Goal: Task Accomplishment & Management: Use online tool/utility

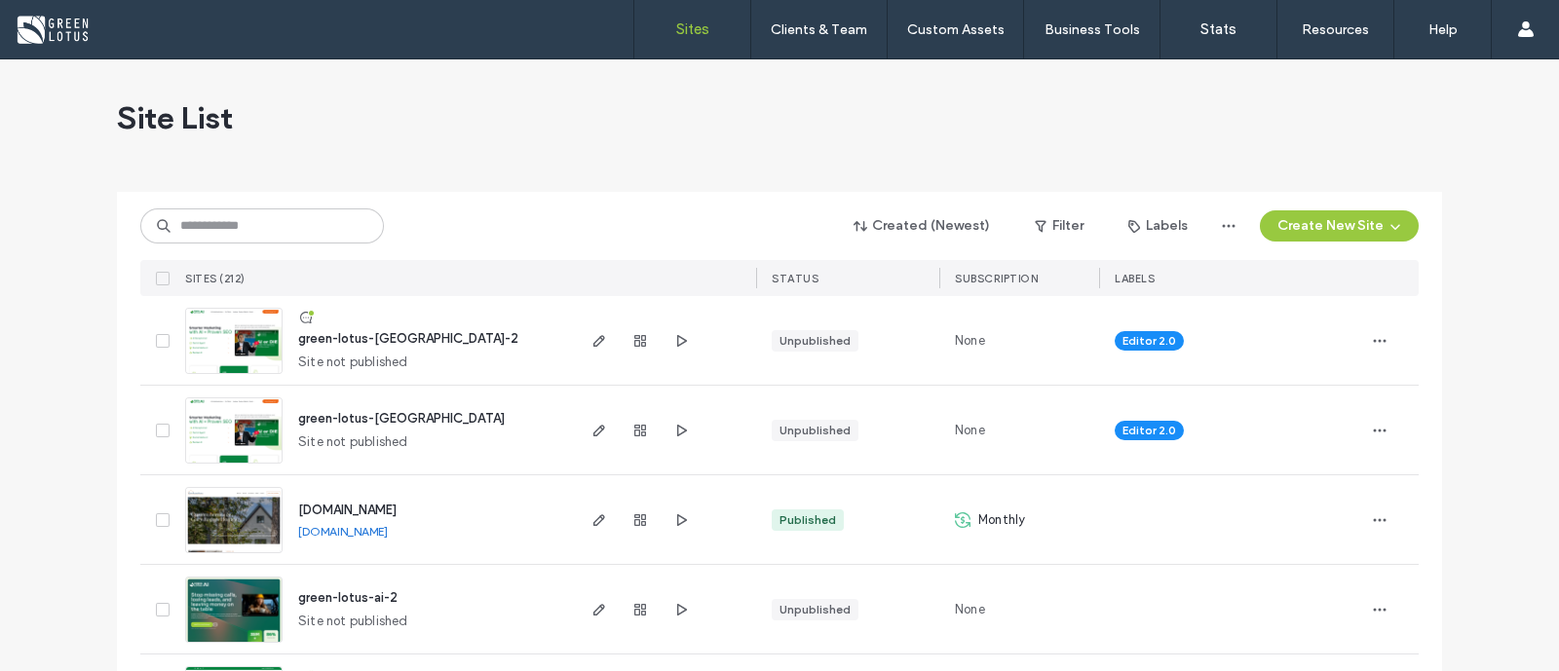
scroll to position [121, 0]
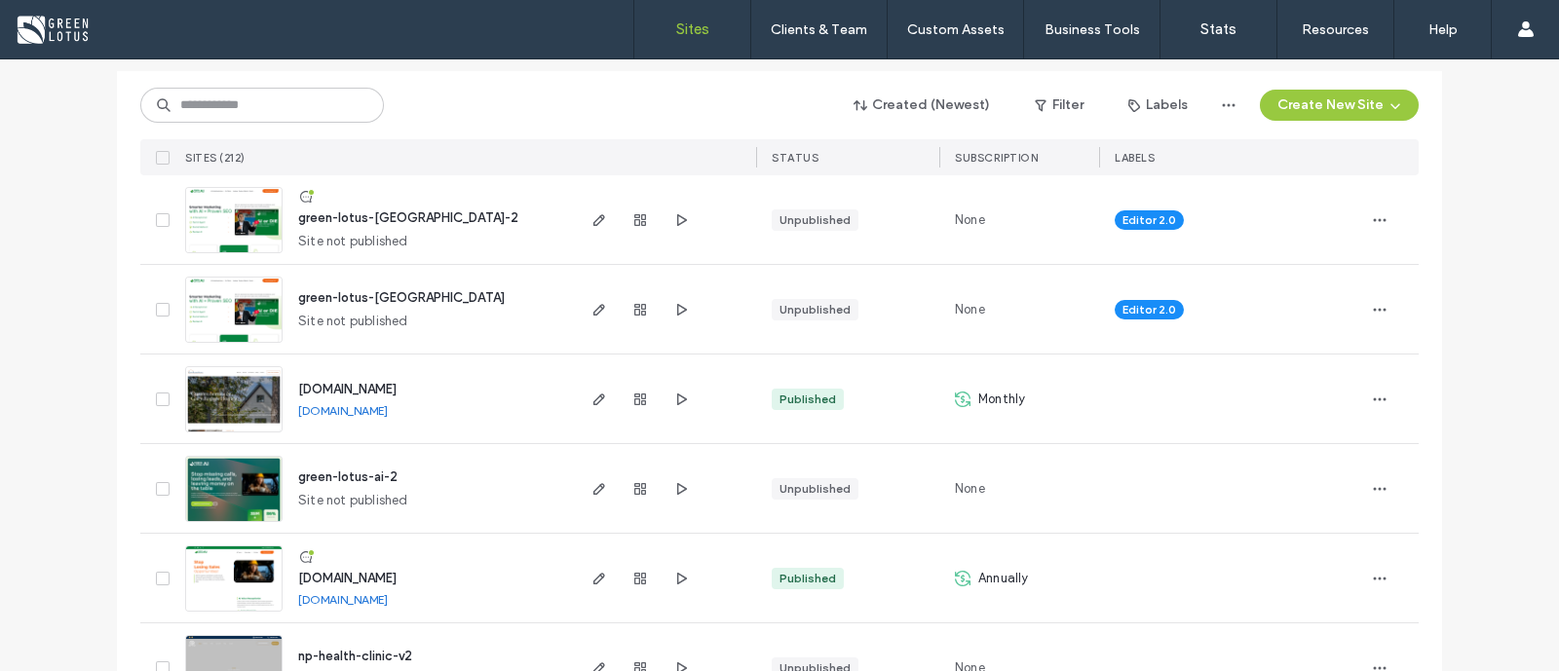
click at [239, 595] on img at bounding box center [233, 613] width 95 height 133
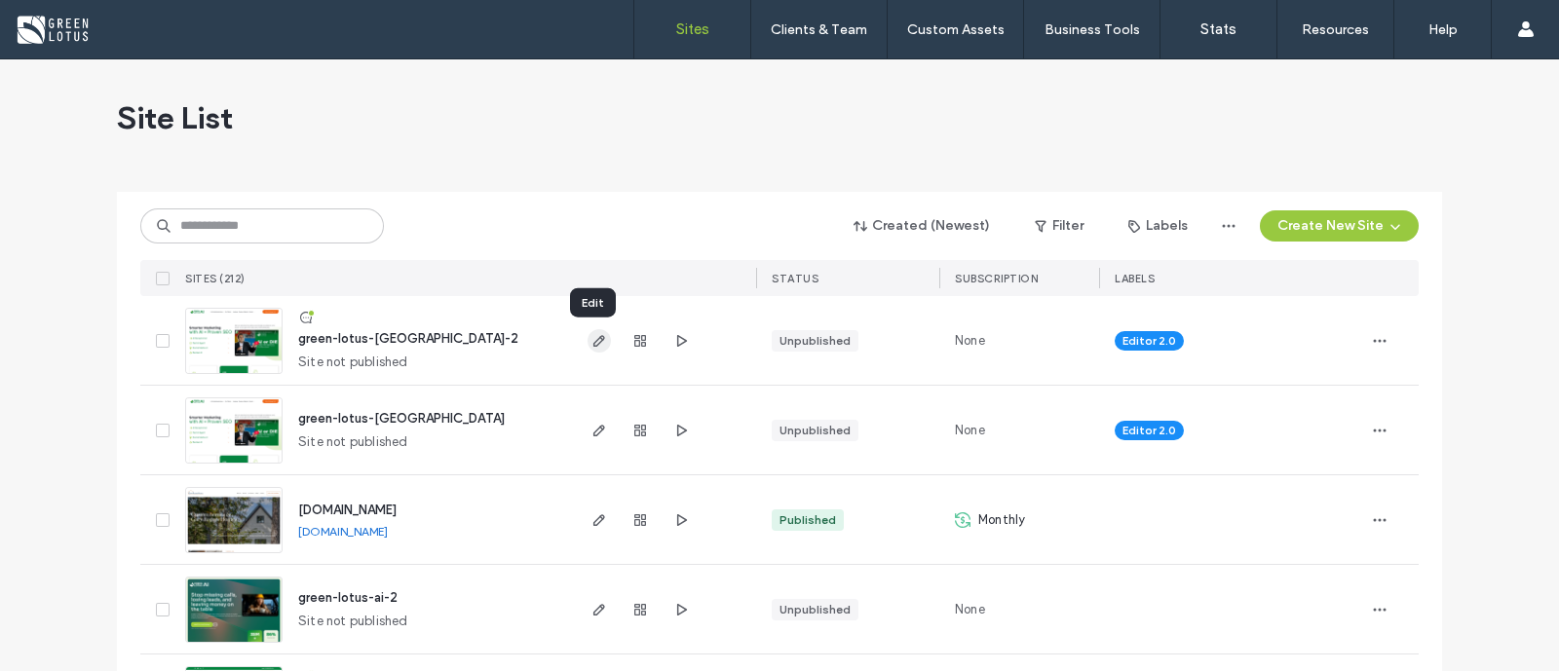
click at [591, 339] on icon "button" at bounding box center [599, 341] width 16 height 16
drag, startPoint x: 1329, startPoint y: 218, endPoint x: 1374, endPoint y: 220, distance: 44.9
click at [1374, 220] on button "Create New Site" at bounding box center [1339, 225] width 159 height 31
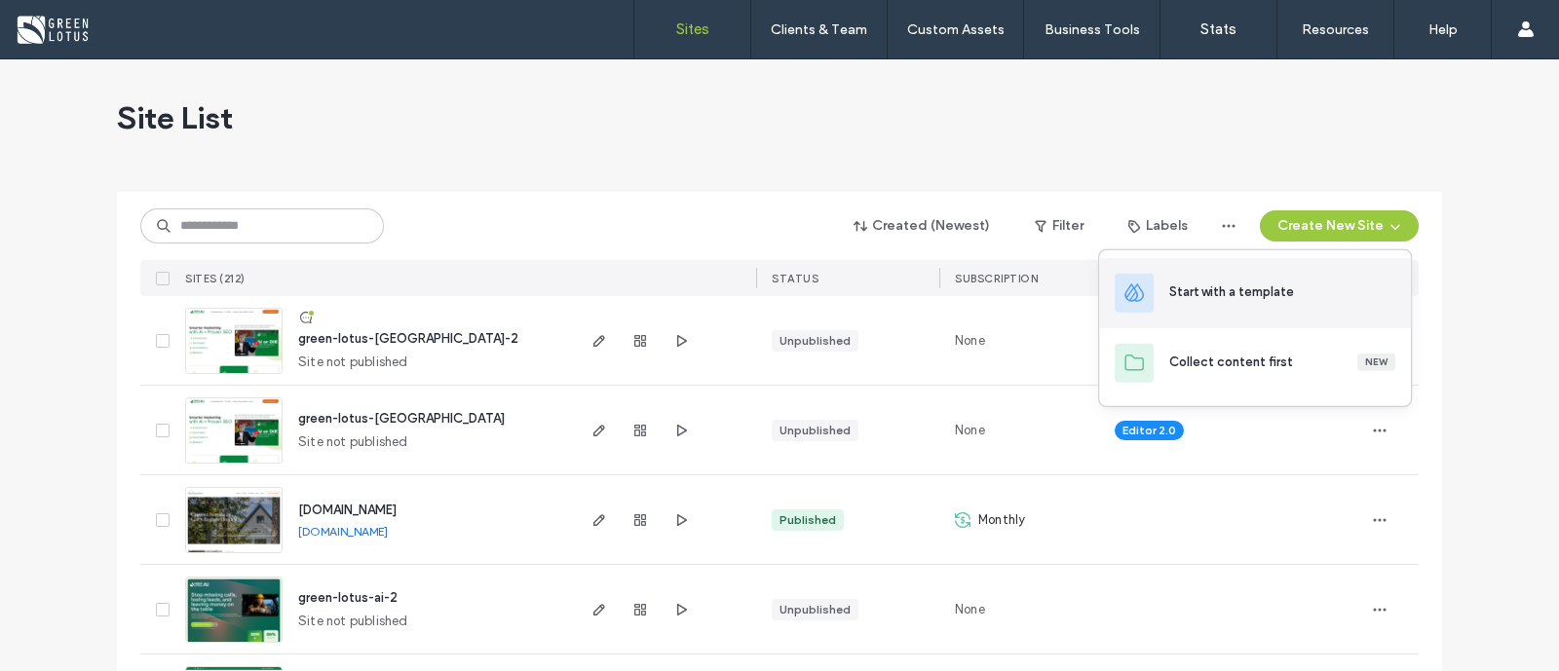
click at [1292, 283] on div "Start with a template" at bounding box center [1282, 292] width 226 height 19
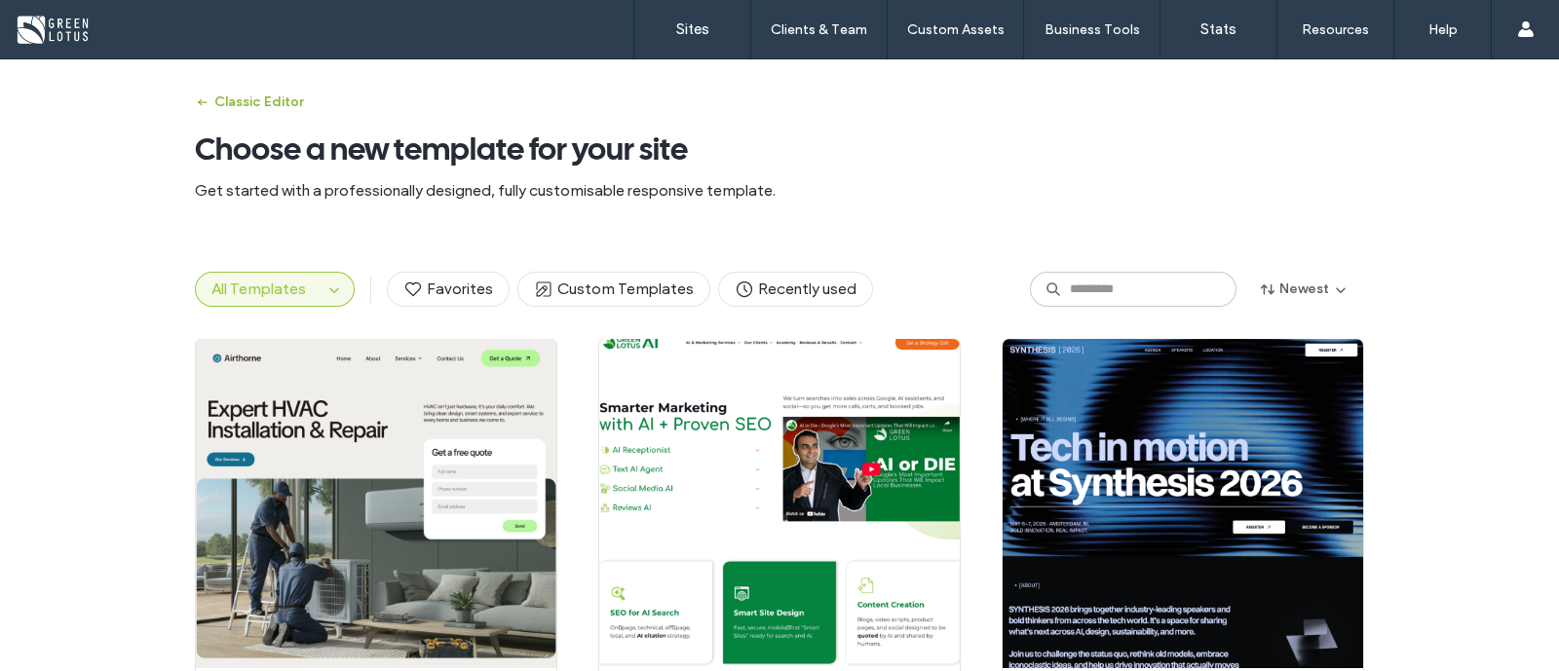
click at [244, 99] on button "Classic Editor" at bounding box center [249, 102] width 108 height 31
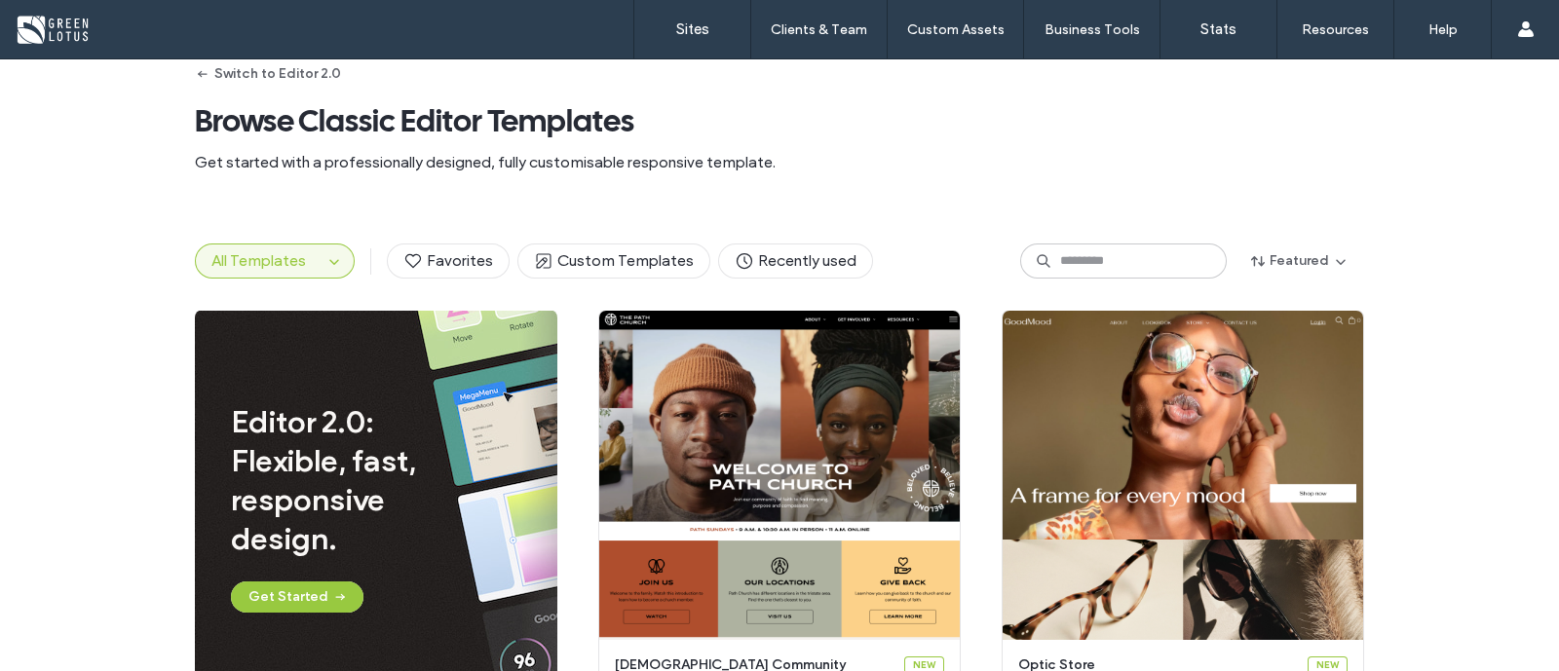
scroll to position [25, 0]
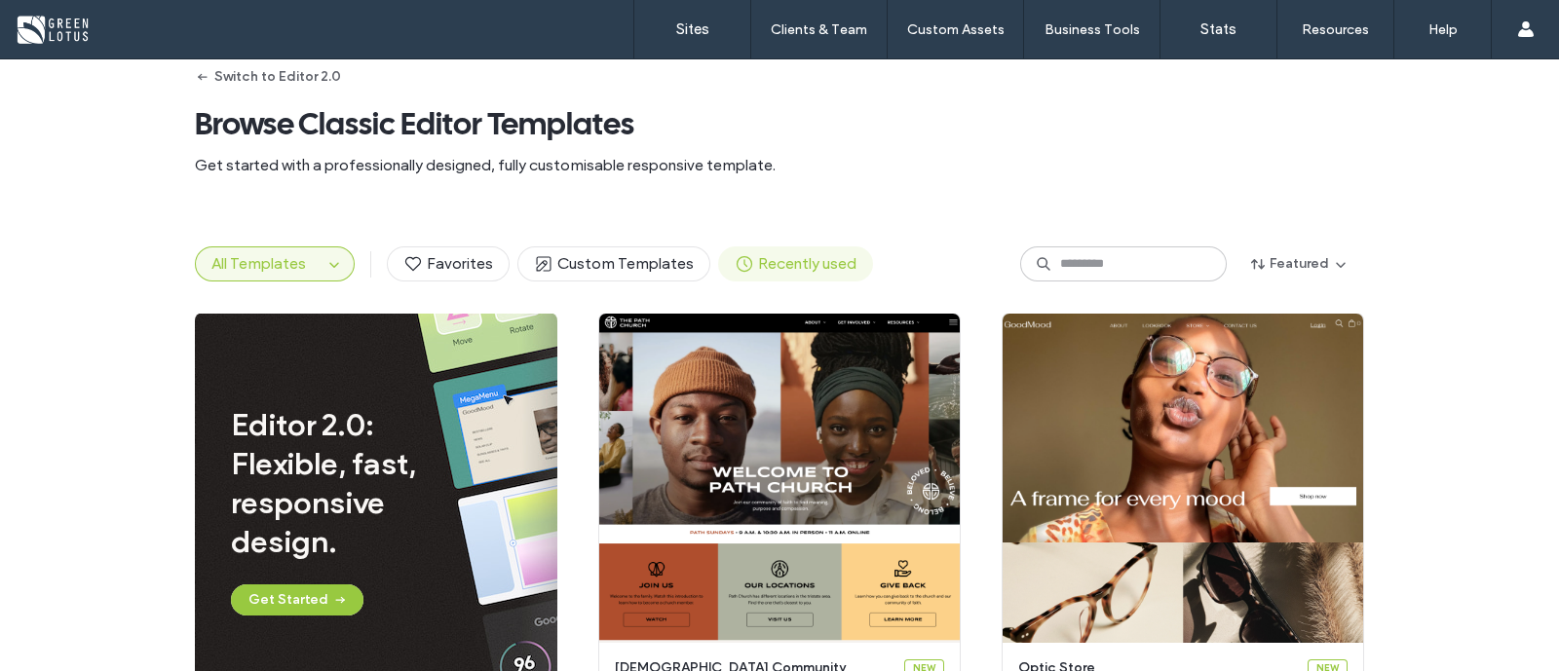
click at [767, 253] on span "Recently used" at bounding box center [796, 263] width 122 height 21
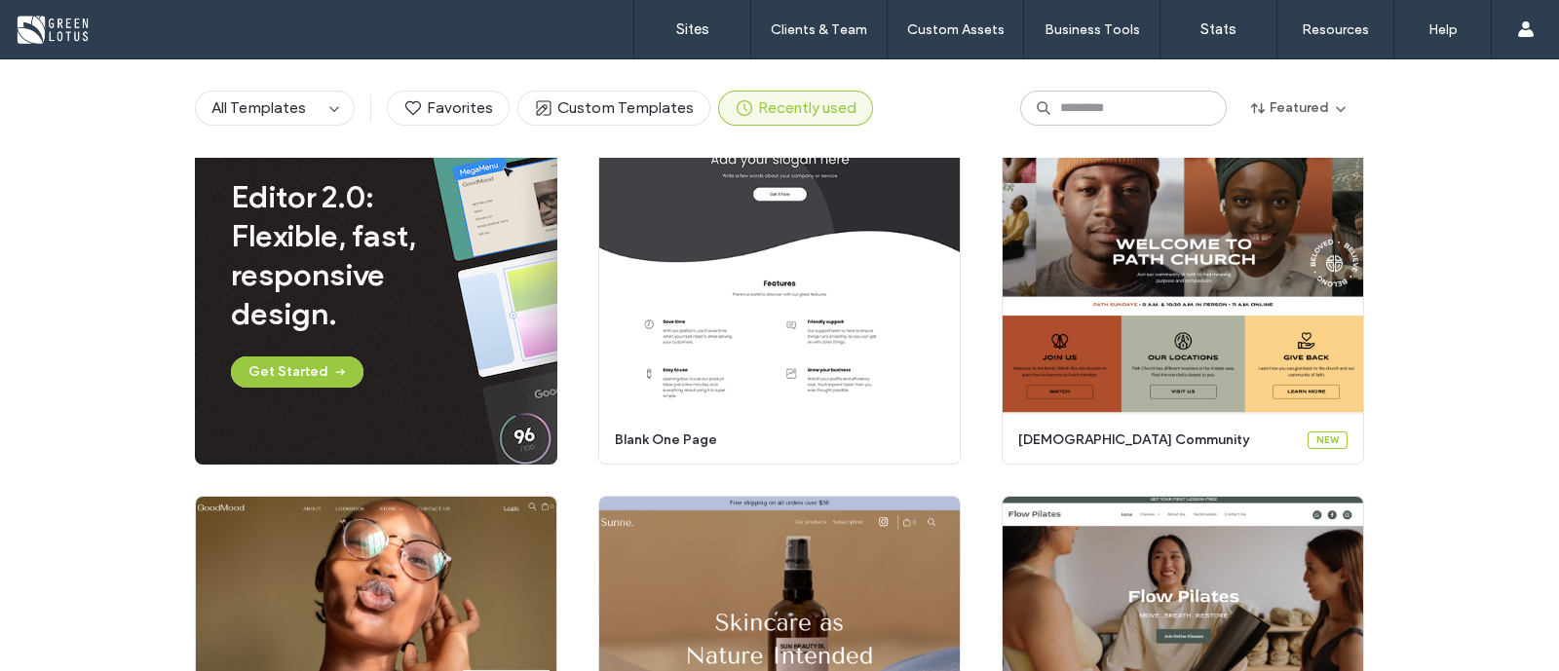
scroll to position [0, 0]
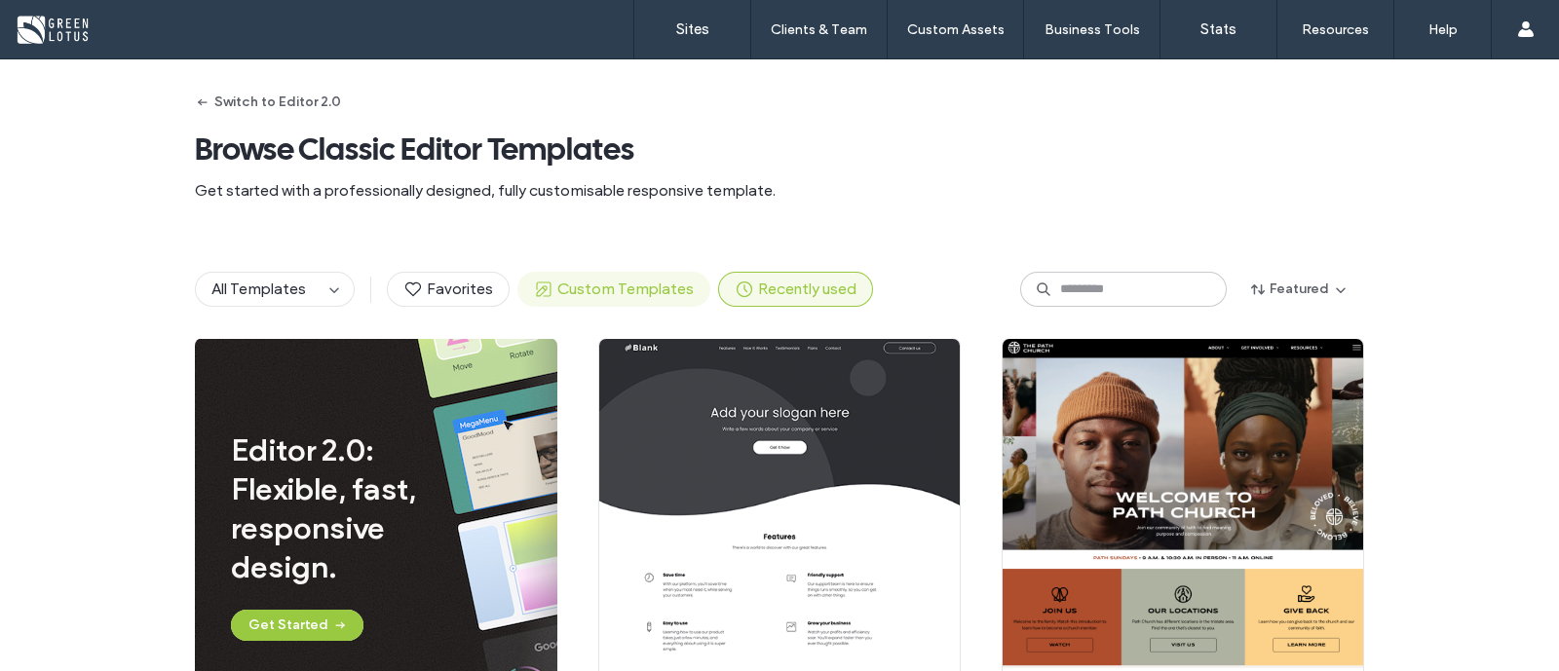
click at [655, 296] on span "Custom Templates" at bounding box center [614, 289] width 160 height 21
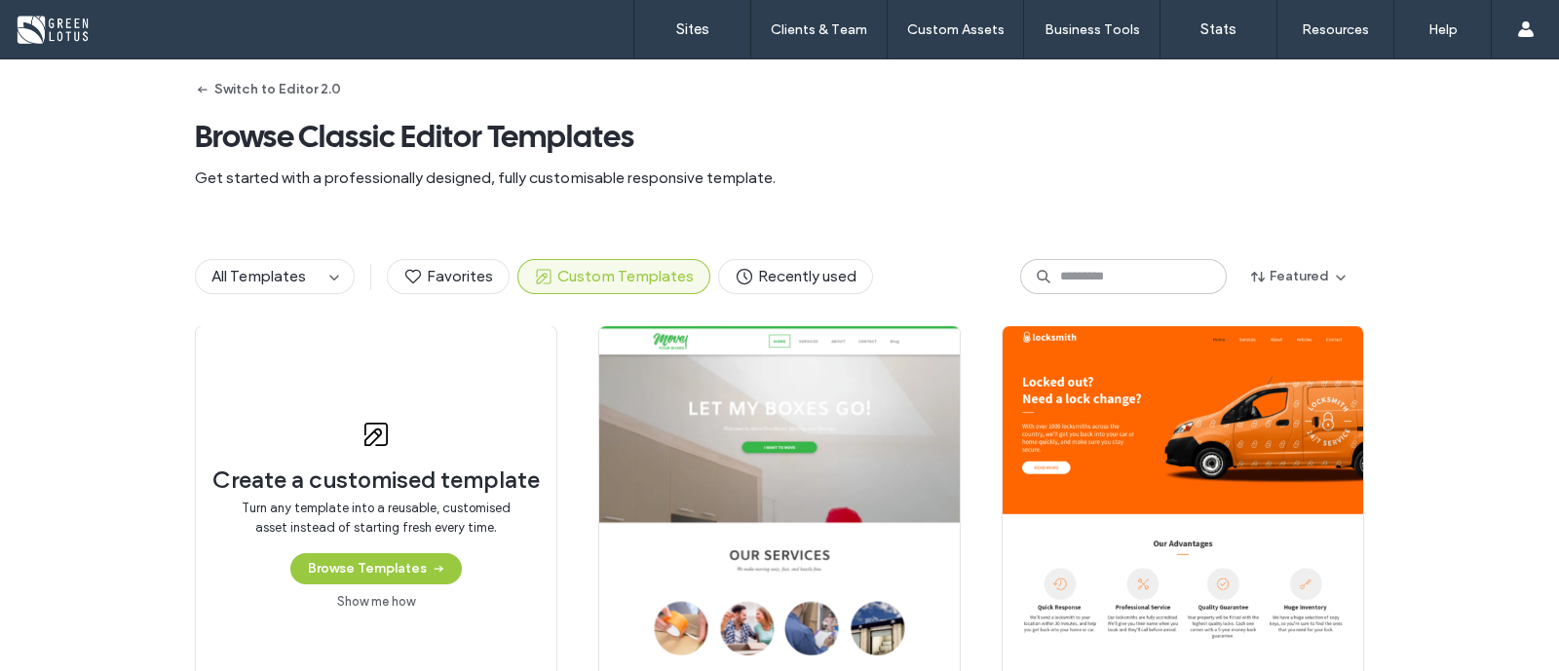
scroll to position [1, 0]
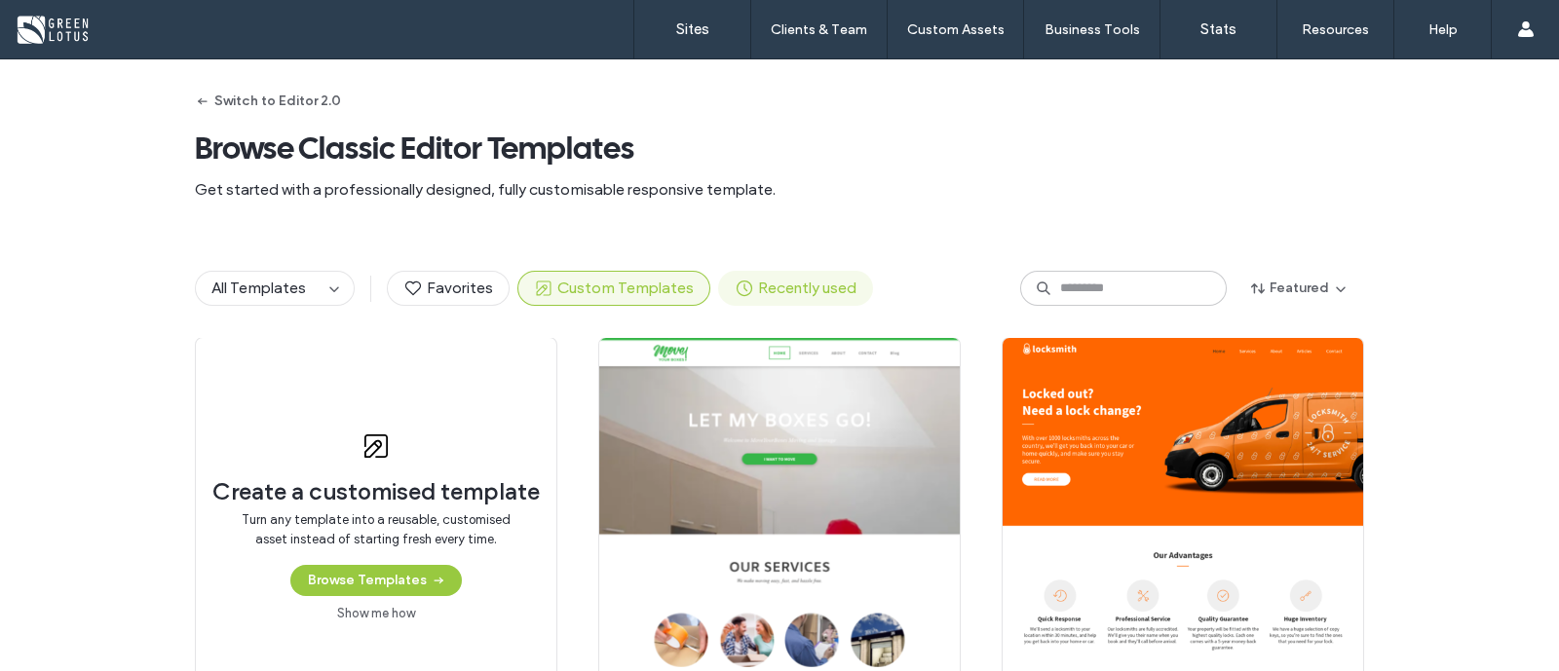
click at [744, 287] on span "Recently used" at bounding box center [796, 288] width 122 height 21
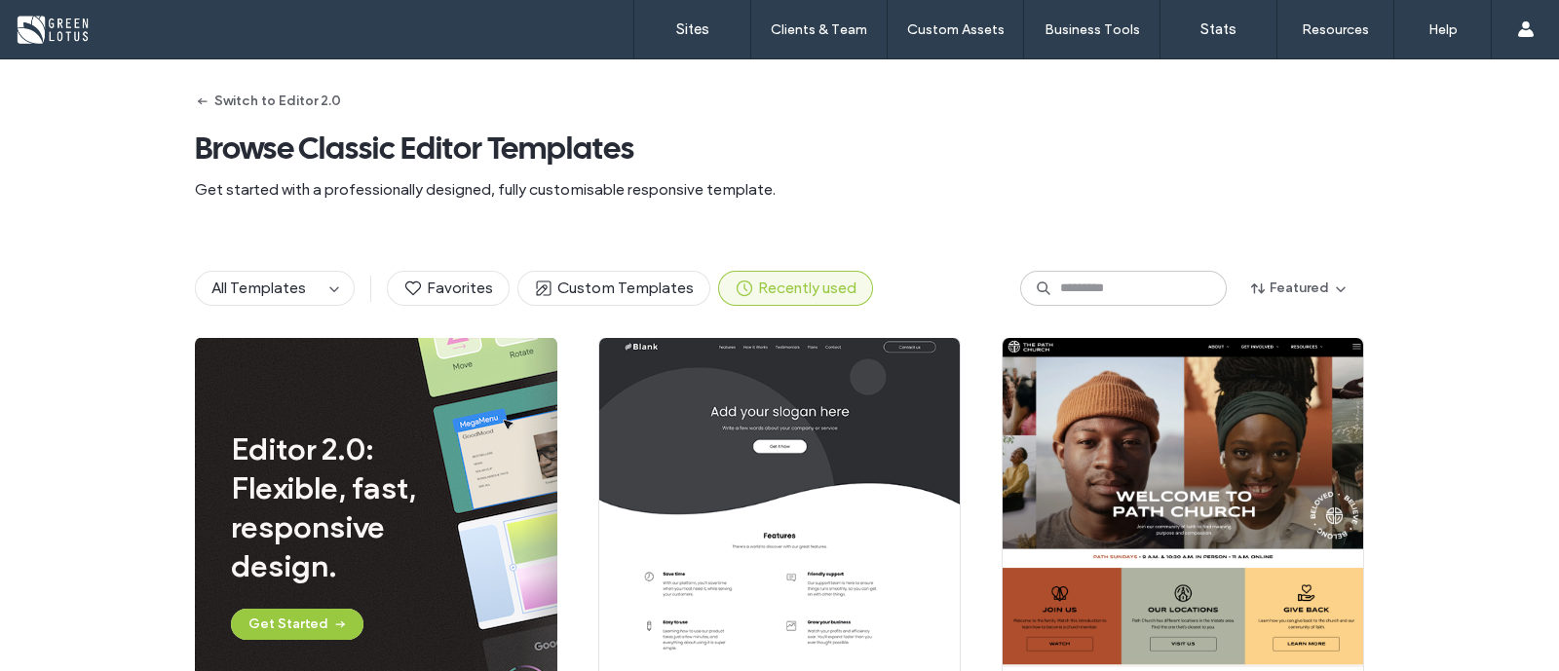
scroll to position [0, 0]
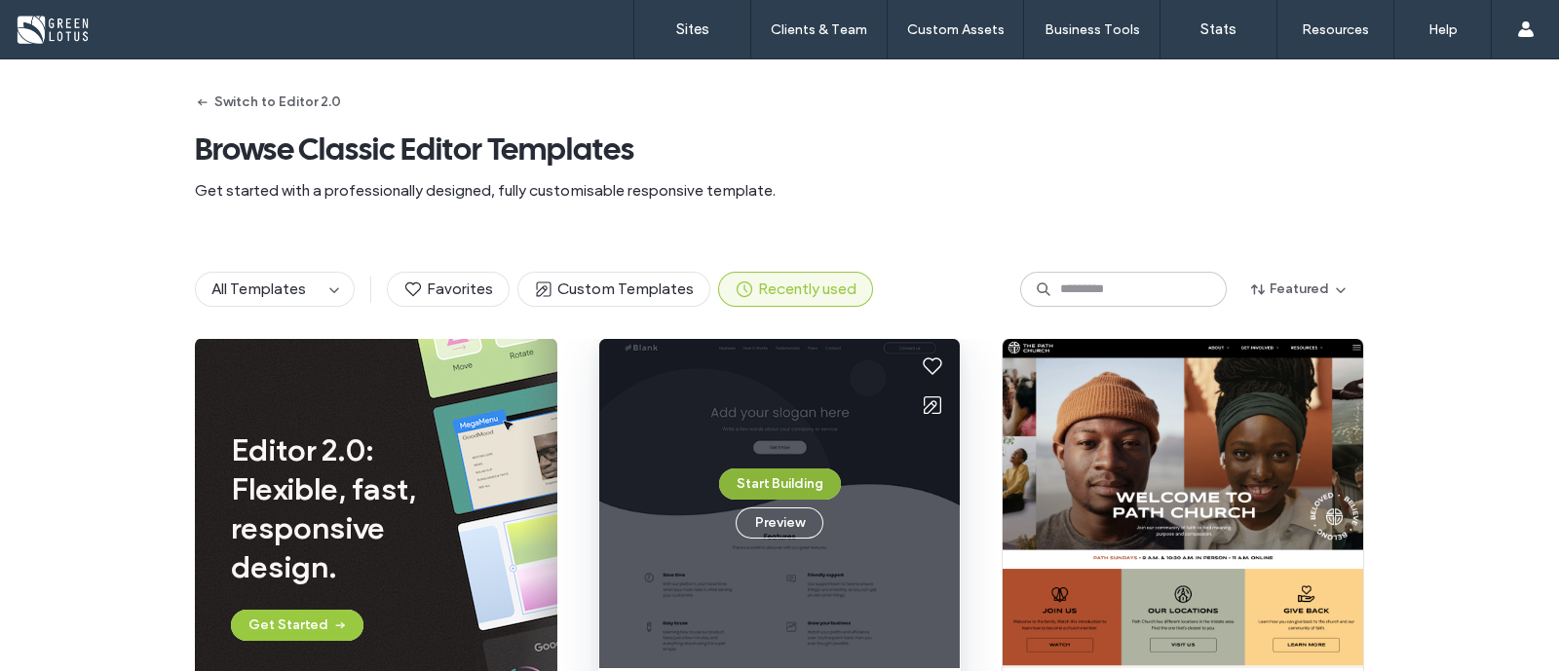
click at [790, 478] on button "Start Building" at bounding box center [780, 484] width 122 height 31
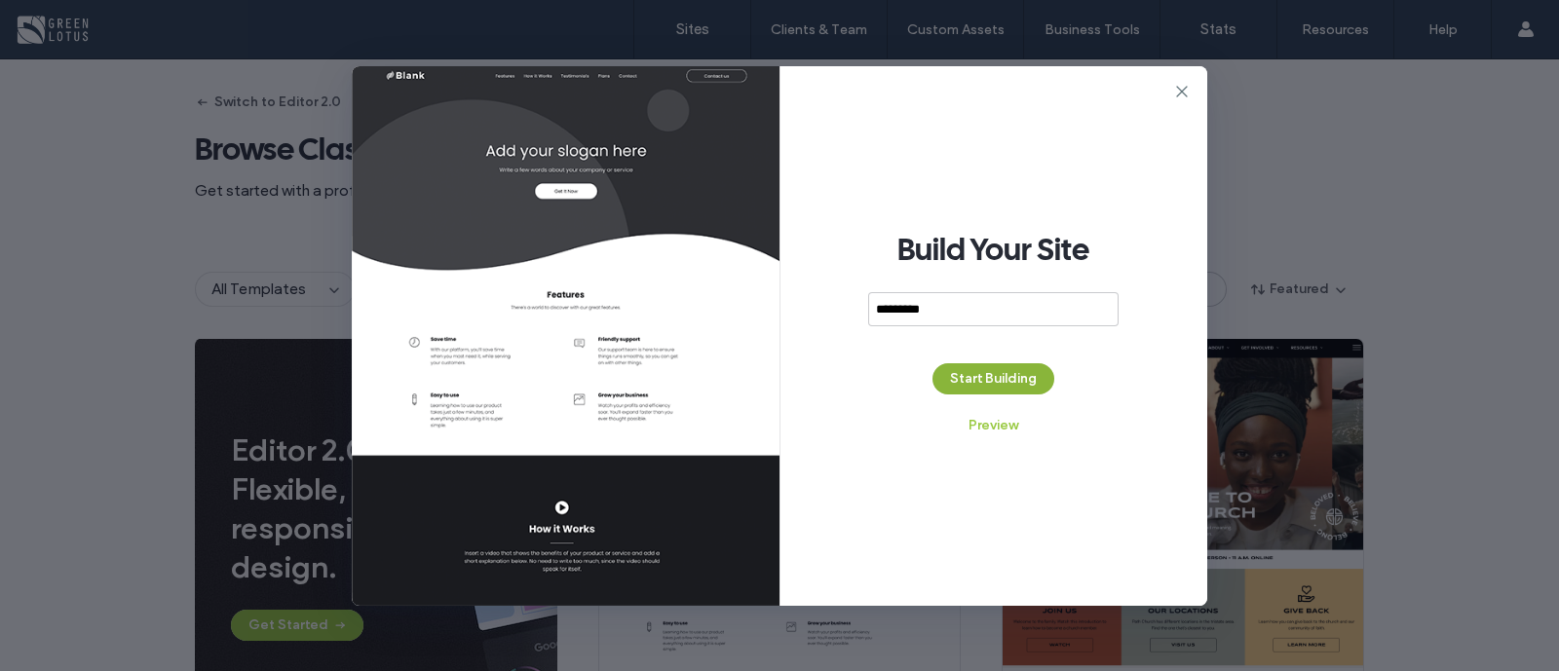
type input "*********"
click at [1011, 381] on button "Start Building" at bounding box center [993, 378] width 122 height 31
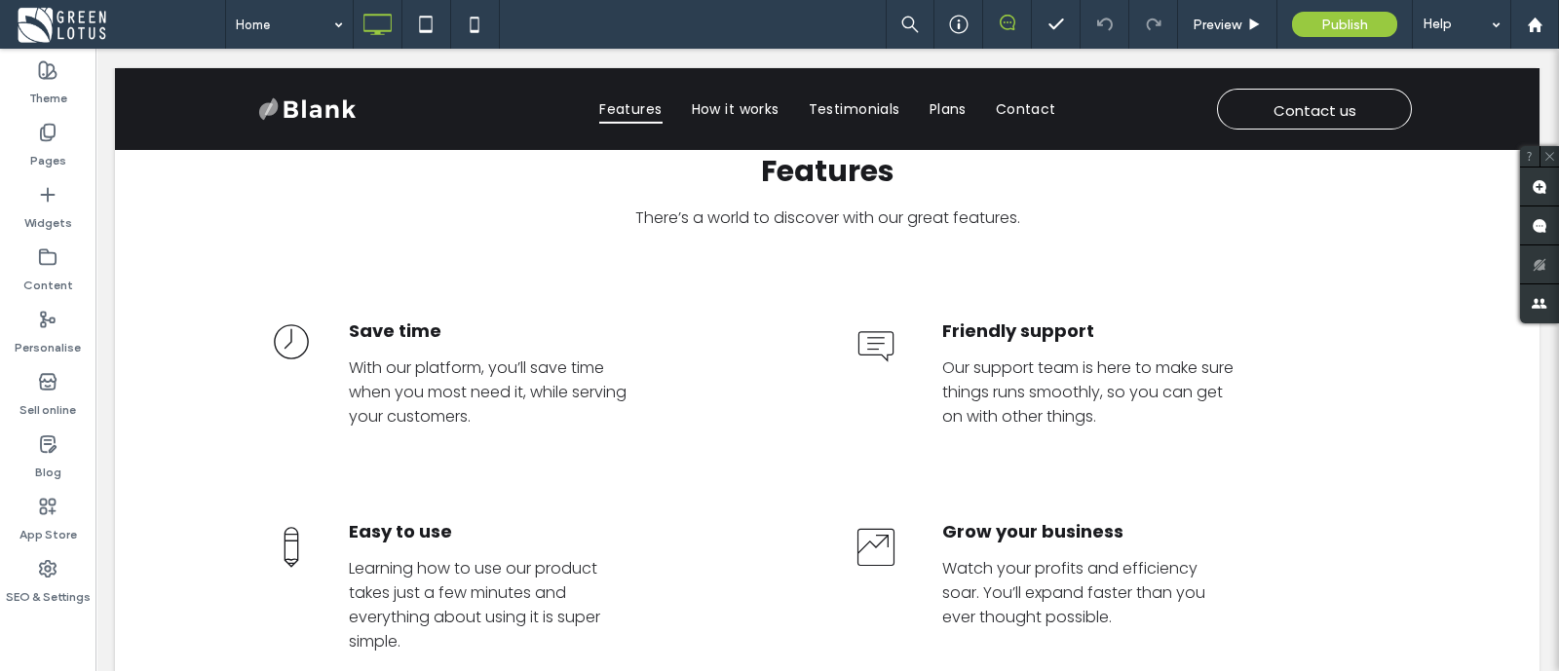
scroll to position [721, 0]
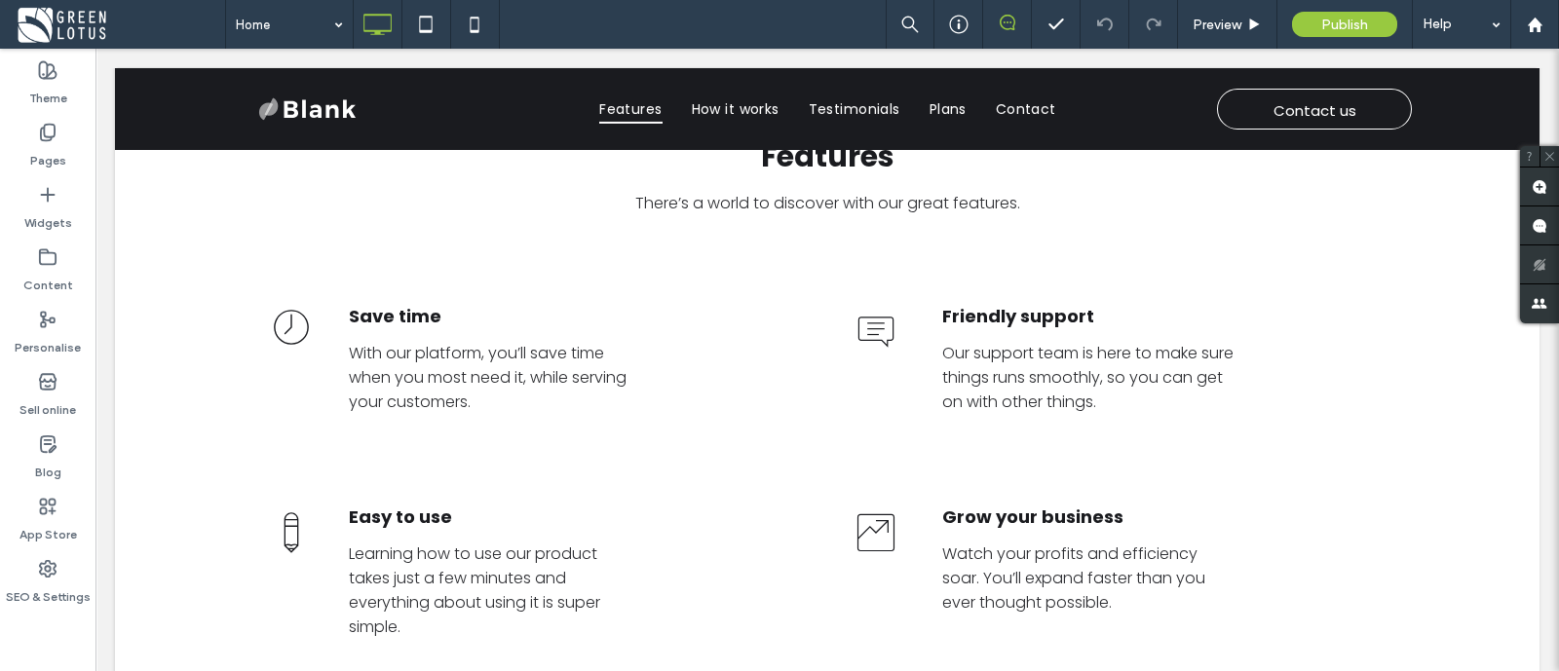
drag, startPoint x: 1543, startPoint y: 100, endPoint x: 1647, endPoint y: 232, distance: 167.2
click at [51, 26] on span at bounding box center [120, 24] width 210 height 39
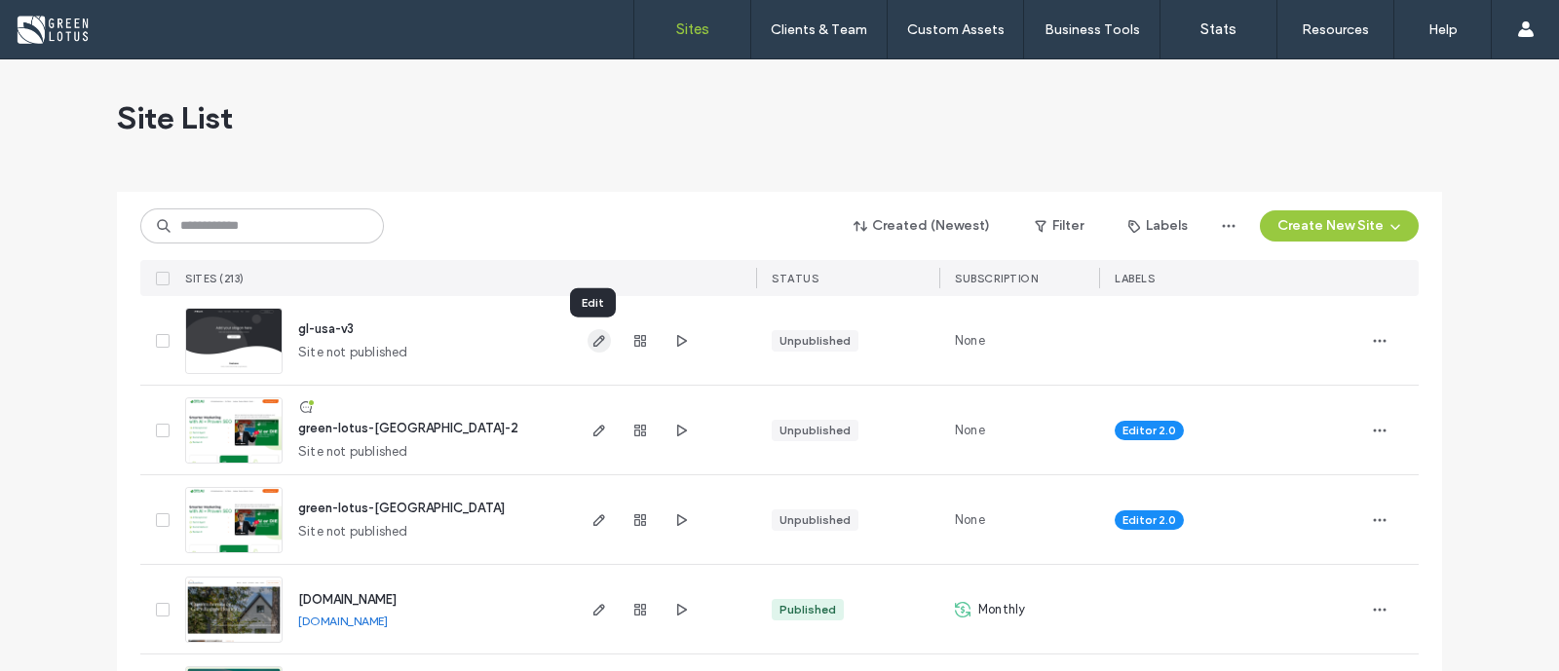
click at [588, 350] on span "button" at bounding box center [599, 340] width 23 height 23
click at [589, 421] on span "button" at bounding box center [599, 430] width 23 height 23
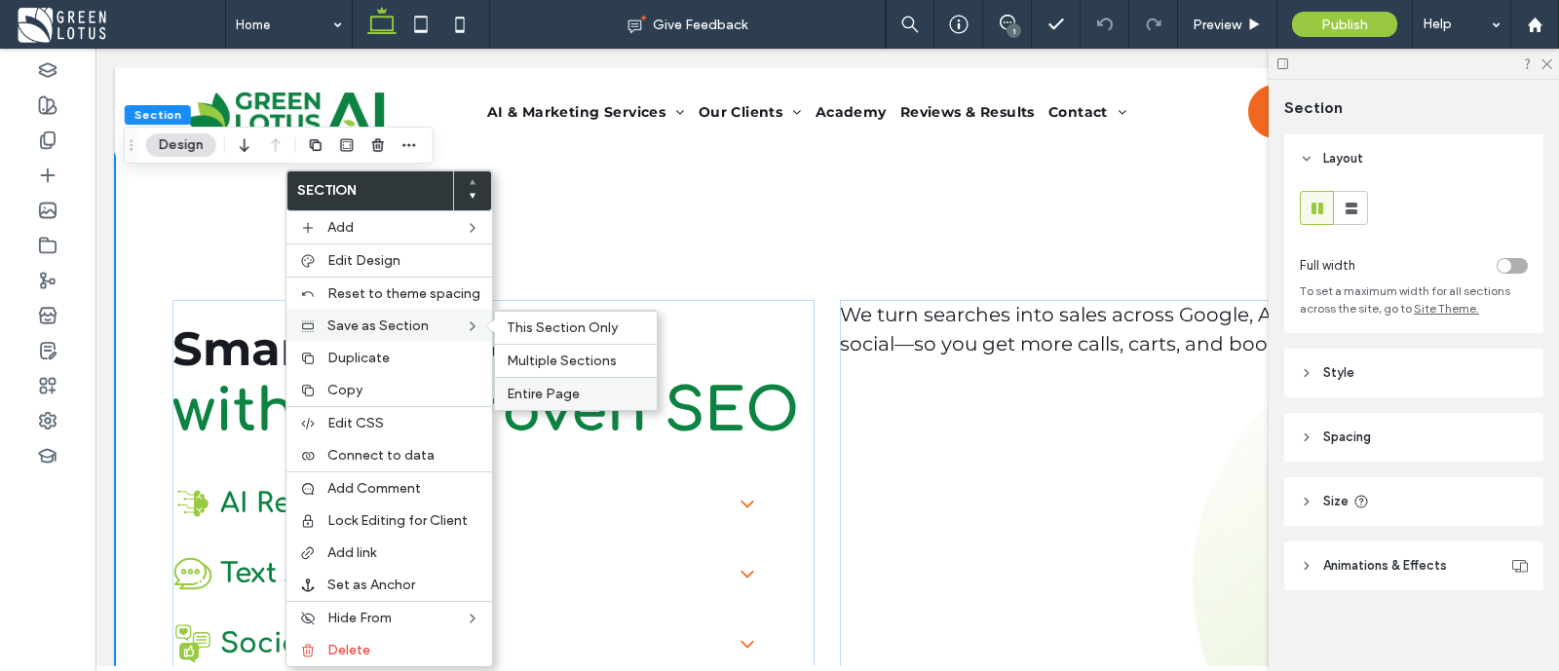
click at [593, 388] on label "Entire Page" at bounding box center [576, 394] width 138 height 17
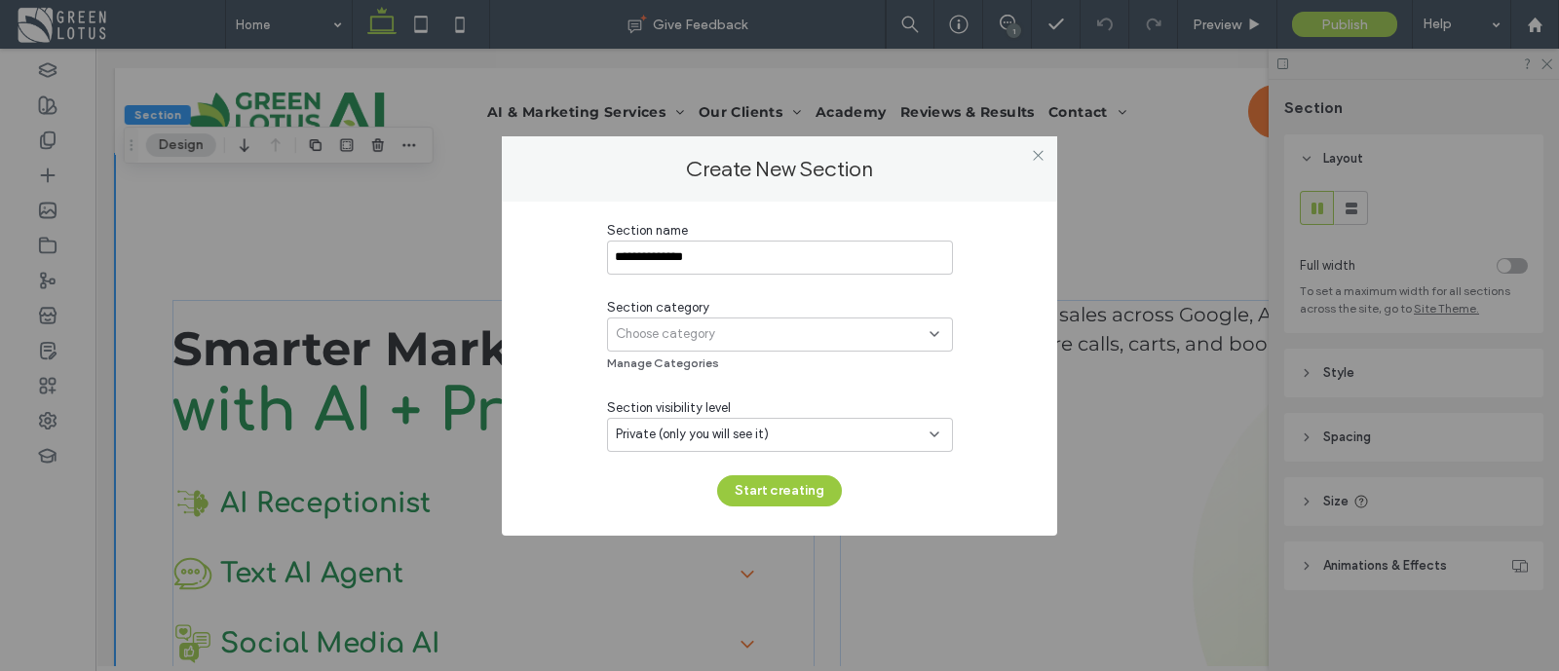
type input "**********"
click at [715, 348] on div "Choose category" at bounding box center [780, 335] width 346 height 34
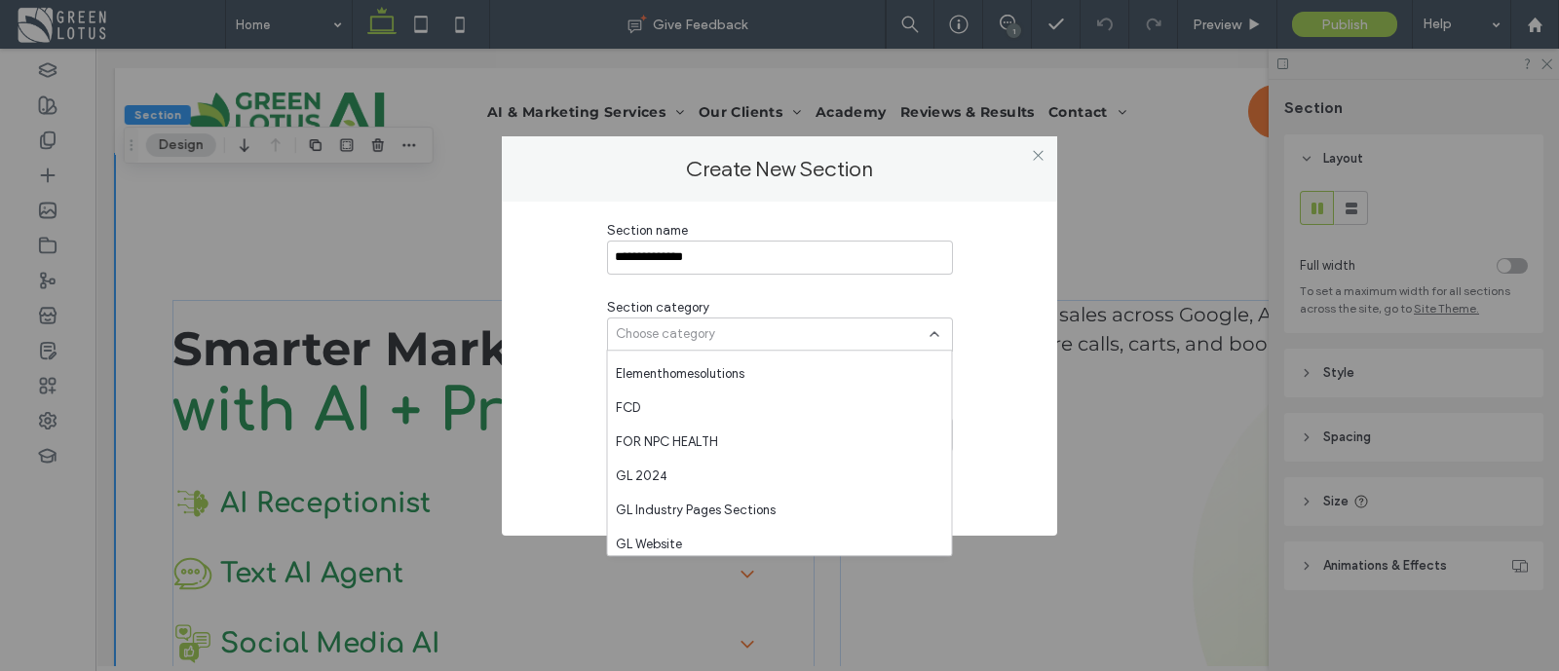
scroll to position [1472, 0]
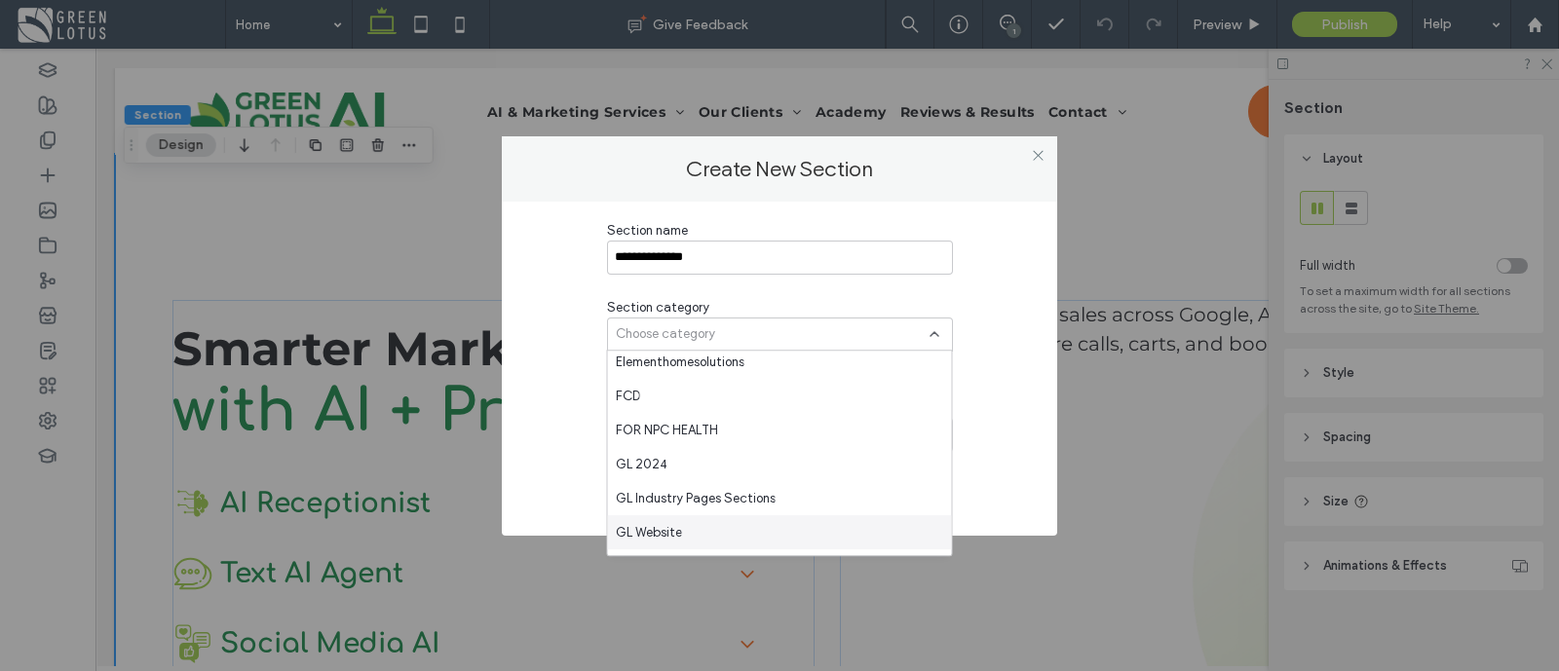
click at [755, 528] on div "GL Website" at bounding box center [780, 532] width 344 height 34
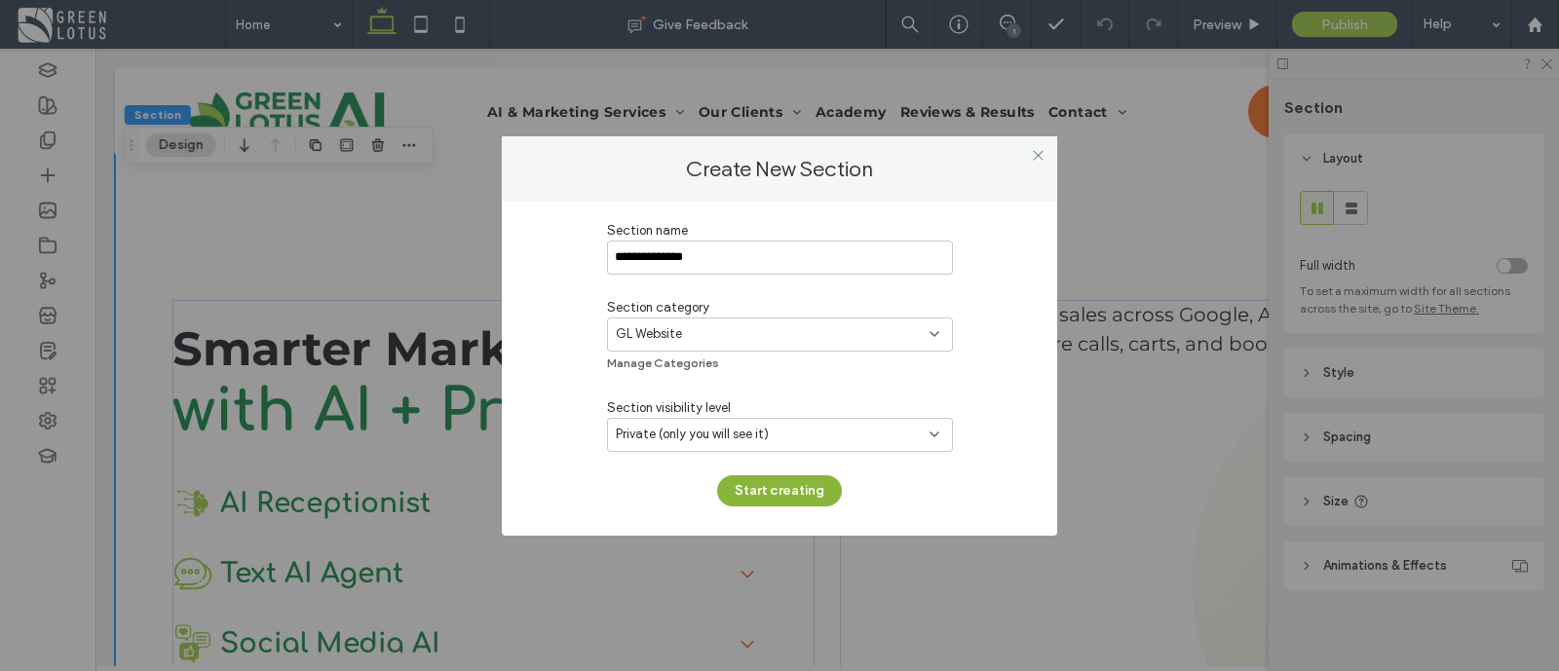
click at [779, 477] on button "Start creating" at bounding box center [779, 490] width 125 height 31
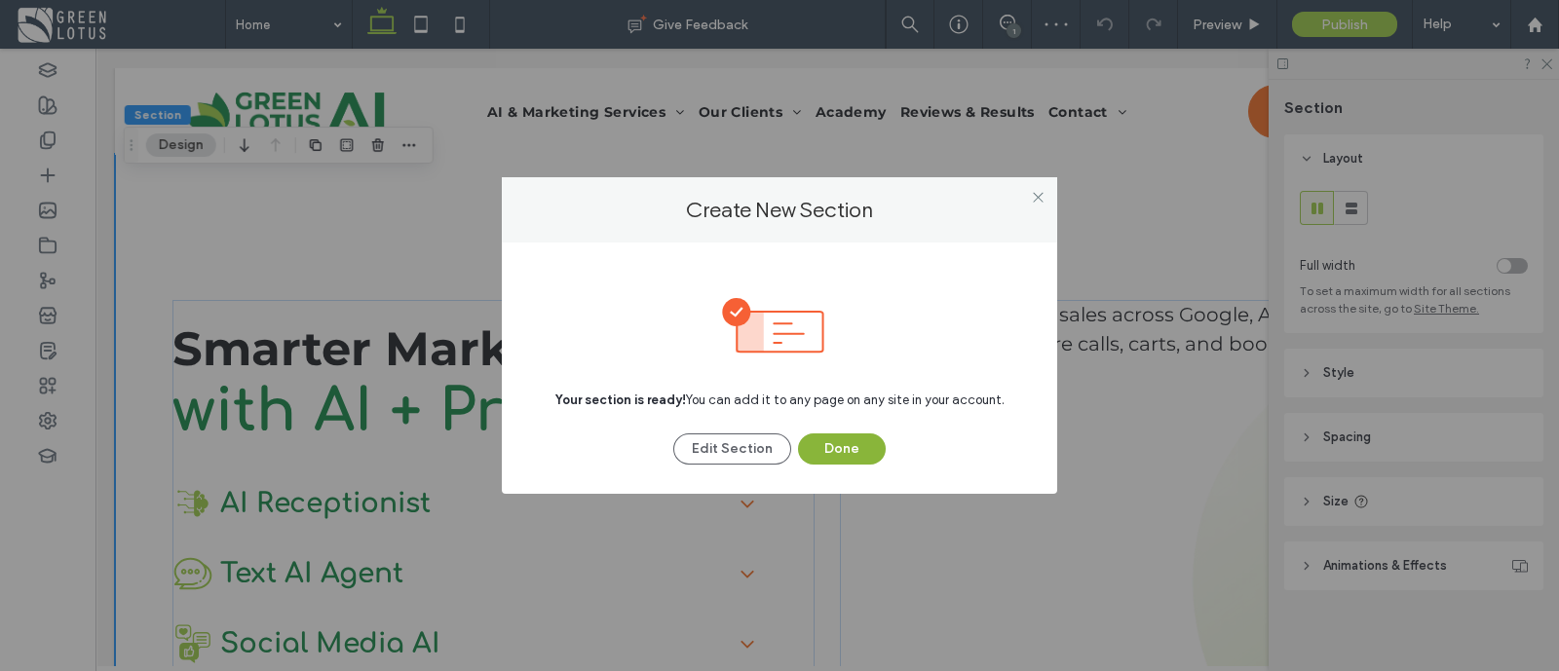
click at [841, 445] on button "Done" at bounding box center [842, 449] width 88 height 31
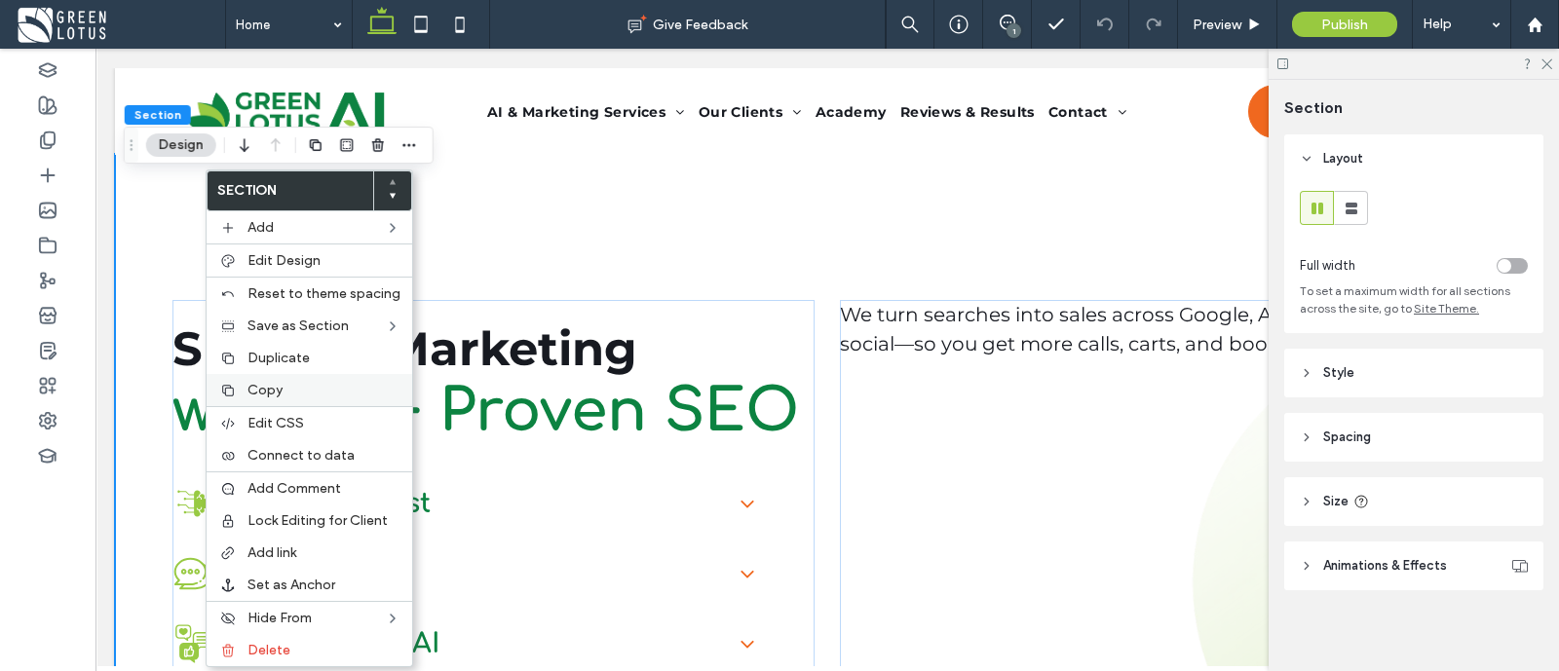
click at [278, 390] on span "Copy" at bounding box center [264, 390] width 35 height 17
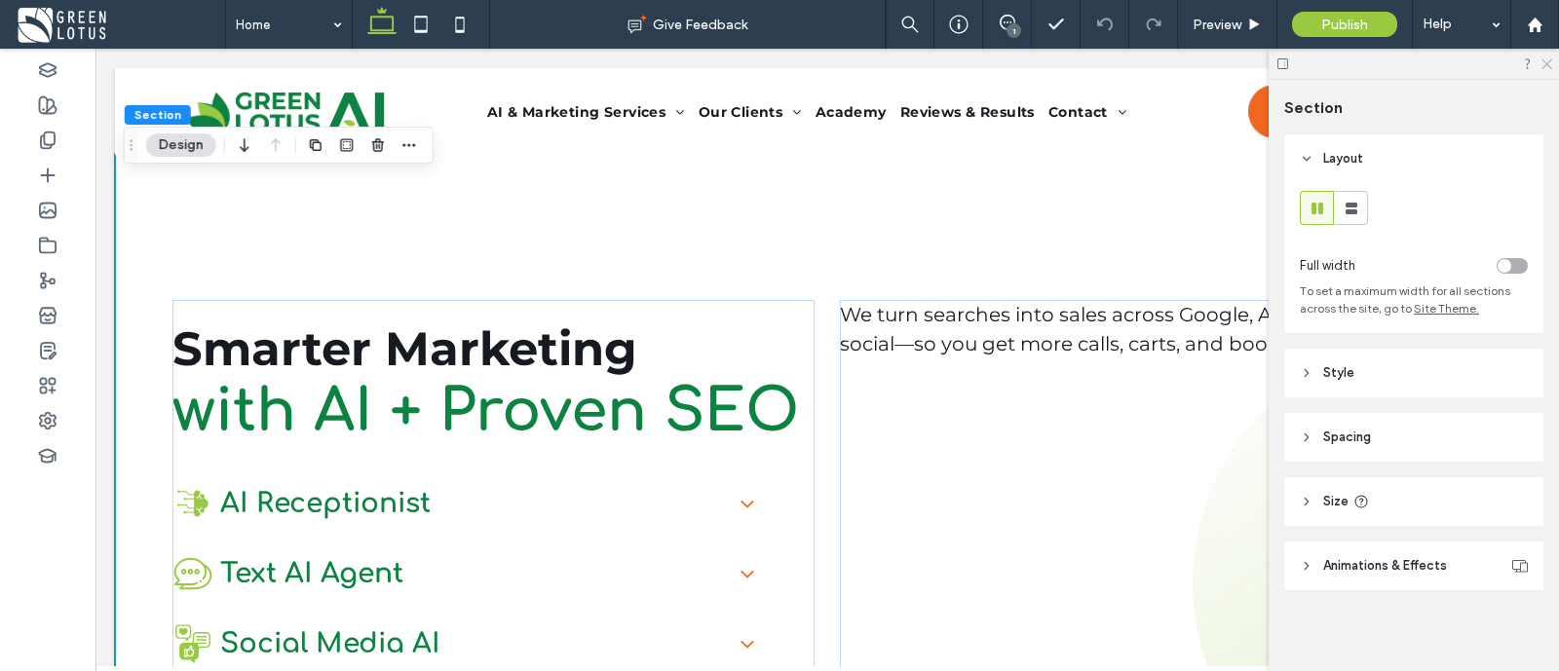
click at [1546, 63] on use at bounding box center [1546, 64] width 11 height 11
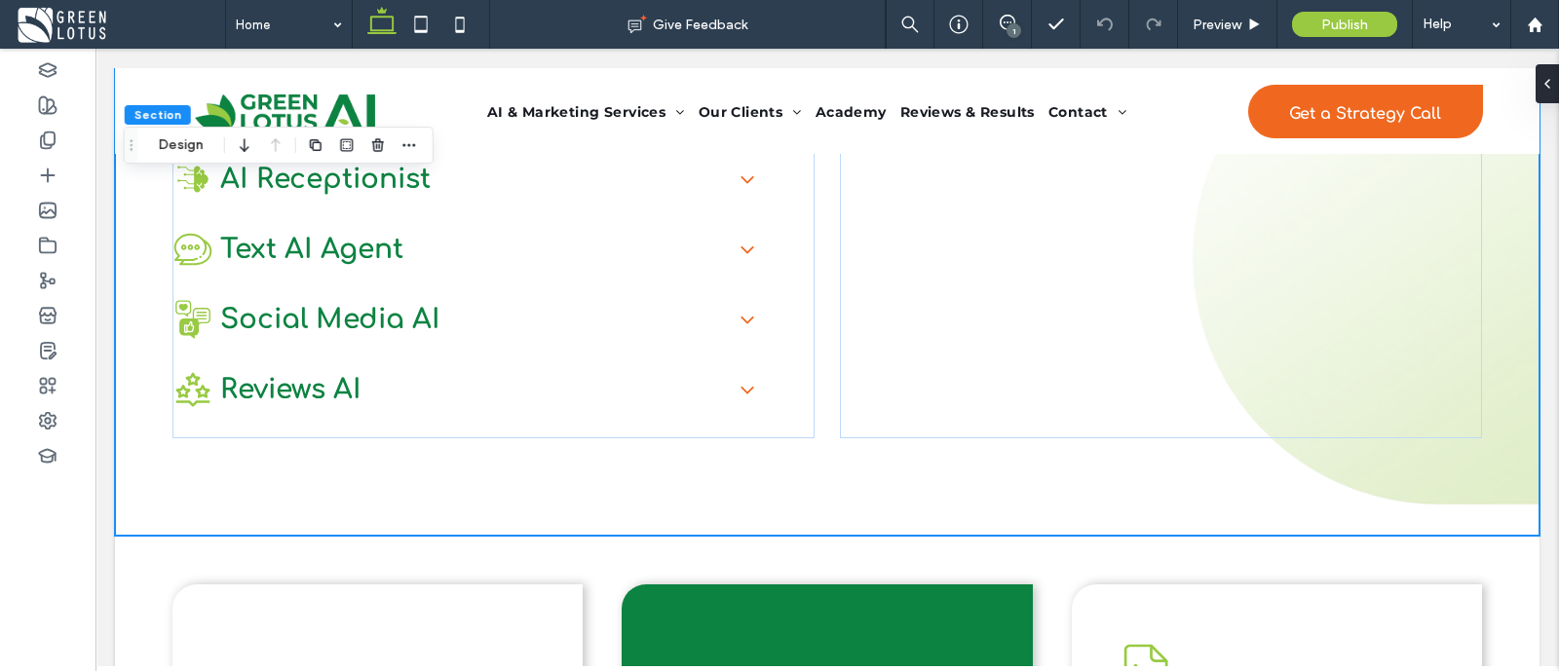
scroll to position [393, 0]
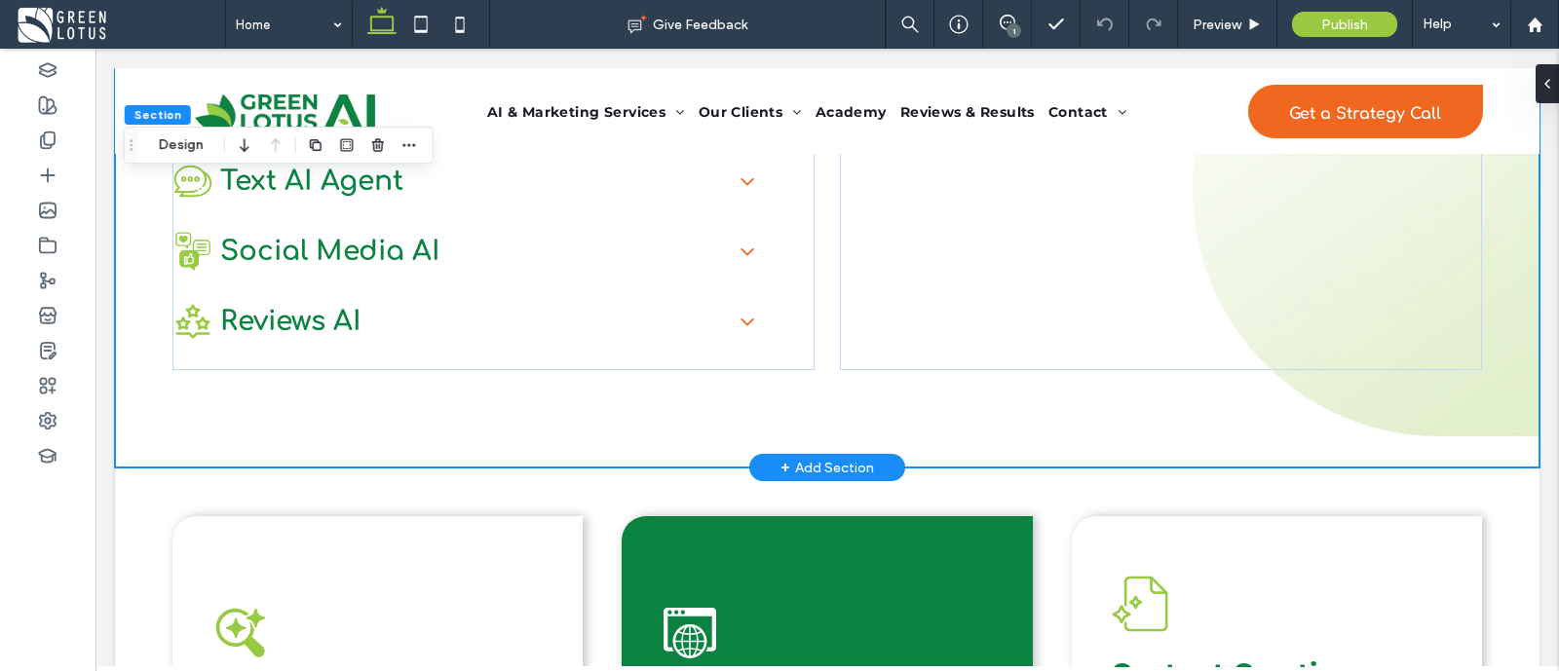
click at [800, 468] on div "+ Add Section" at bounding box center [827, 467] width 94 height 21
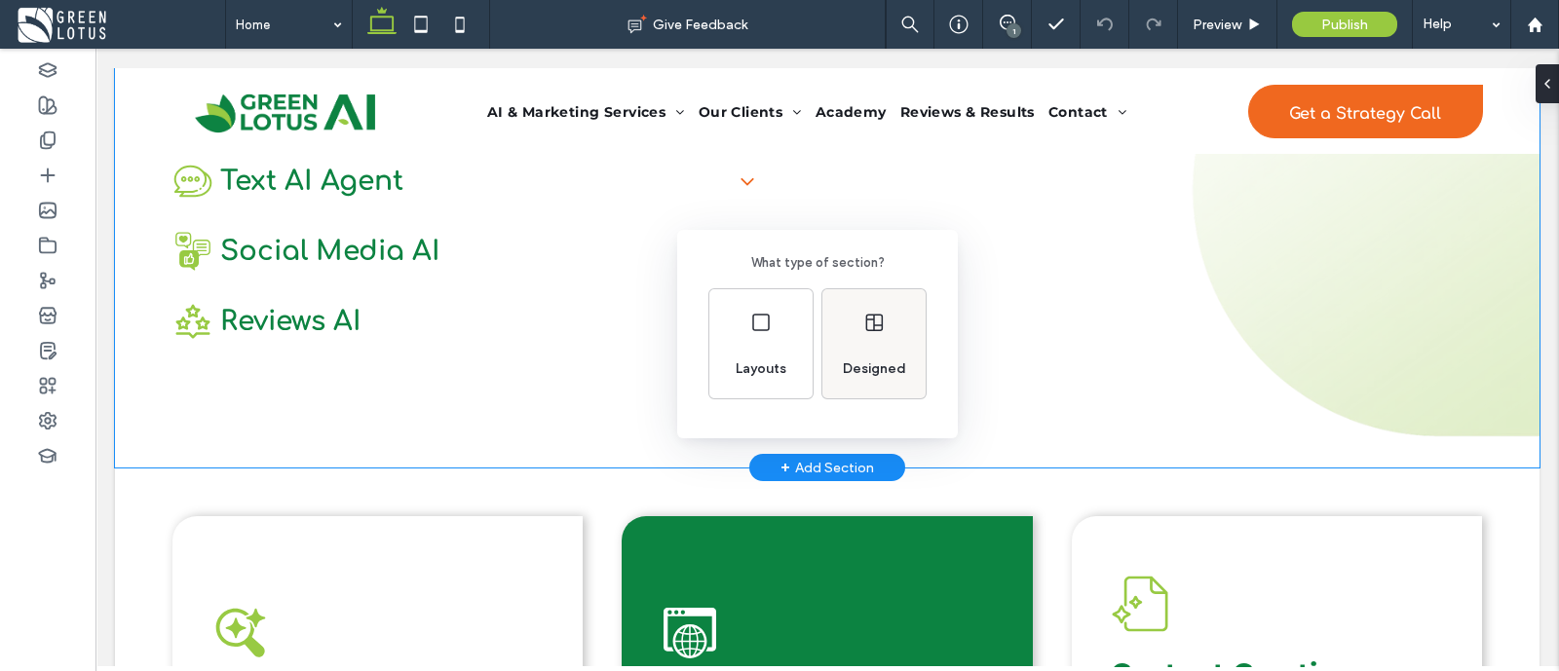
click at [865, 353] on div "Designed" at bounding box center [874, 369] width 79 height 43
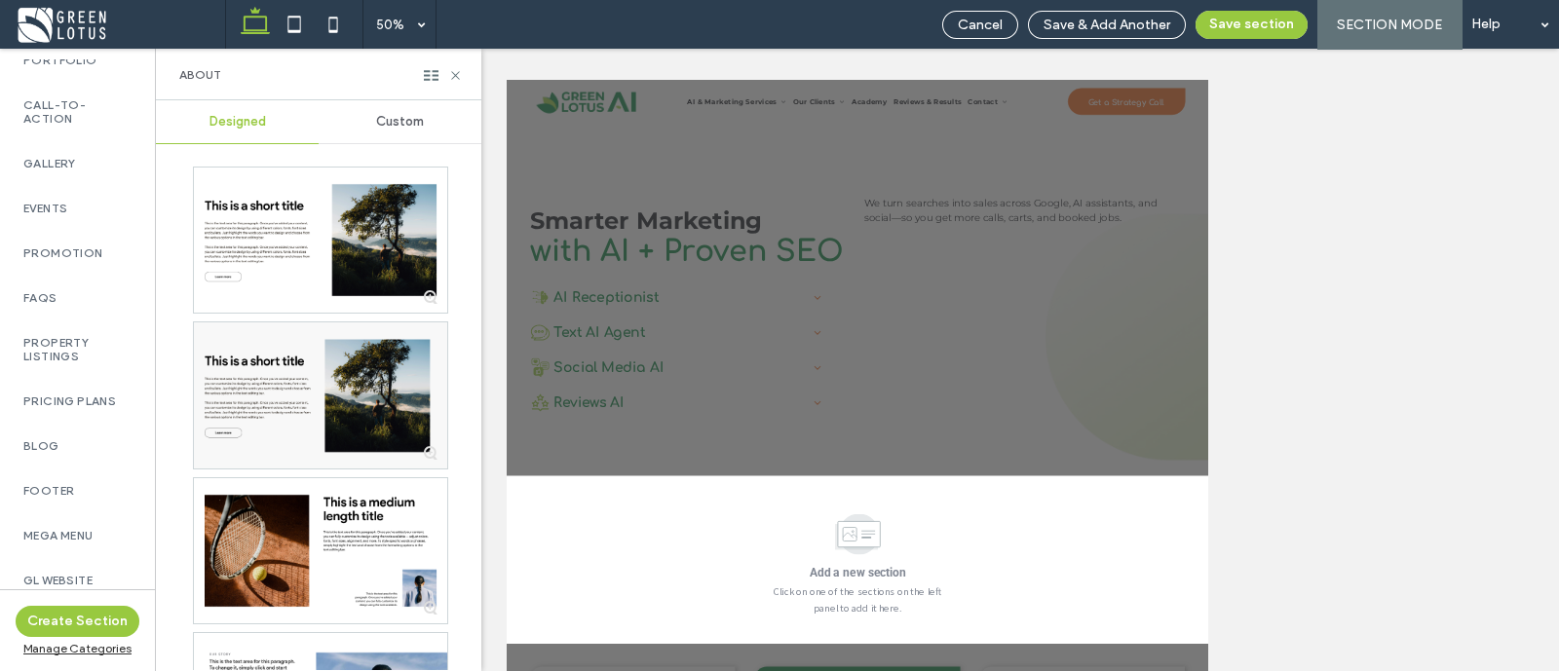
scroll to position [878, 0]
click at [75, 574] on label "GL Website" at bounding box center [77, 581] width 108 height 14
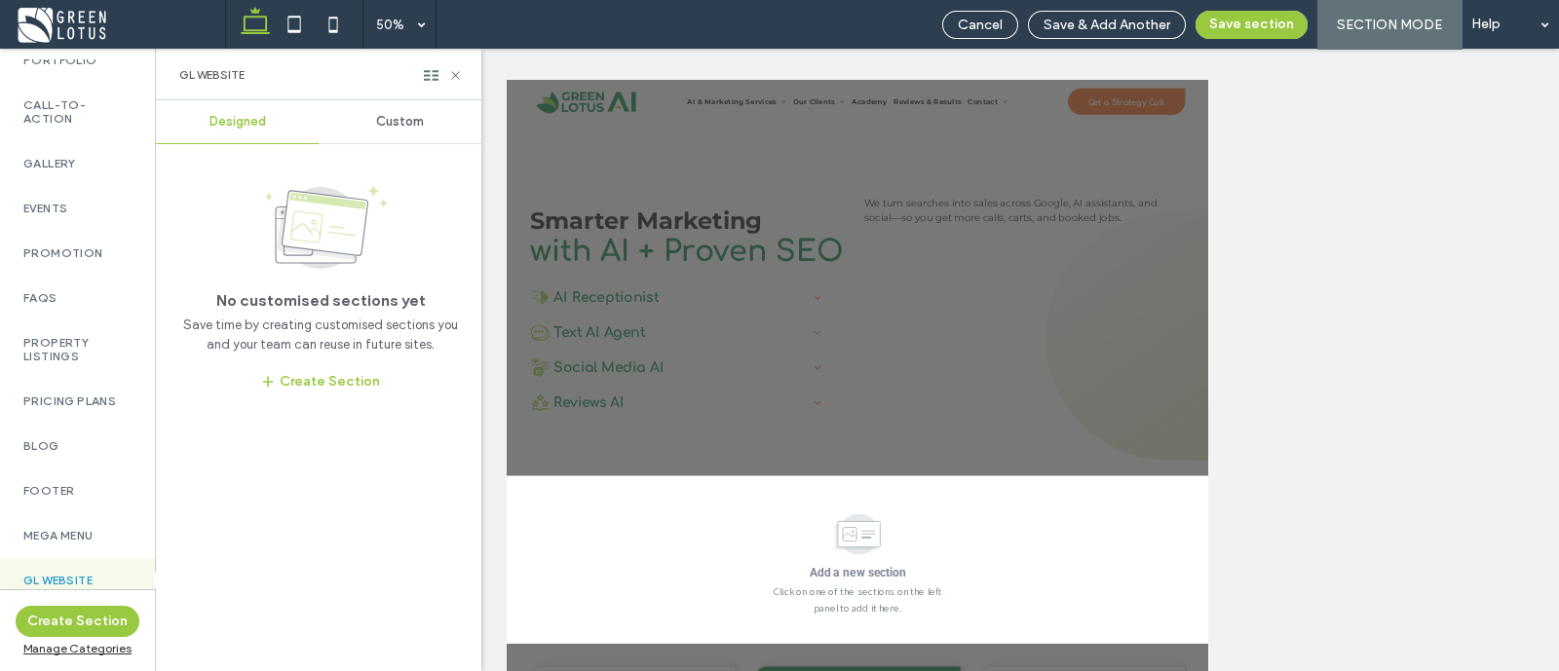
click at [396, 133] on div "Custom" at bounding box center [400, 121] width 163 height 43
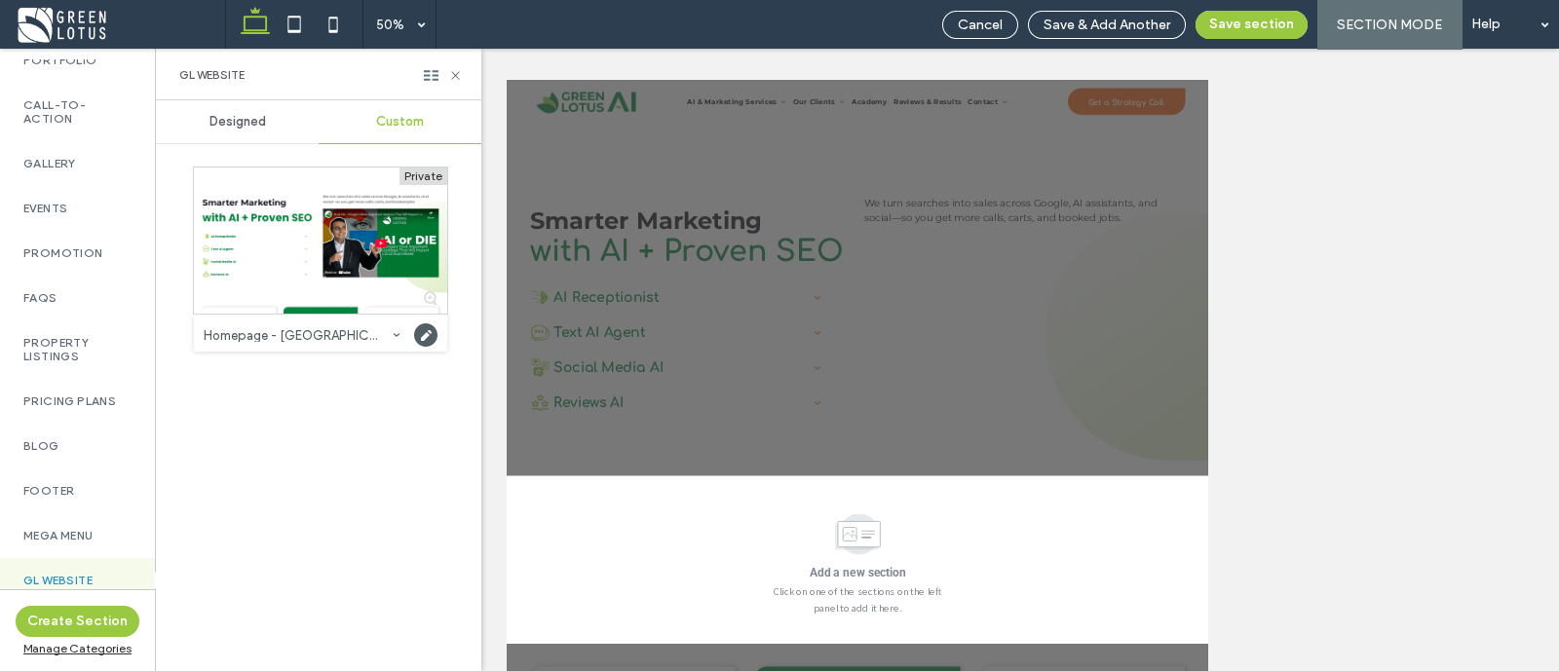
drag, startPoint x: 425, startPoint y: 340, endPoint x: 322, endPoint y: 411, distance: 125.4
click at [322, 411] on div "Private Homepage - USA Category: GL Website Created by: Support@greenlotus.ca" at bounding box center [313, 409] width 314 height 522
click at [385, 343] on div at bounding box center [396, 334] width 23 height 23
drag, startPoint x: 332, startPoint y: 376, endPoint x: 297, endPoint y: 377, distance: 35.1
click at [297, 377] on span "Support@greenlotus.ca" at bounding box center [379, 381] width 218 height 15
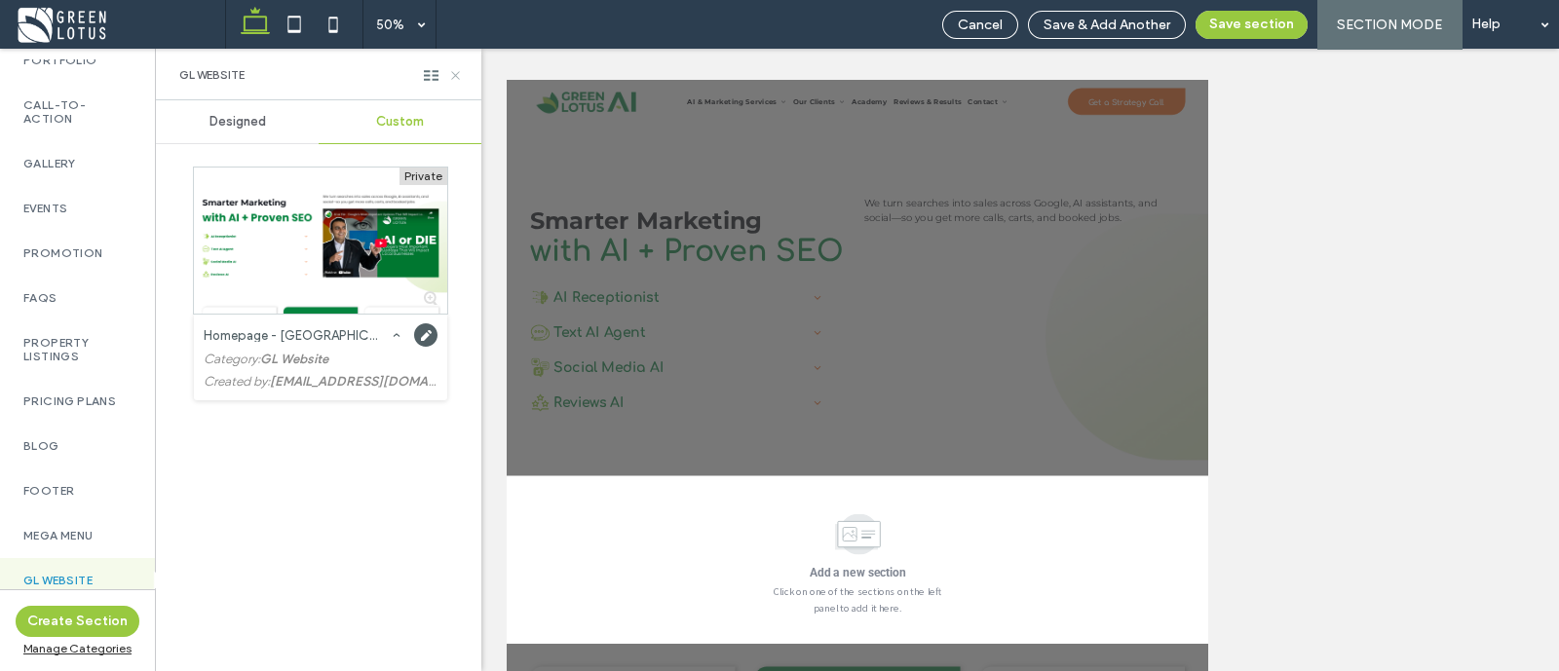
click at [452, 80] on icon at bounding box center [455, 75] width 15 height 15
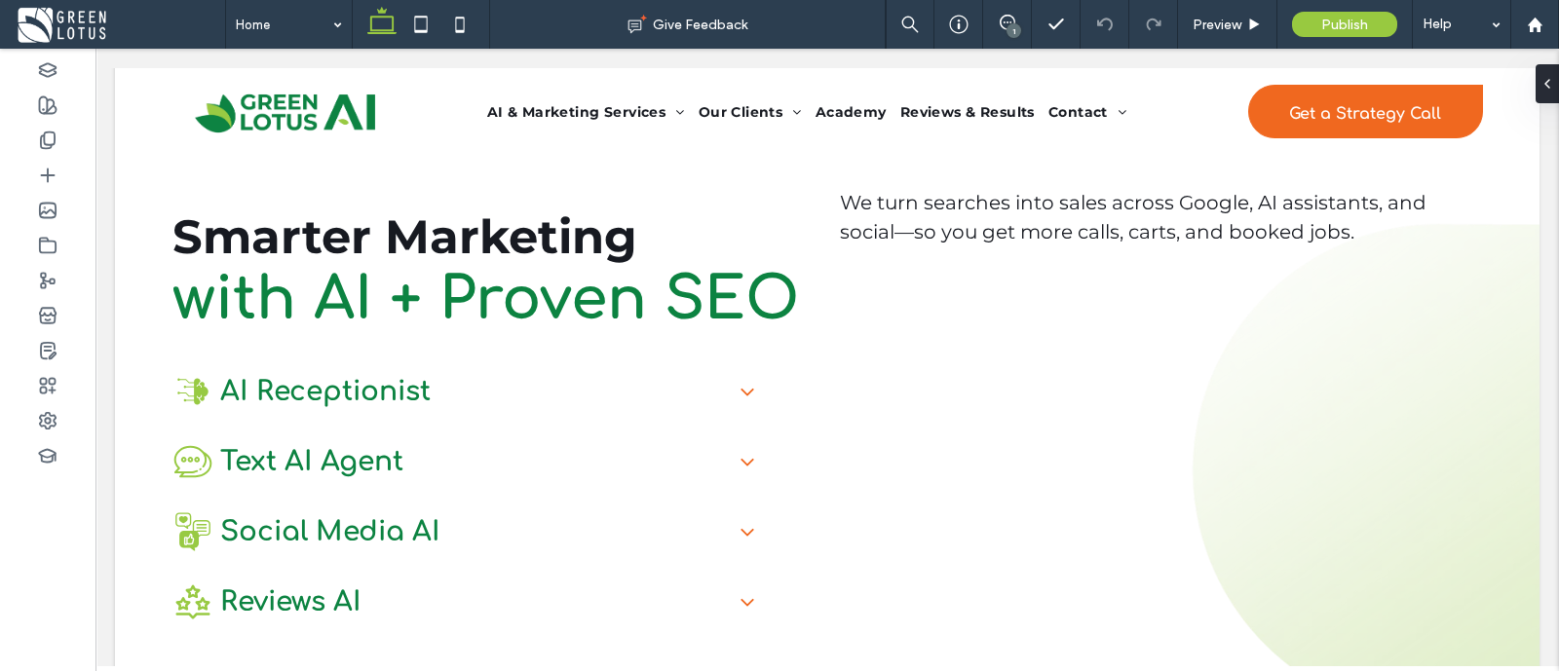
scroll to position [89, 0]
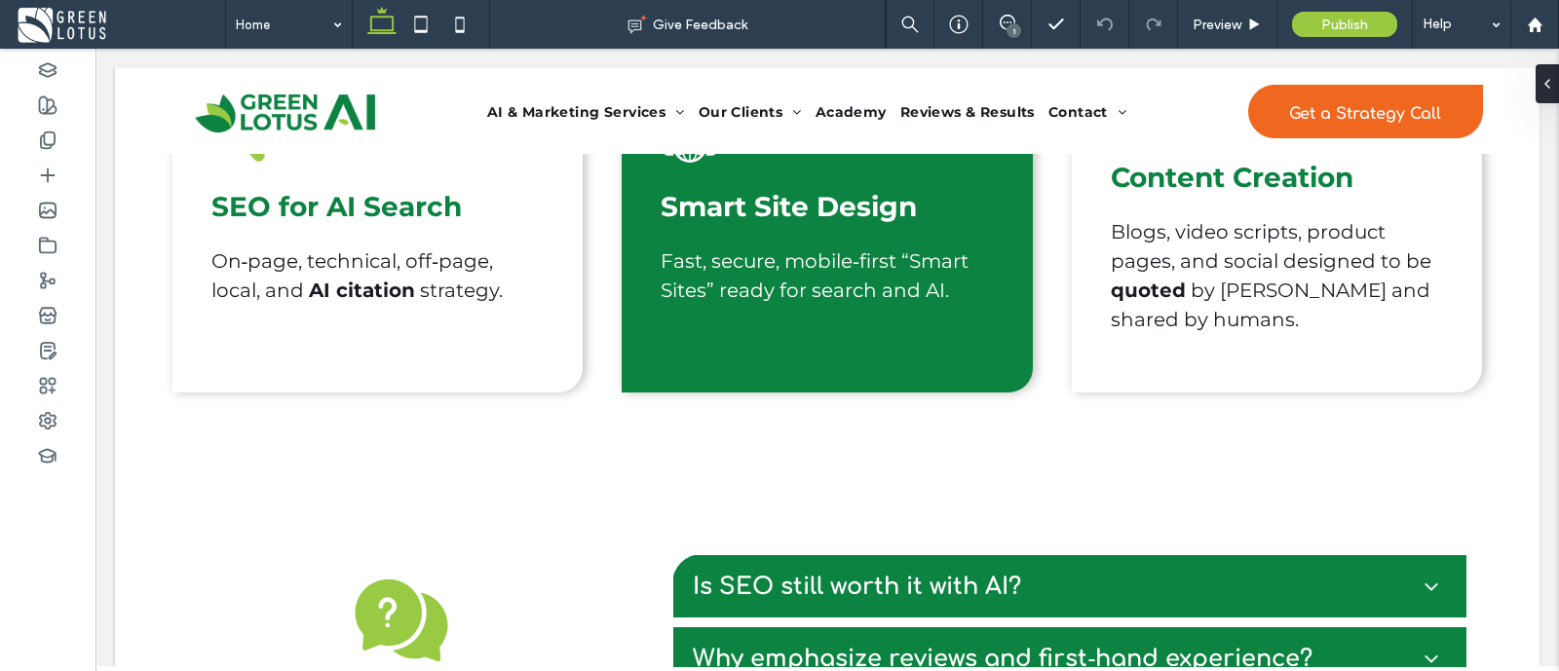
scroll to position [897, 0]
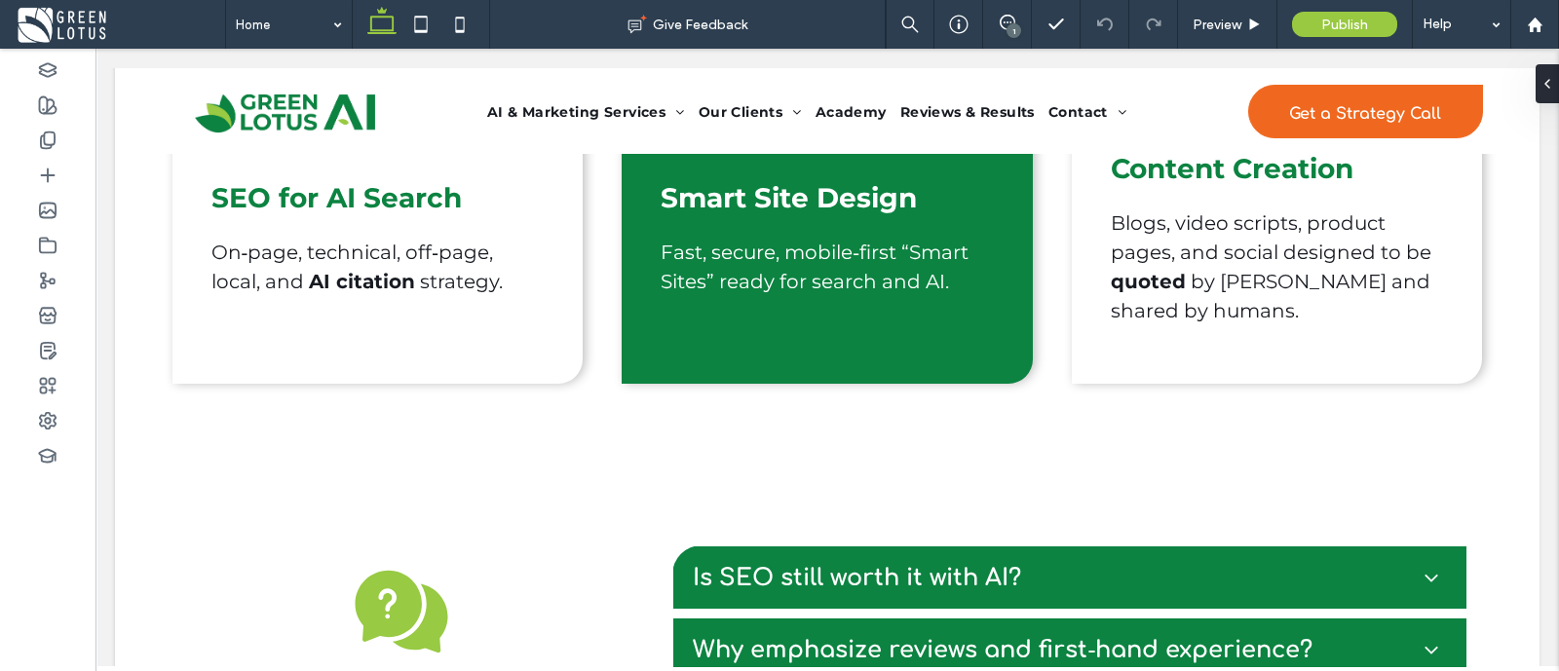
drag, startPoint x: 1539, startPoint y: 384, endPoint x: 1553, endPoint y: 415, distance: 34.0
click at [1553, 415] on html "AI & Marketing Services AI Voice & Text Agents SEO for AI Search Smart Site Mgm…" at bounding box center [826, 211] width 1463 height 2120
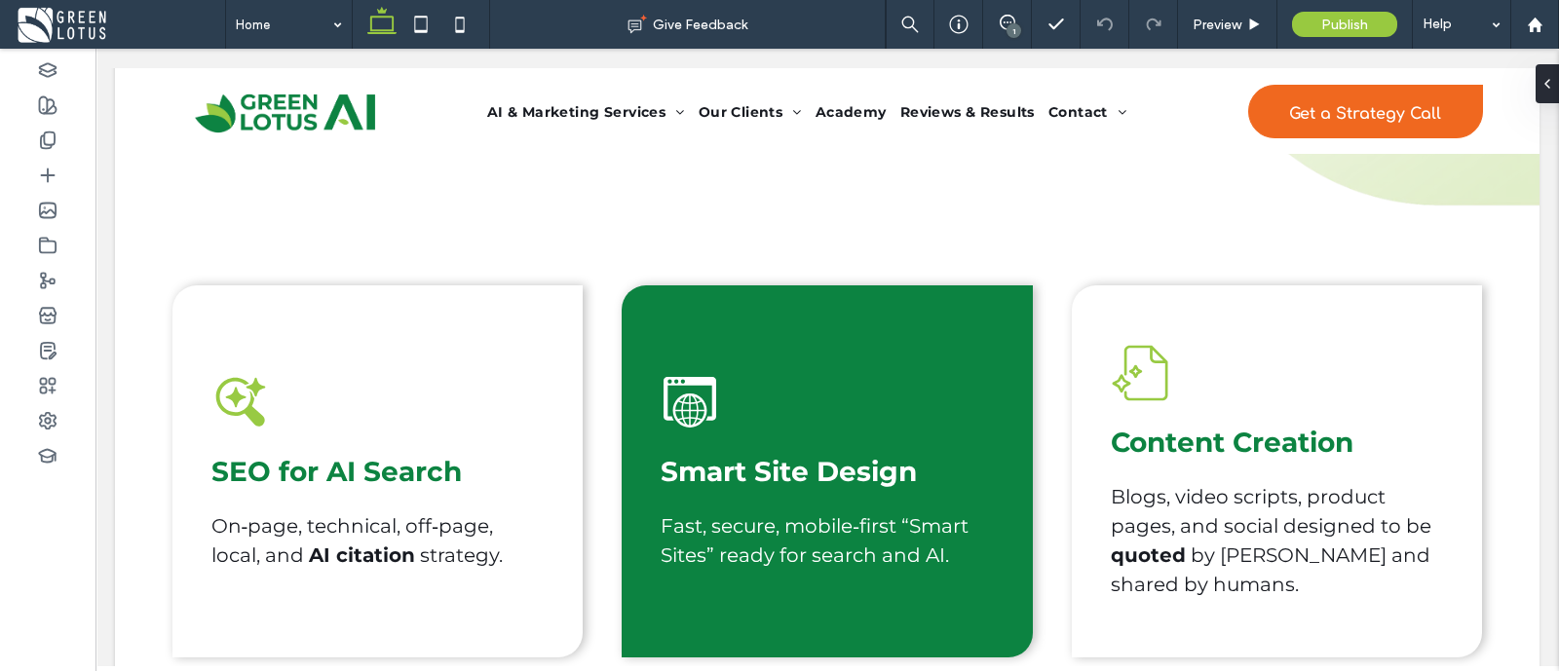
scroll to position [497, 0]
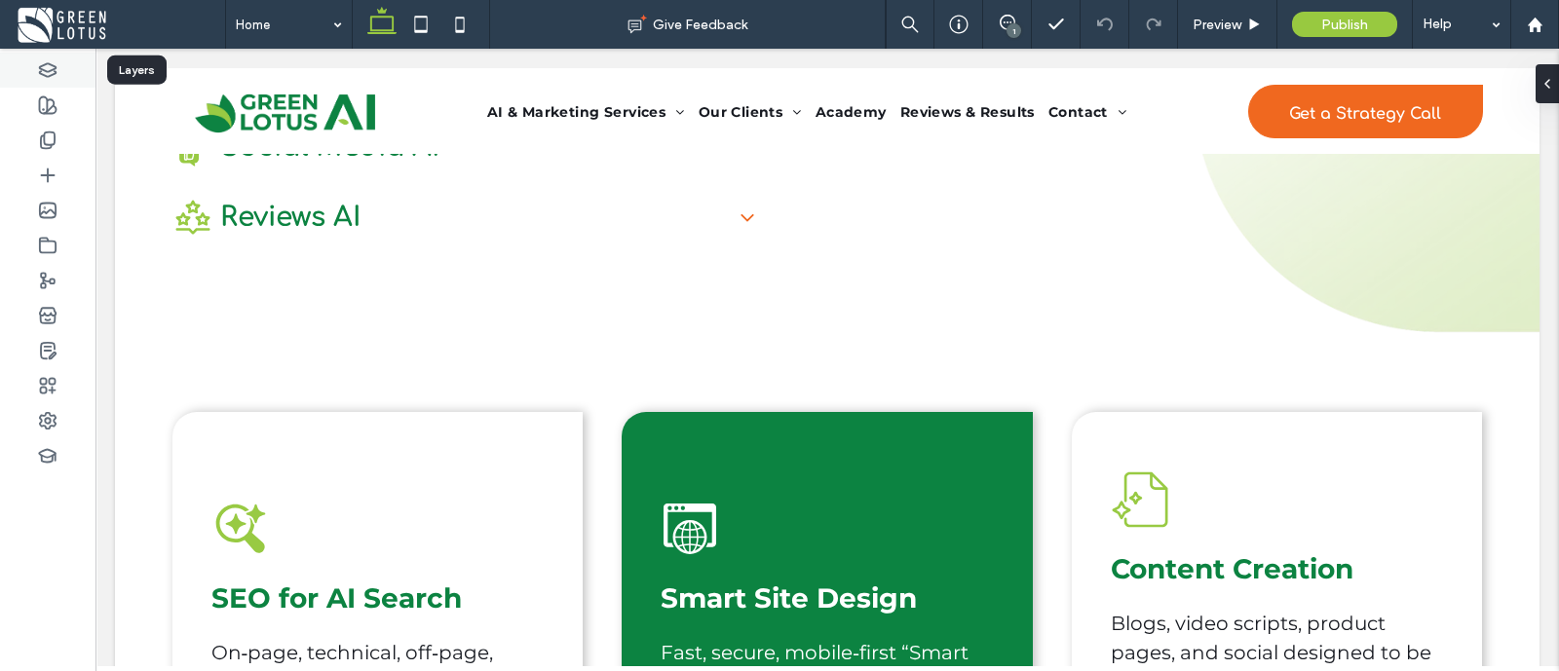
click at [43, 67] on icon at bounding box center [47, 69] width 19 height 19
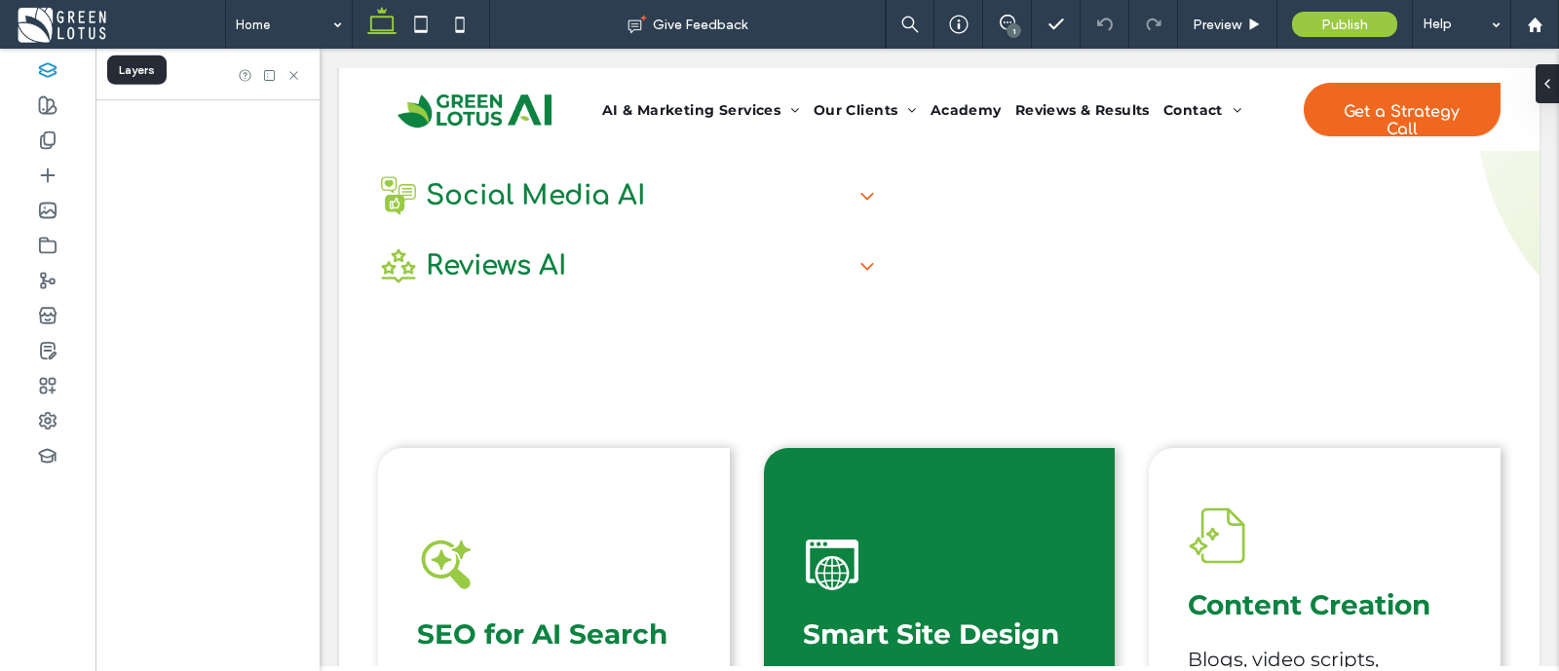
scroll to position [546, 0]
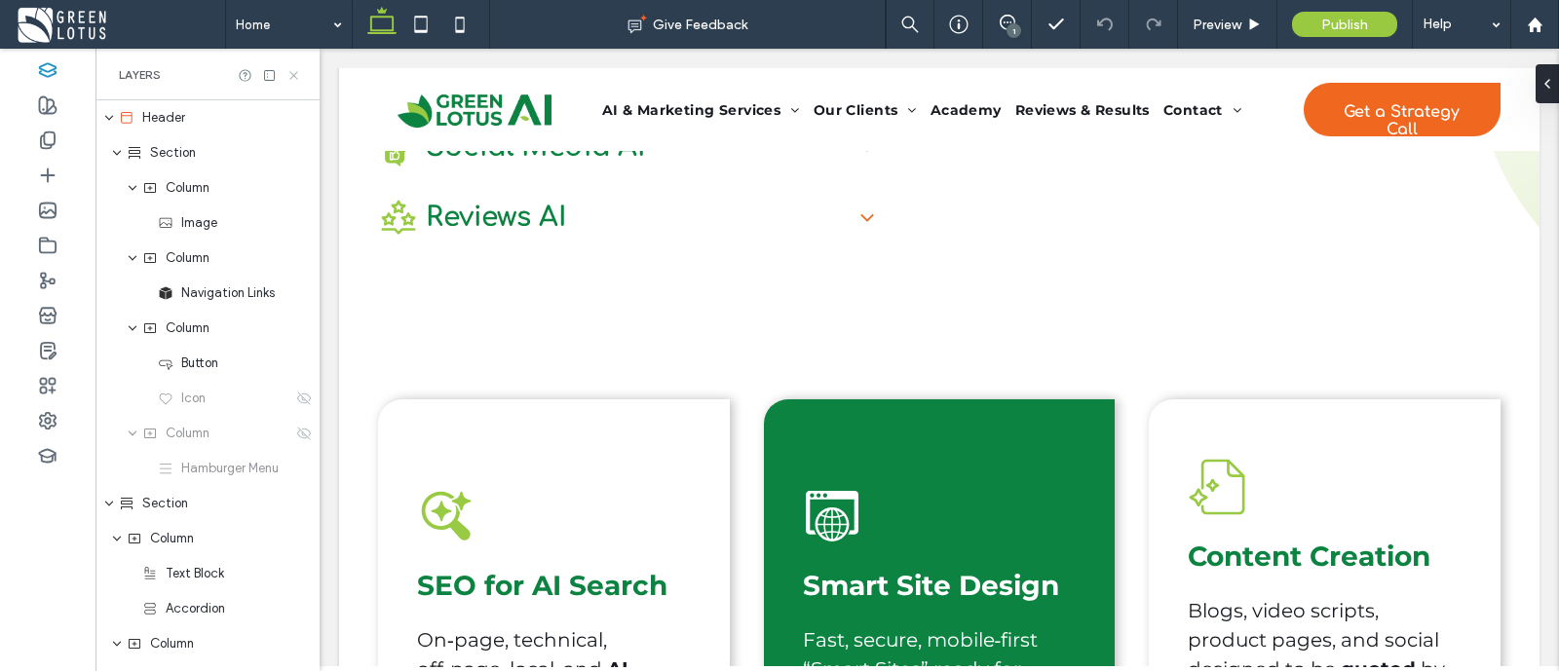
click at [293, 75] on use at bounding box center [293, 75] width 8 height 8
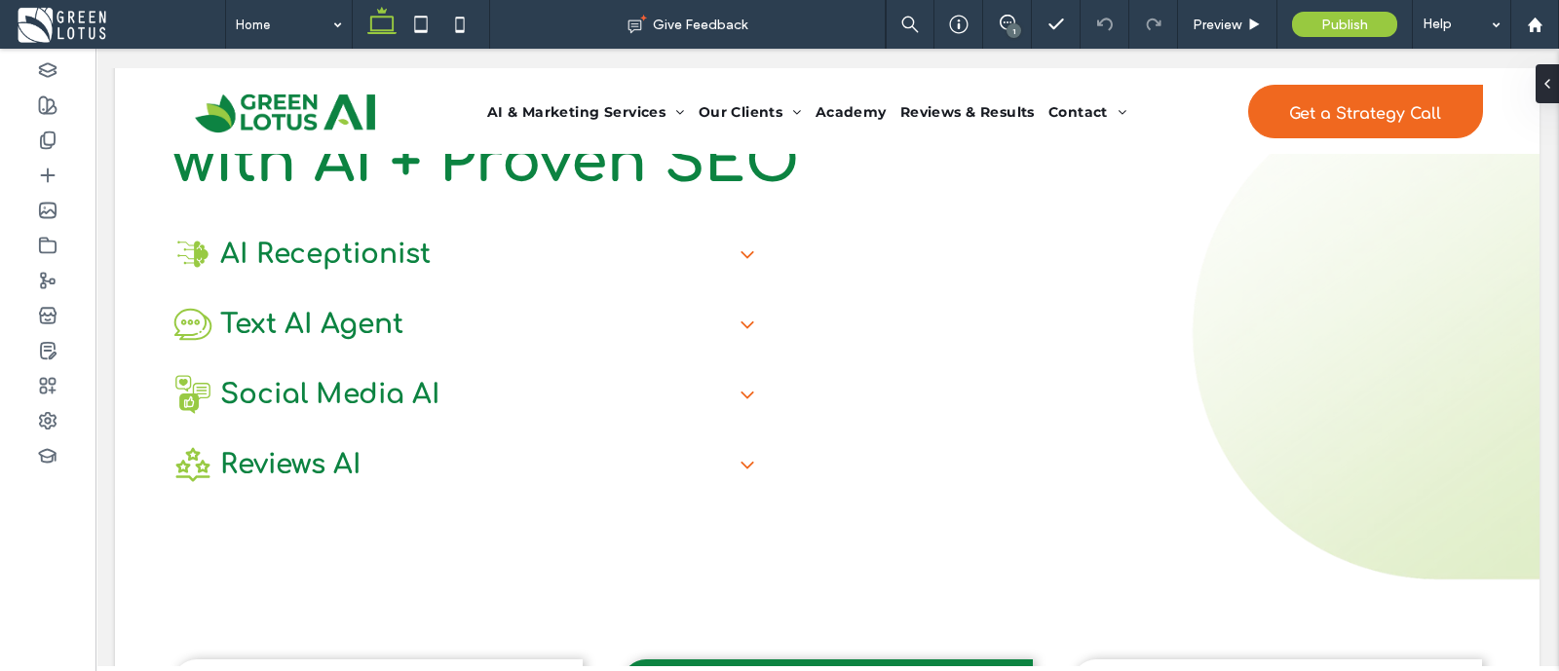
scroll to position [283, 0]
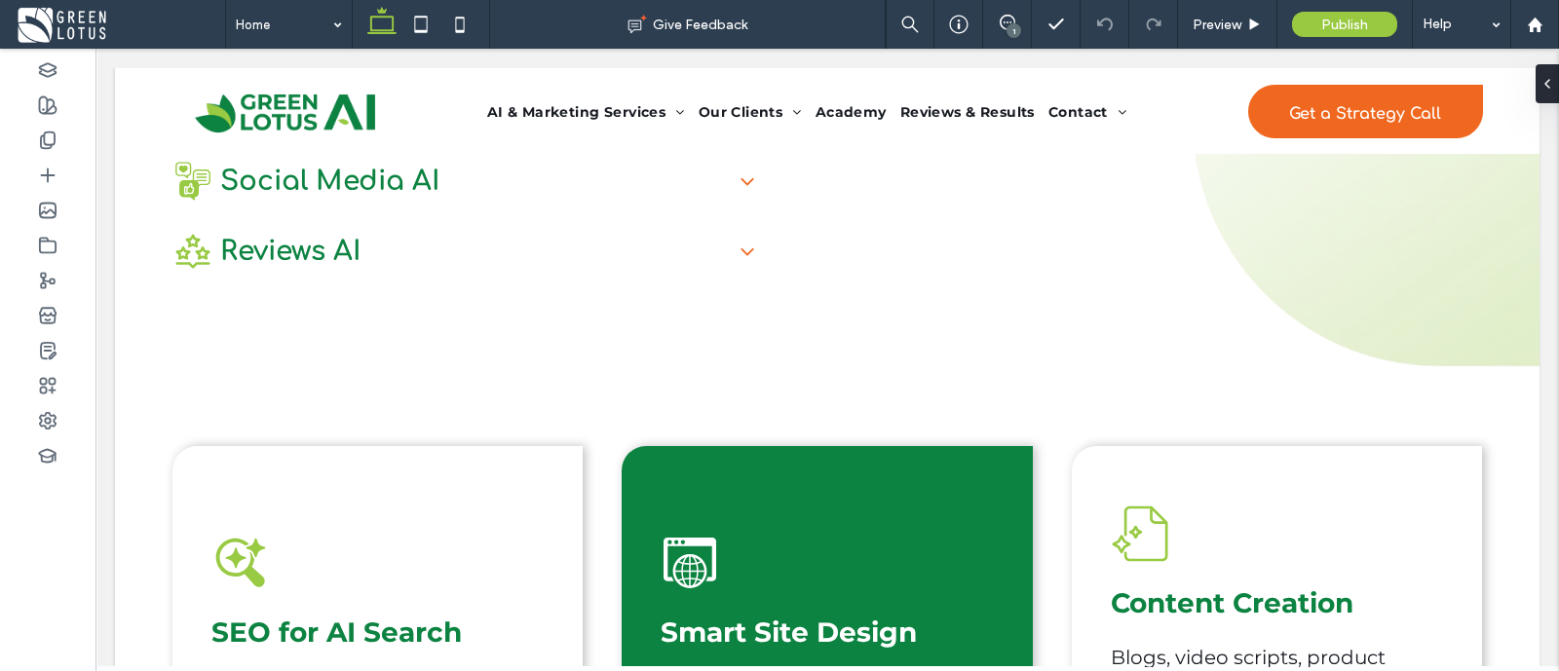
scroll to position [467, 0]
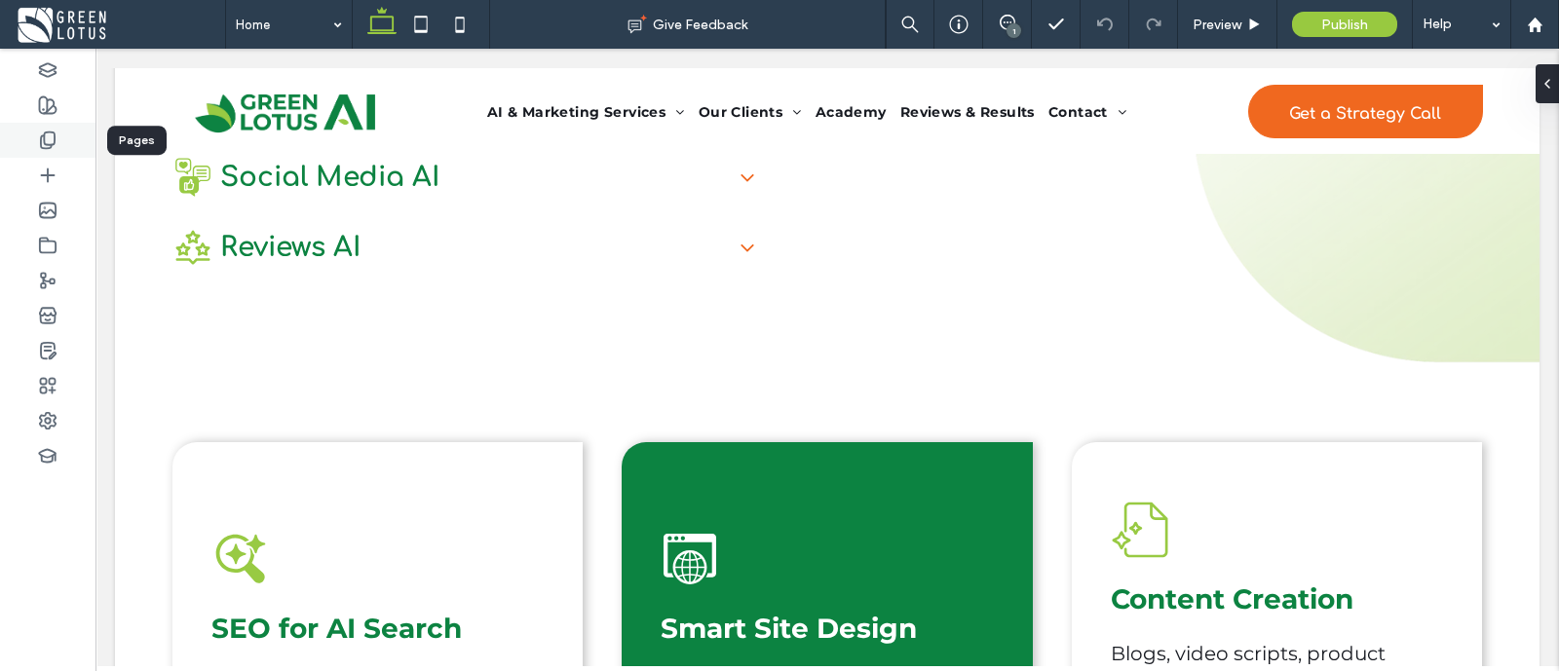
click at [39, 148] on icon at bounding box center [47, 140] width 19 height 19
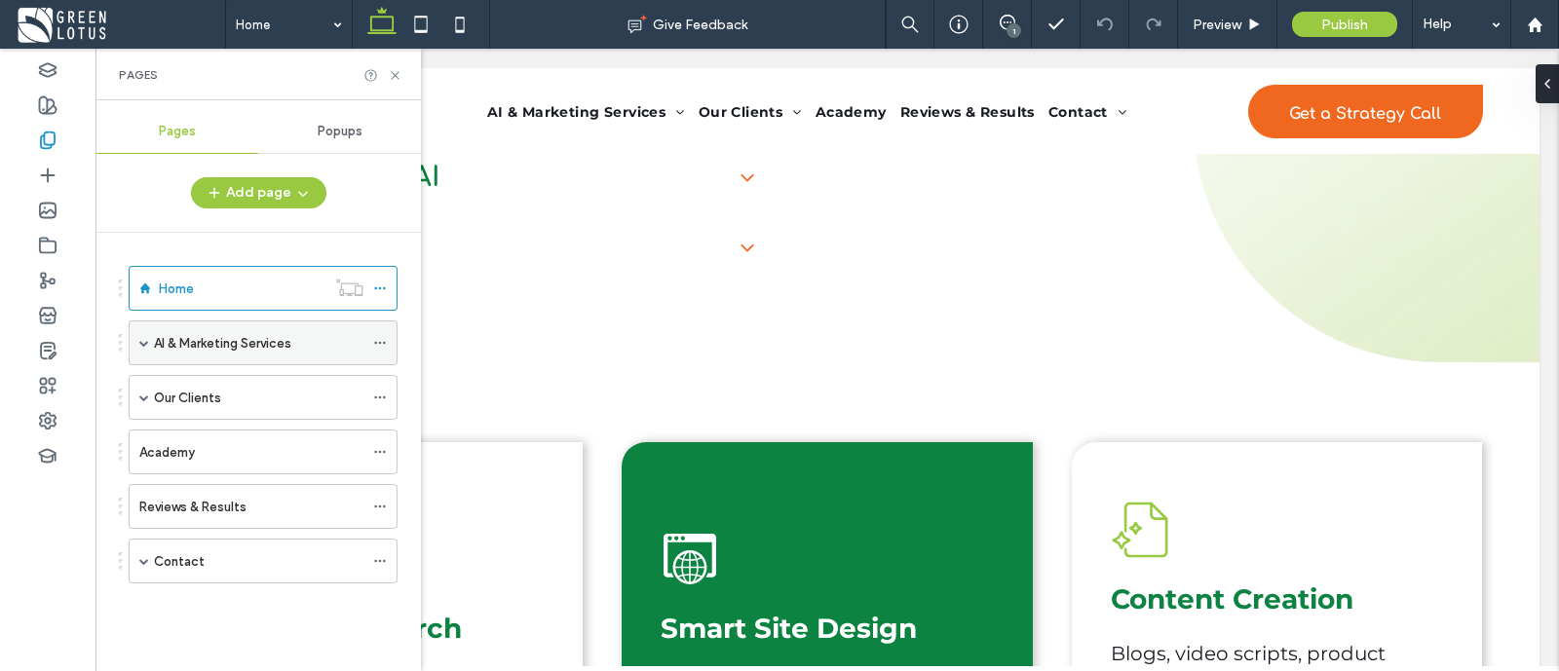
click at [184, 343] on label "AI & Marketing Services" at bounding box center [222, 343] width 137 height 34
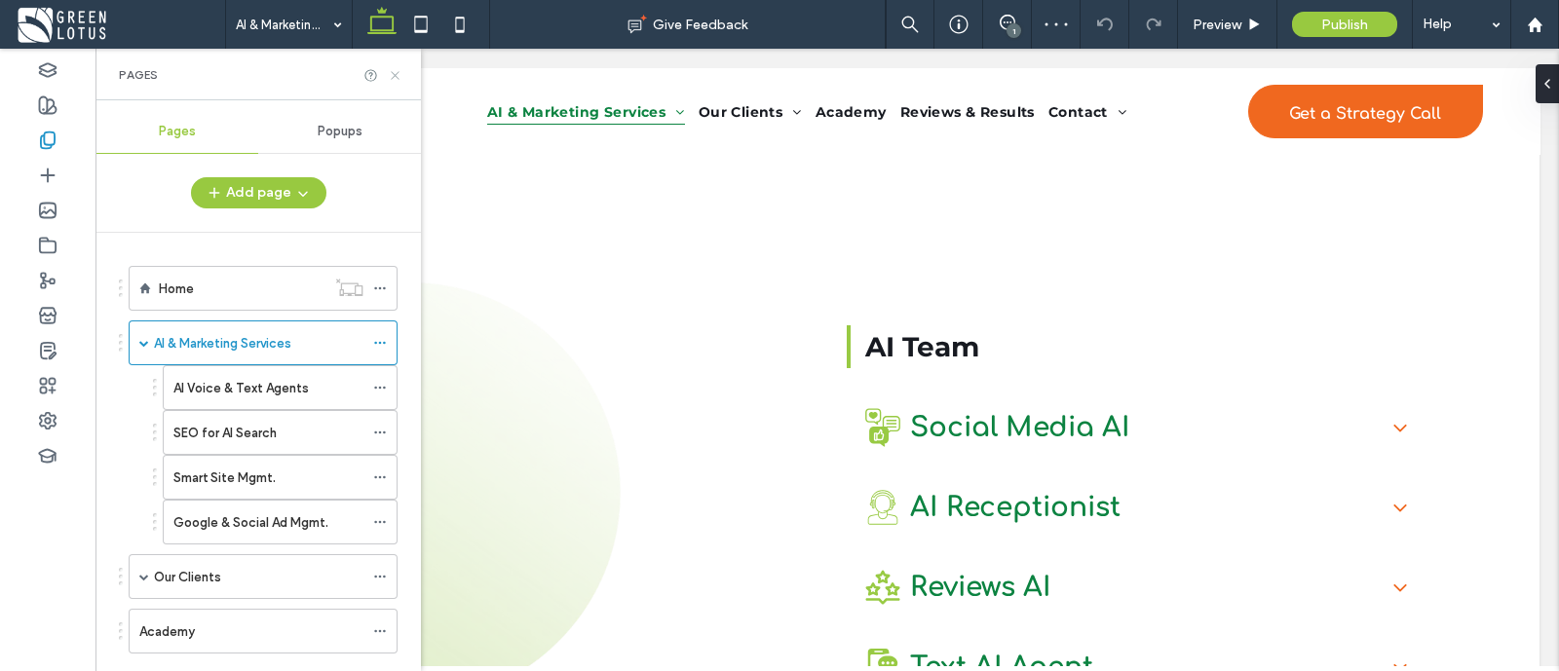
click at [395, 70] on icon at bounding box center [395, 75] width 15 height 15
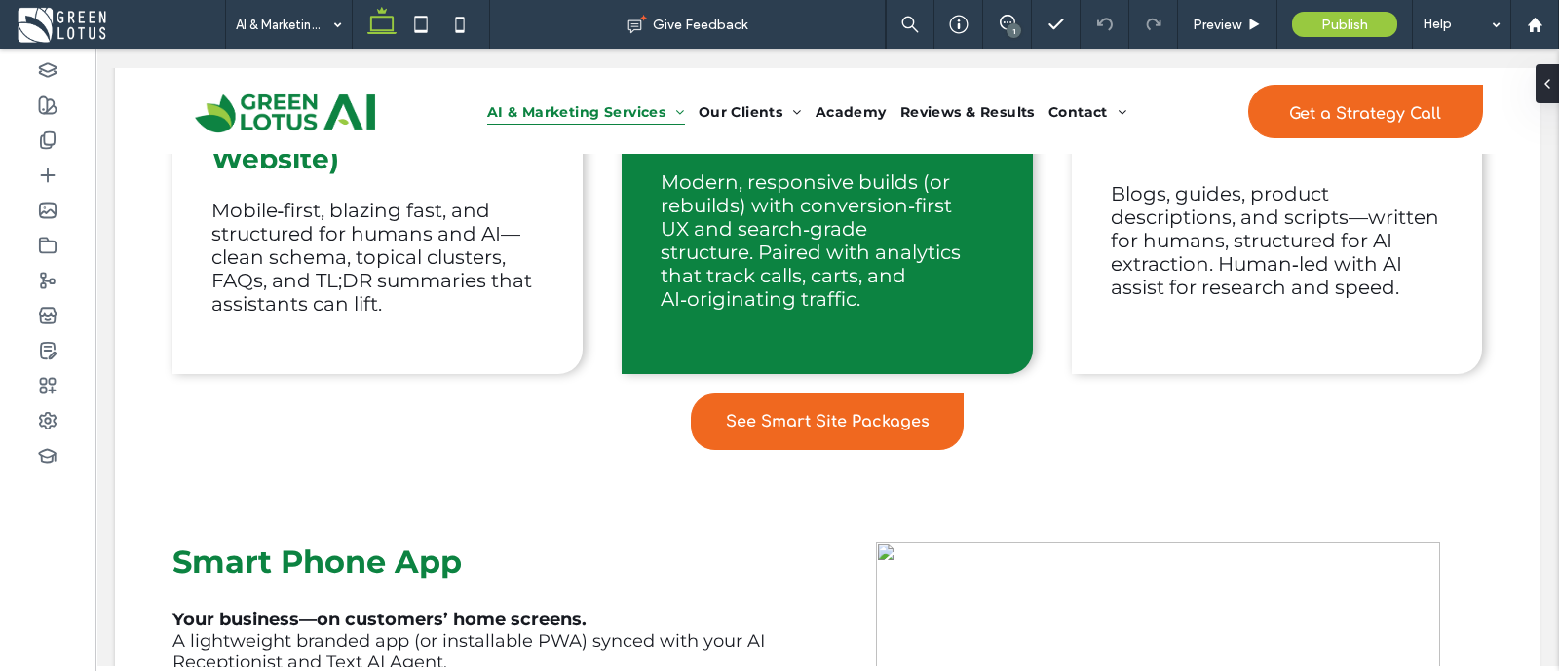
scroll to position [1159, 0]
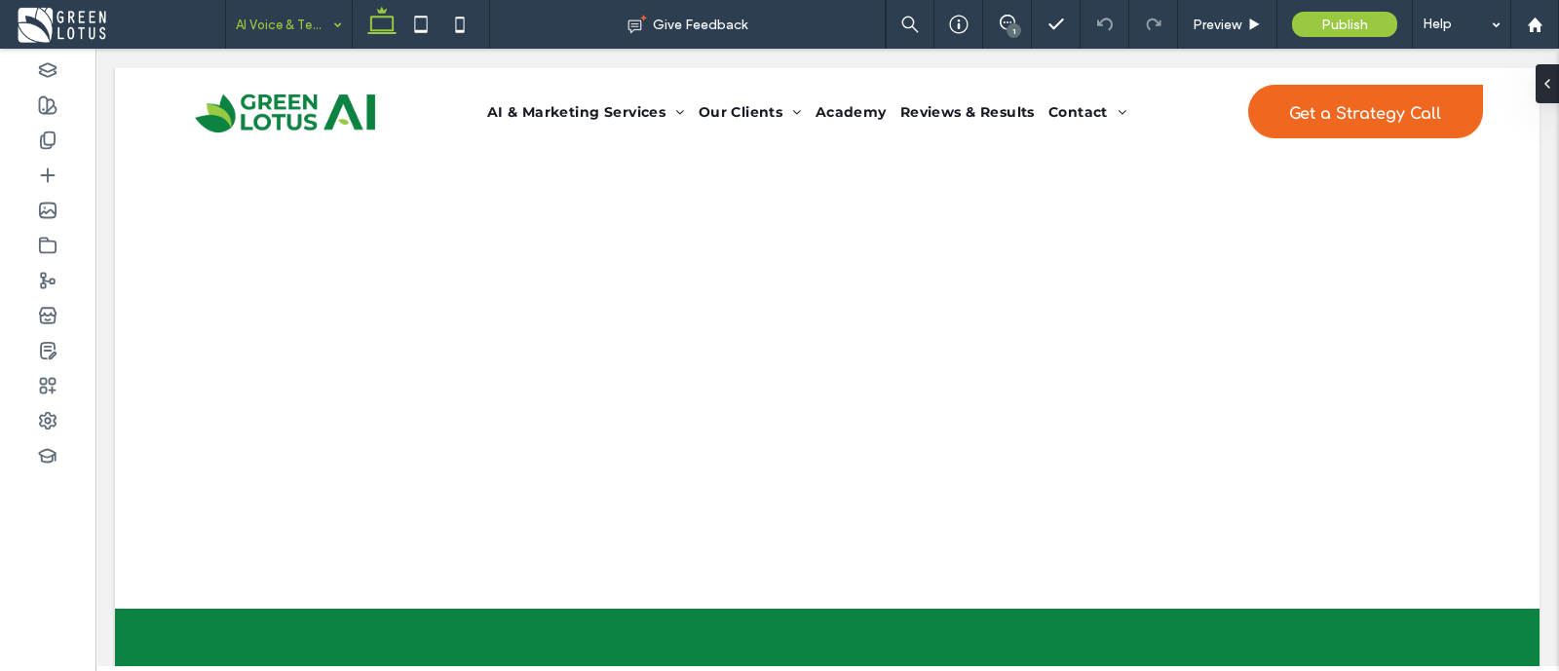
scroll to position [151, 0]
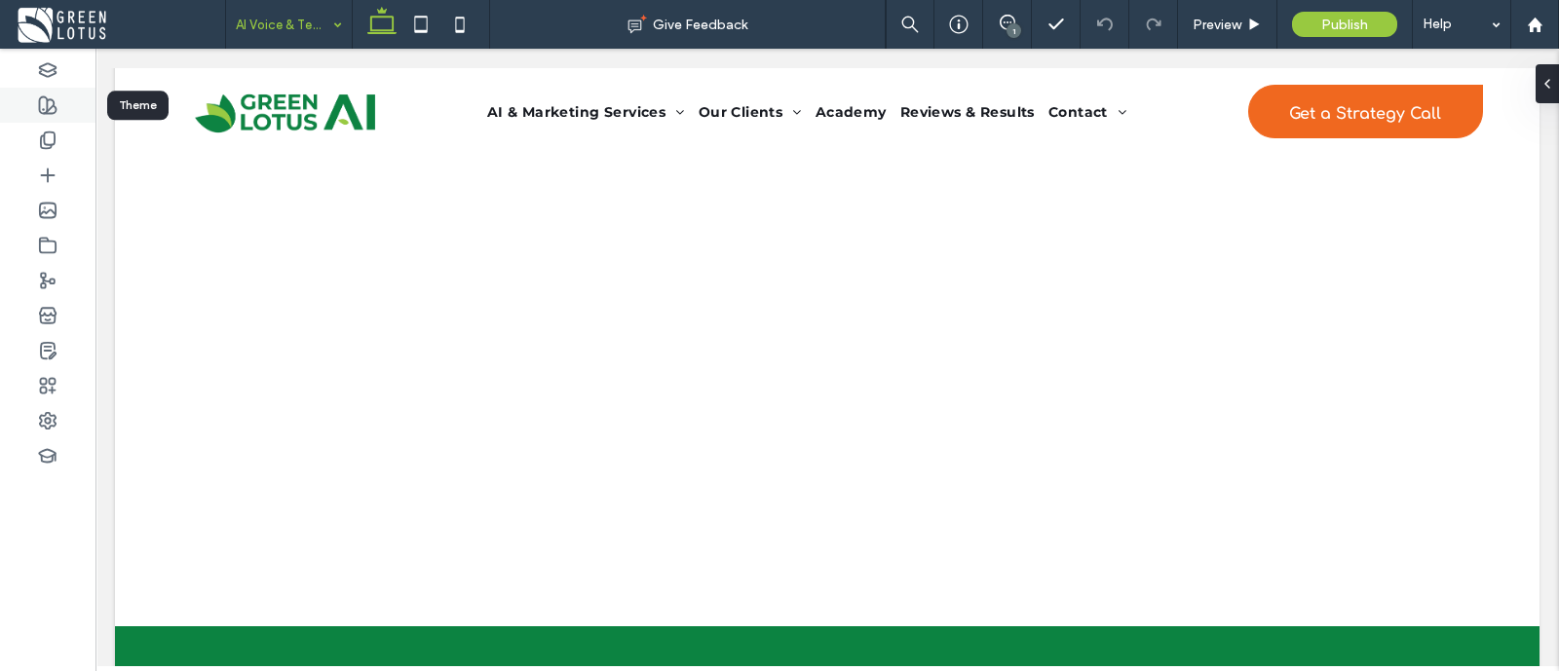
click at [47, 106] on use at bounding box center [48, 105] width 17 height 17
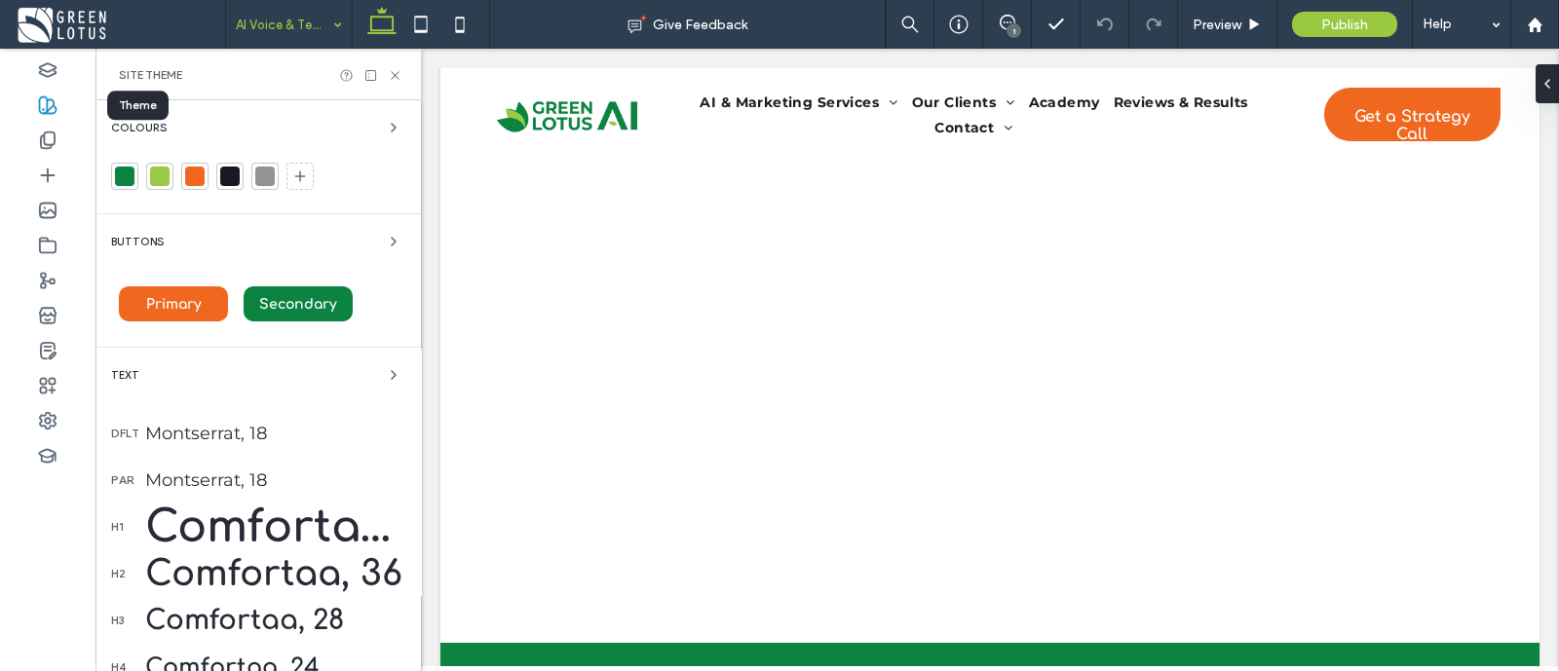
scroll to position [141, 0]
click at [54, 149] on icon at bounding box center [47, 140] width 19 height 19
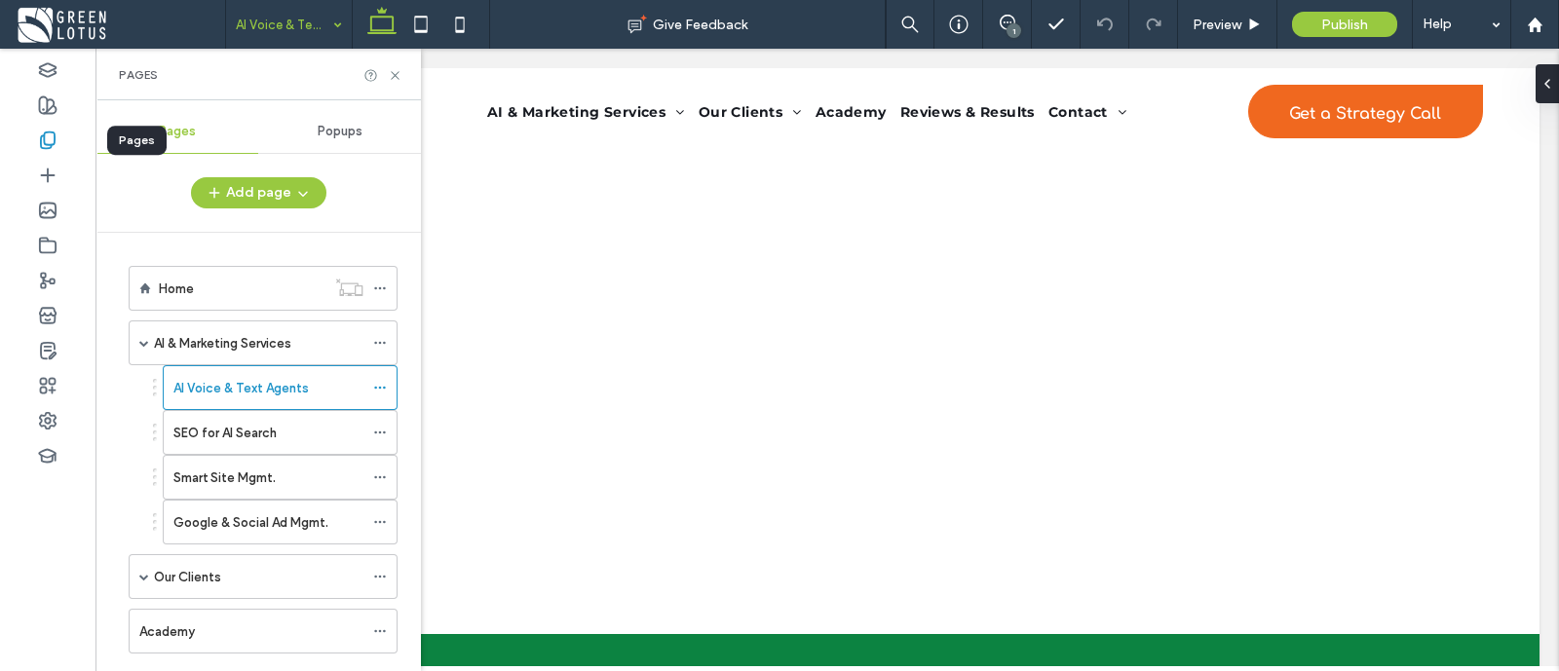
scroll to position [151, 0]
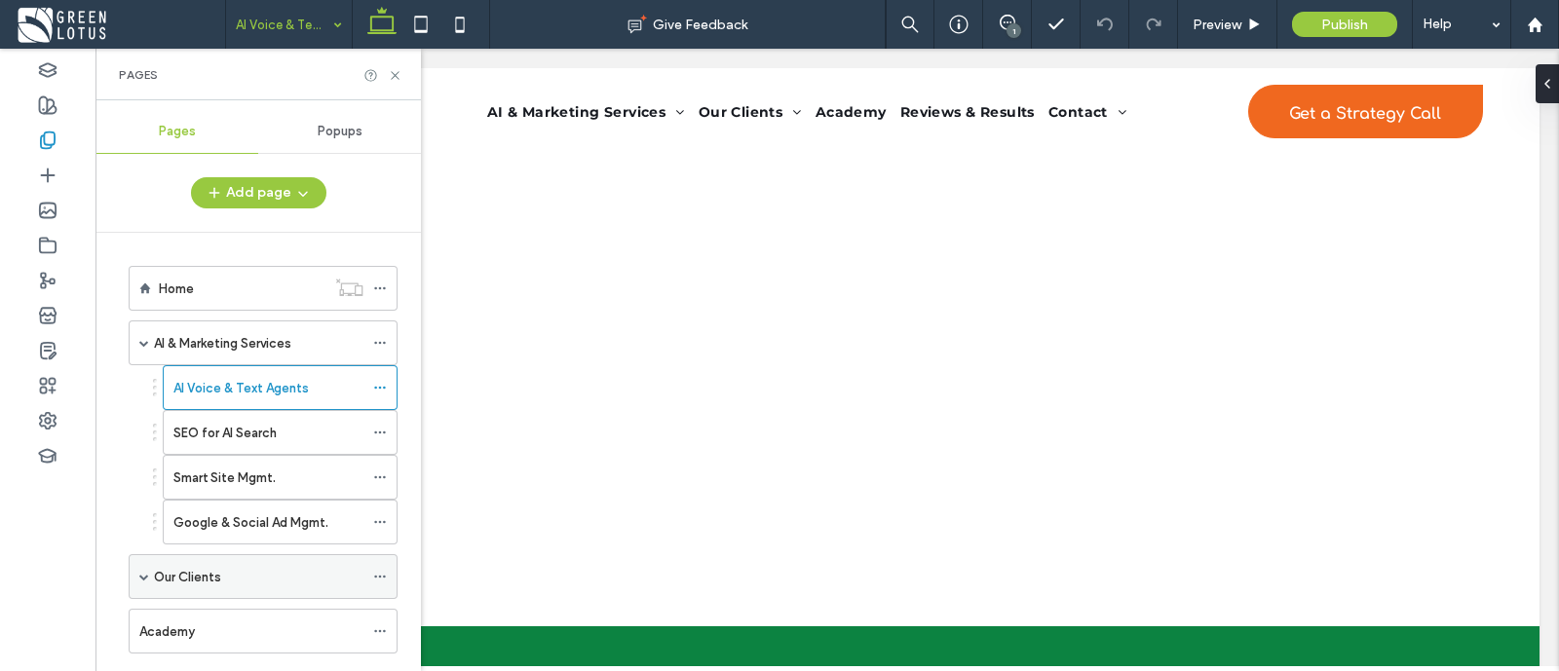
click at [198, 582] on label "Our Clients" at bounding box center [187, 577] width 67 height 34
click at [395, 79] on icon at bounding box center [395, 75] width 15 height 15
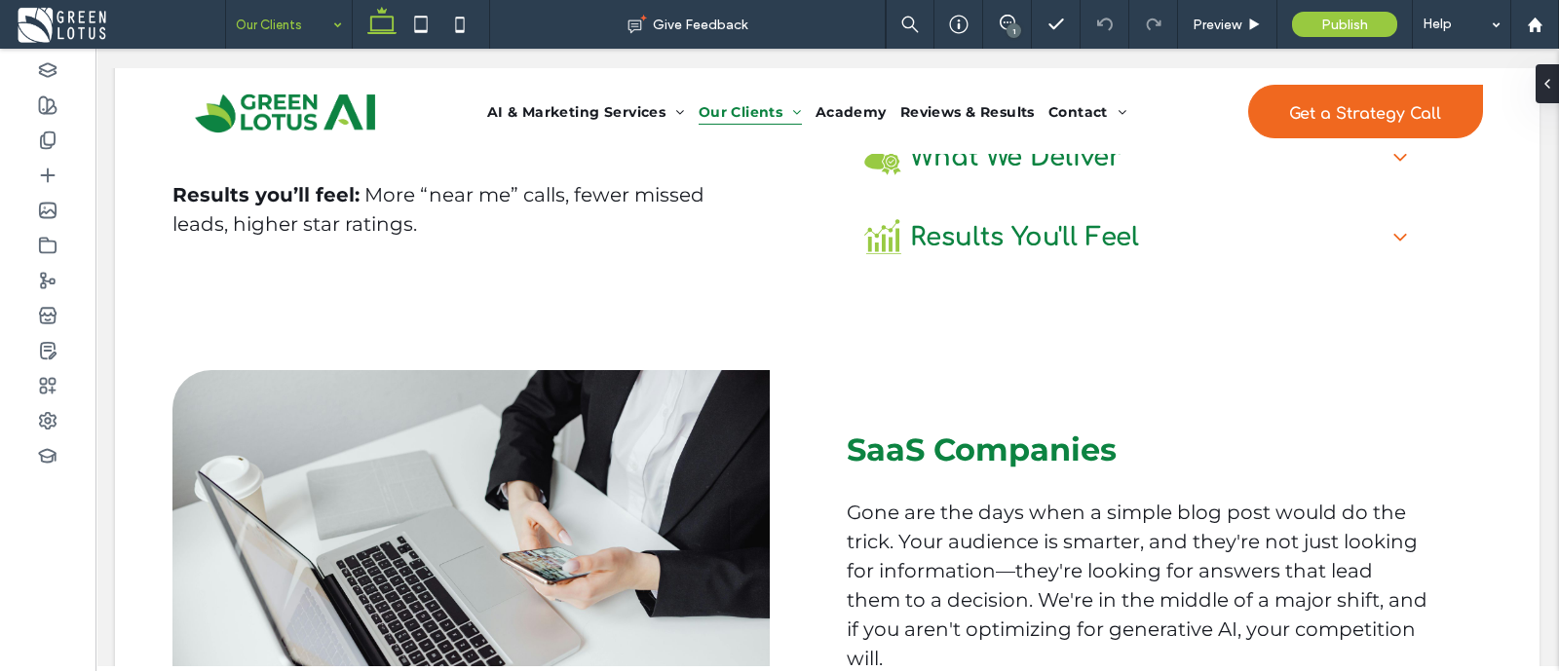
scroll to position [1161, 0]
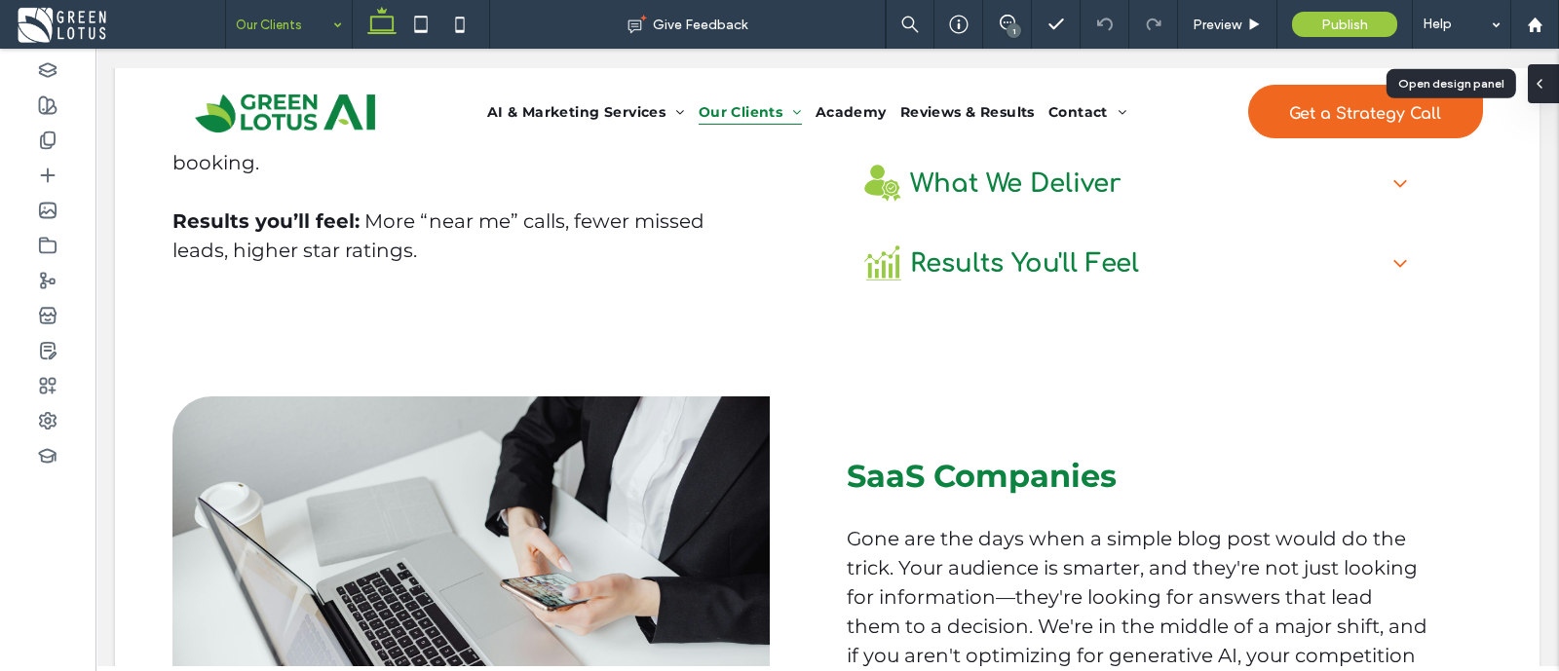
click at [1546, 84] on icon at bounding box center [1540, 84] width 16 height 16
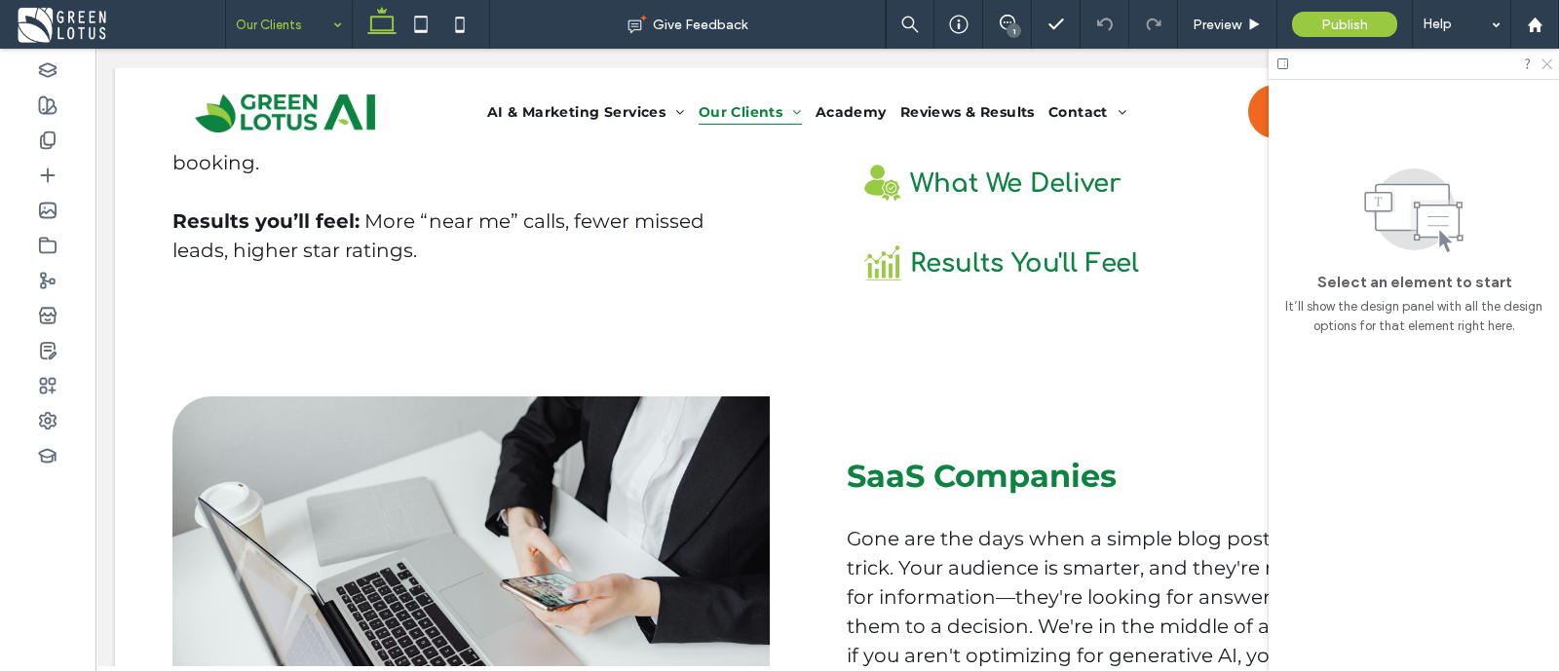
click at [1546, 64] on use at bounding box center [1546, 64] width 11 height 11
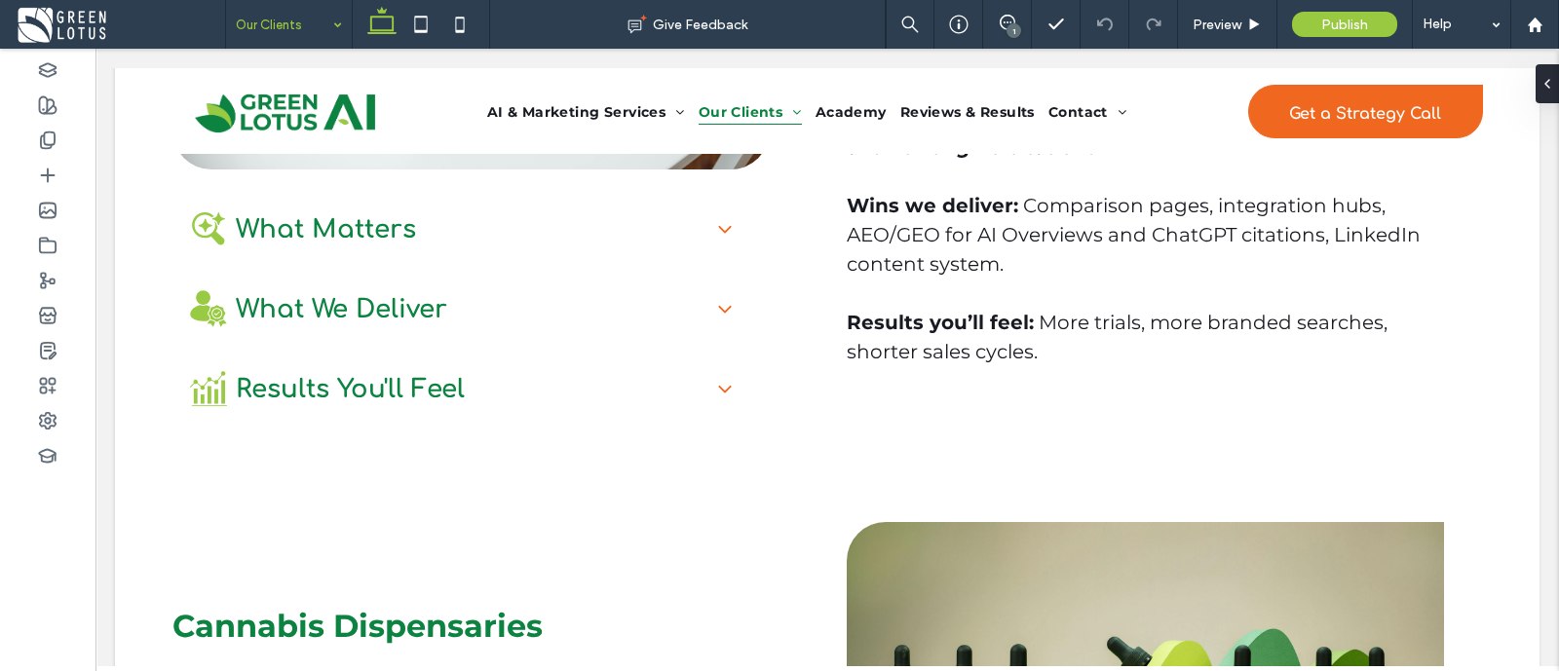
scroll to position [1793, 0]
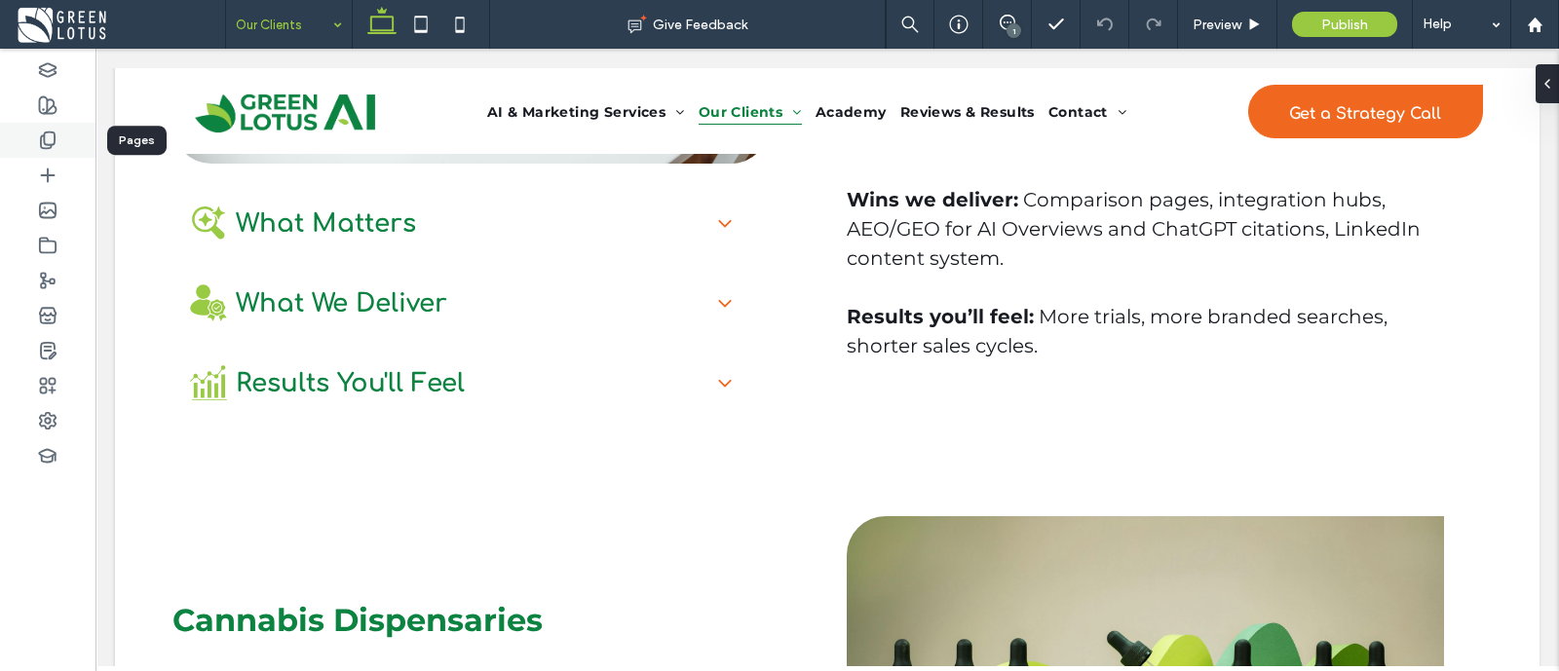
click at [61, 148] on div at bounding box center [47, 140] width 95 height 35
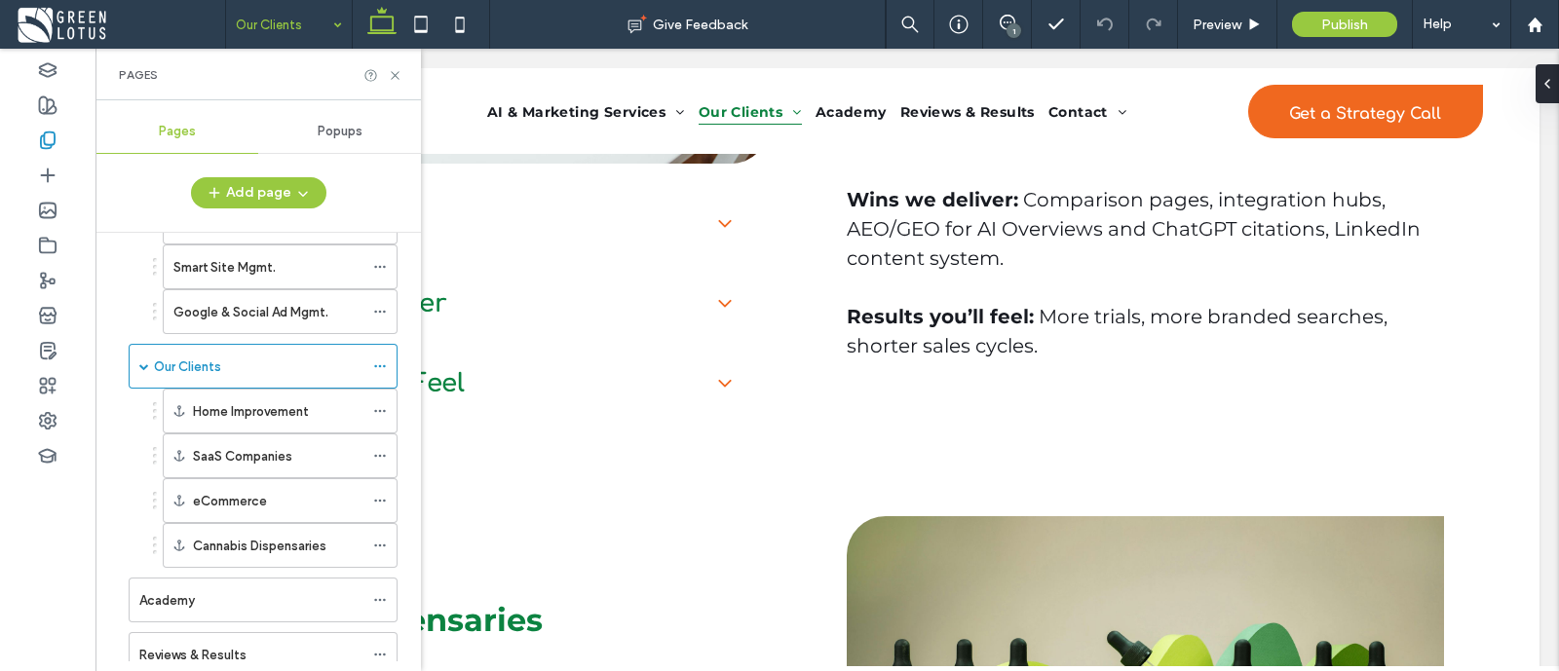
scroll to position [273, 0]
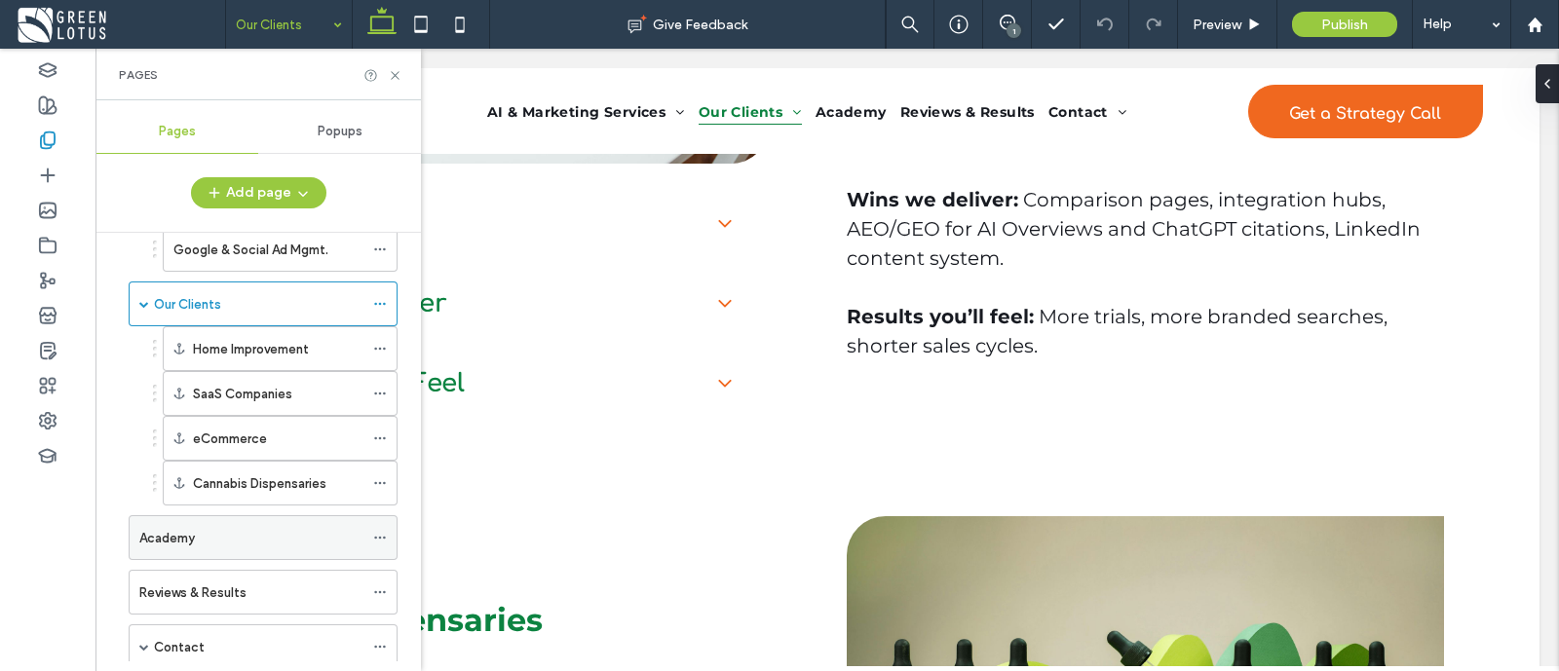
click at [268, 528] on div "Academy" at bounding box center [251, 538] width 224 height 20
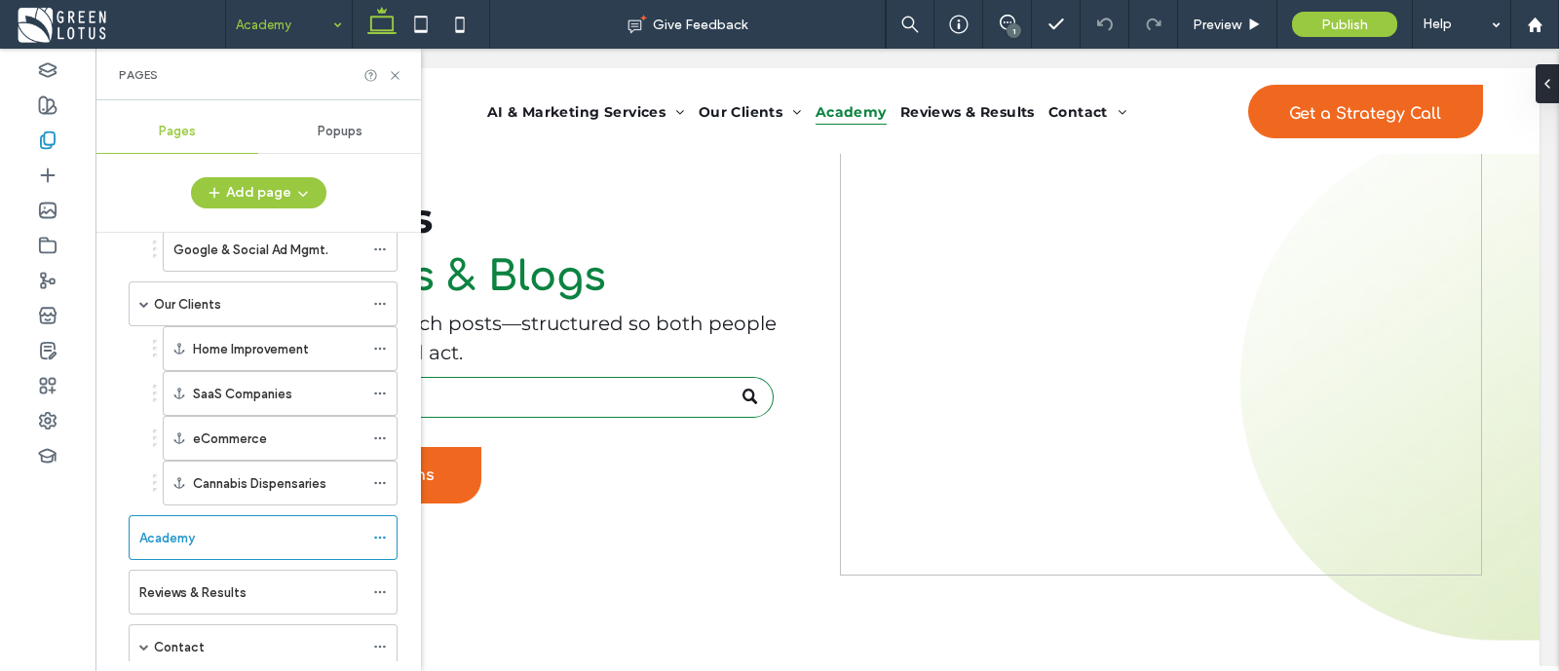
scroll to position [205, 0]
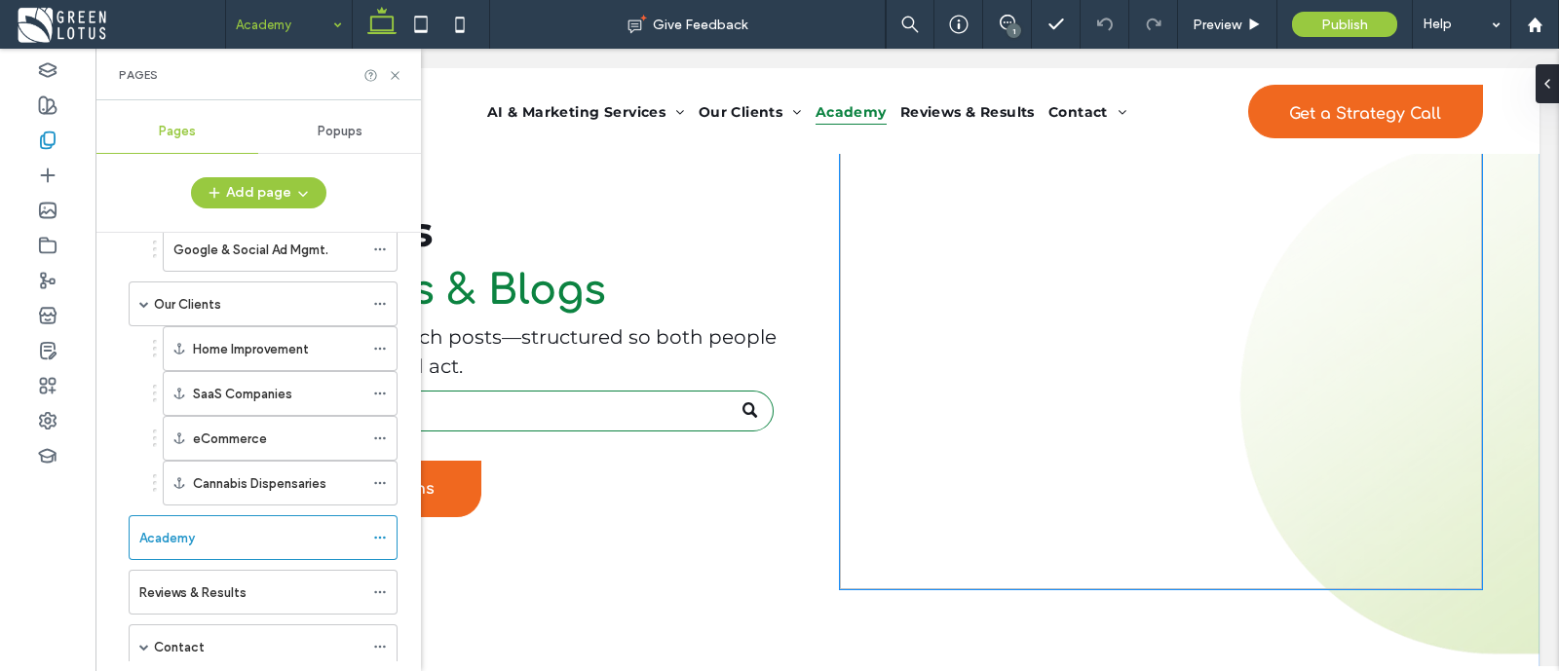
click at [1290, 469] on img at bounding box center [1161, 342] width 642 height 494
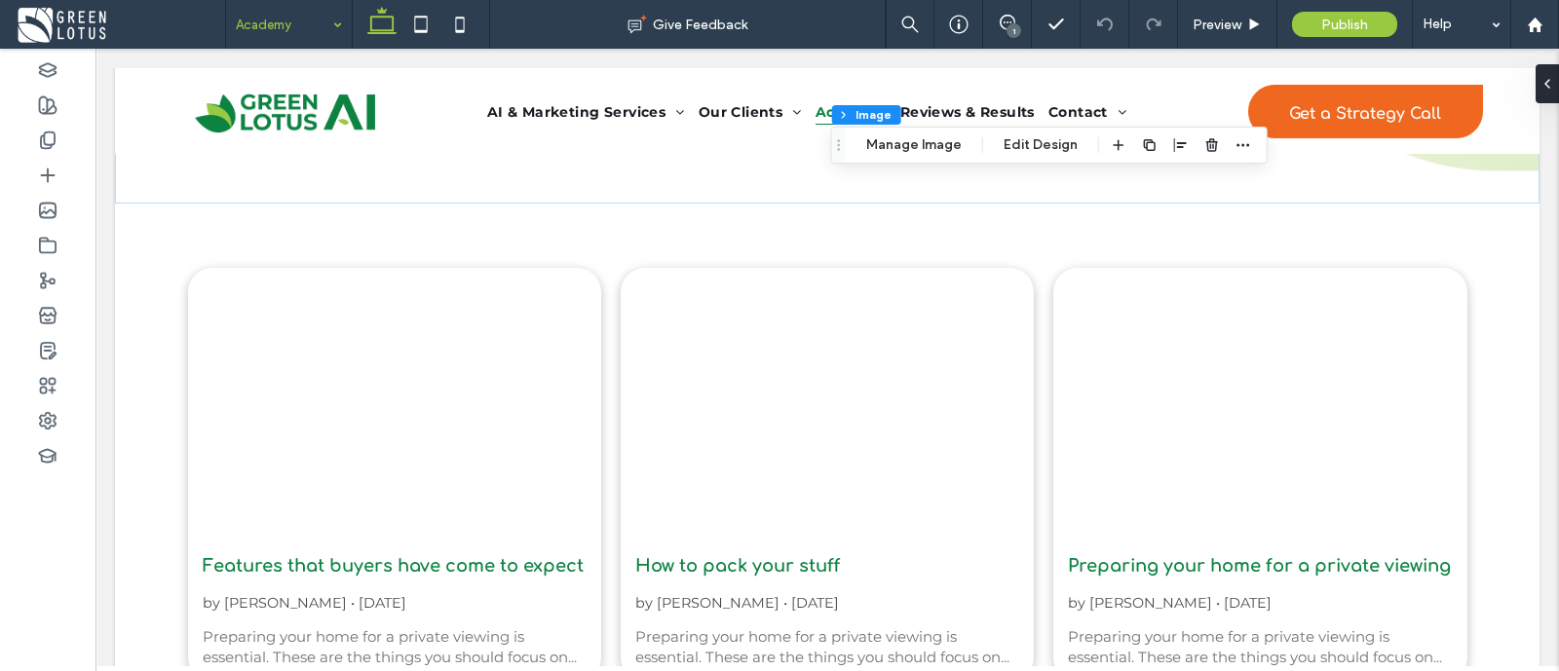
scroll to position [679, 0]
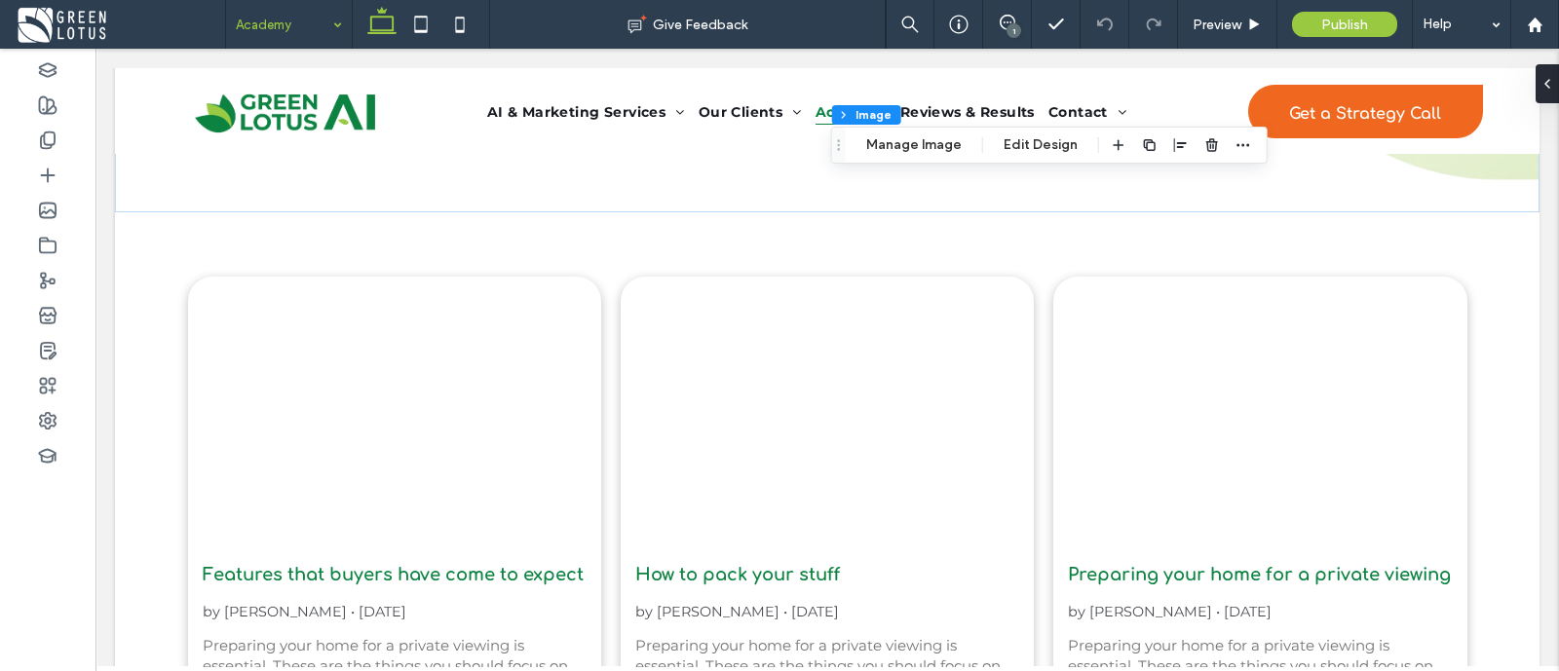
click at [1018, 30] on div "1" at bounding box center [1014, 30] width 15 height 15
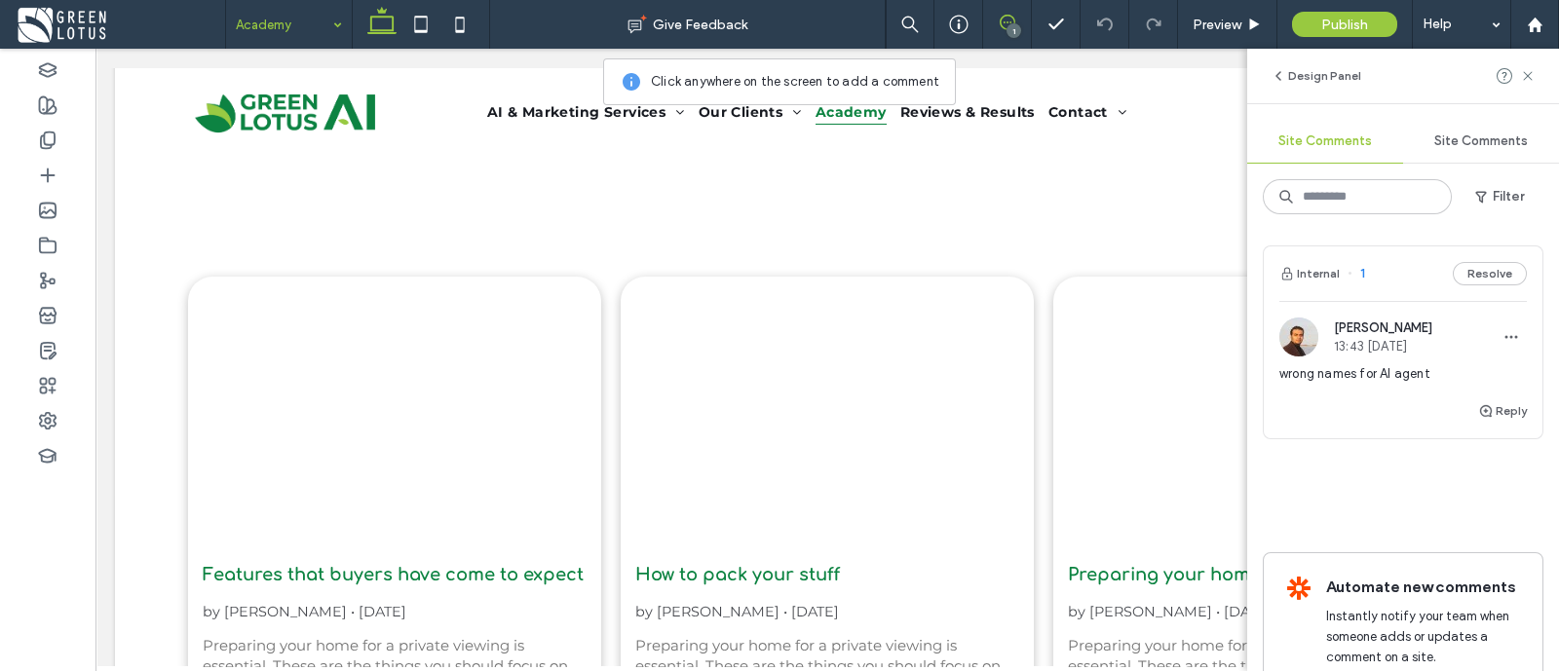
click at [1018, 30] on div "1" at bounding box center [1014, 30] width 15 height 15
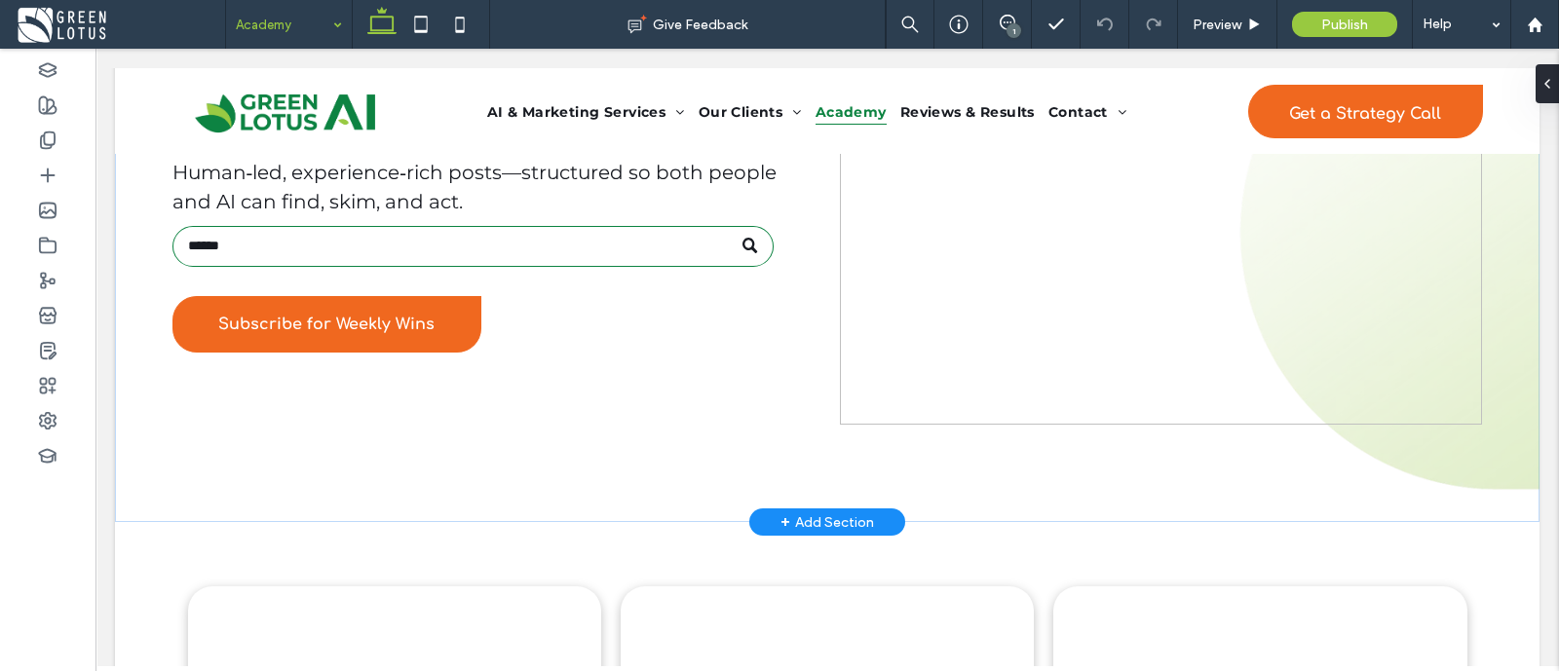
scroll to position [466, 0]
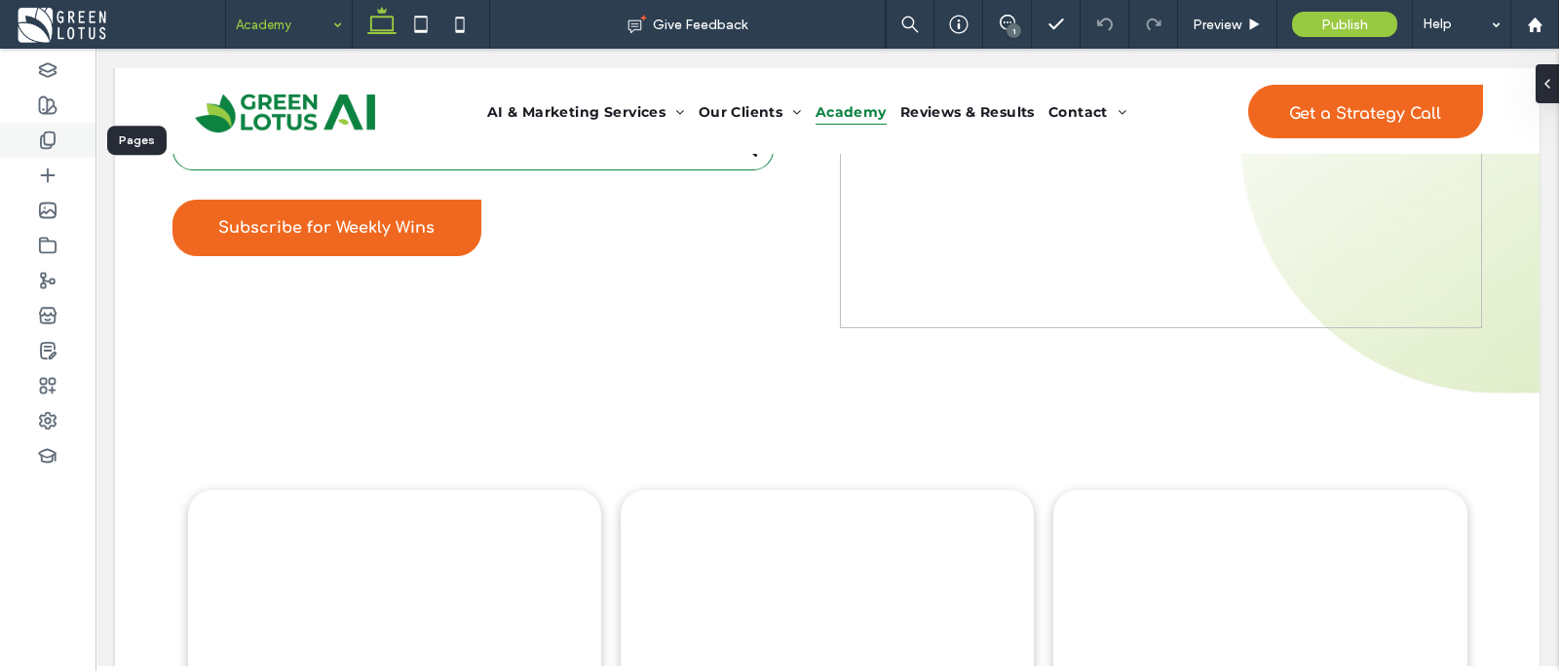
click at [63, 137] on div at bounding box center [47, 140] width 95 height 35
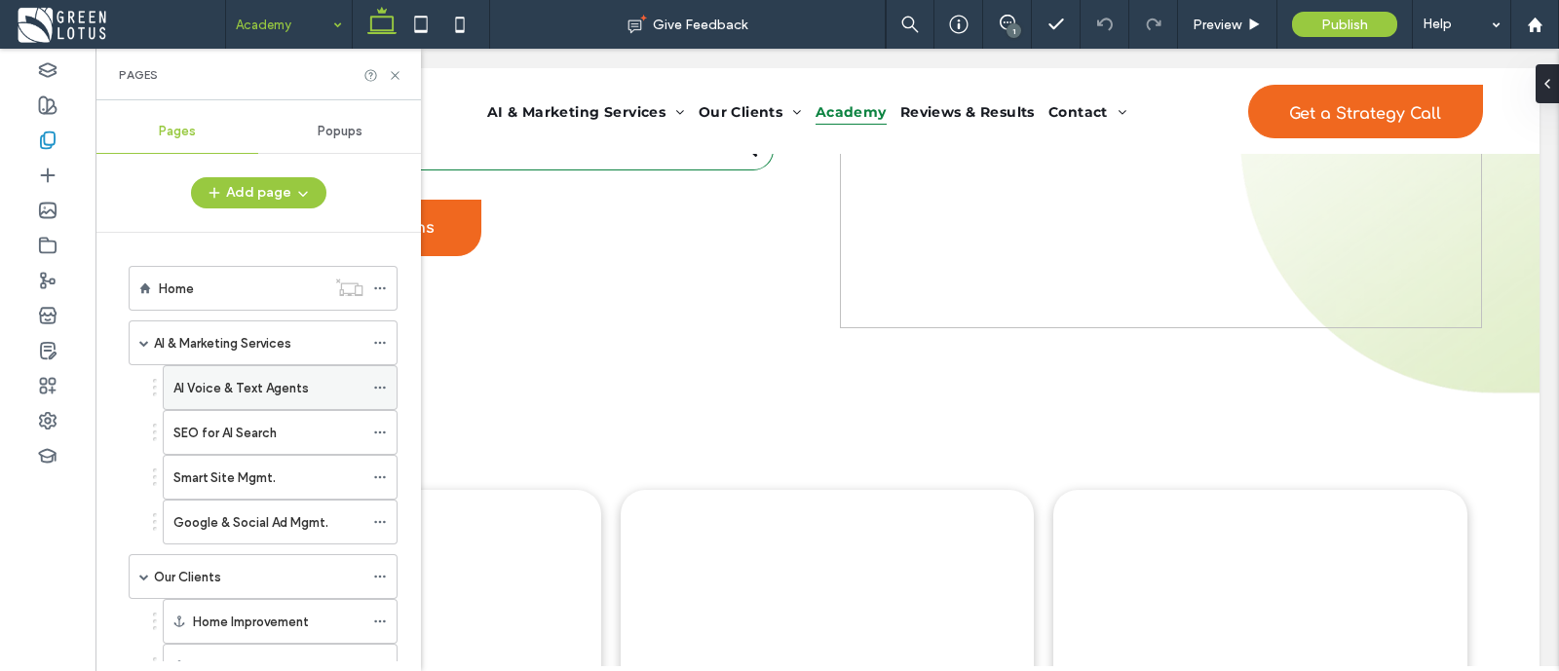
click at [375, 382] on icon at bounding box center [380, 388] width 14 height 14
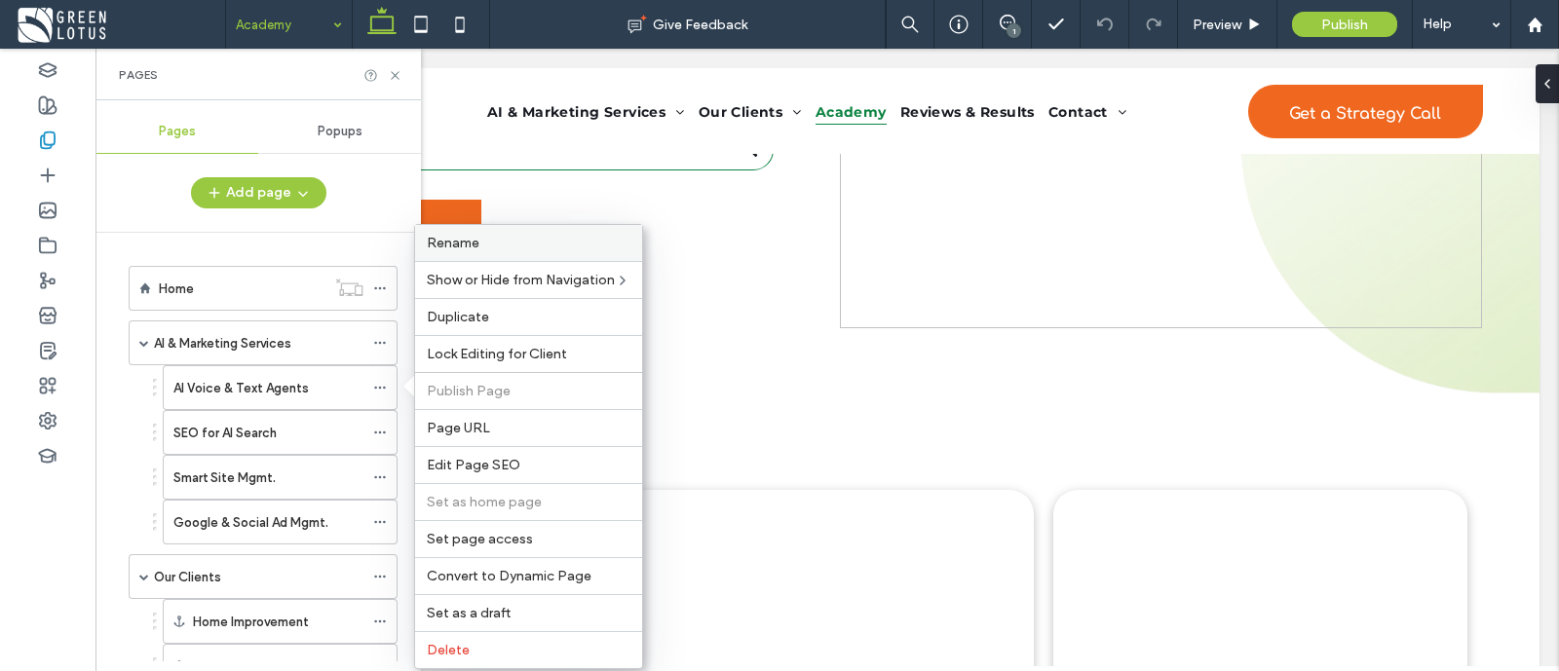
click at [542, 243] on label "Rename" at bounding box center [529, 243] width 204 height 17
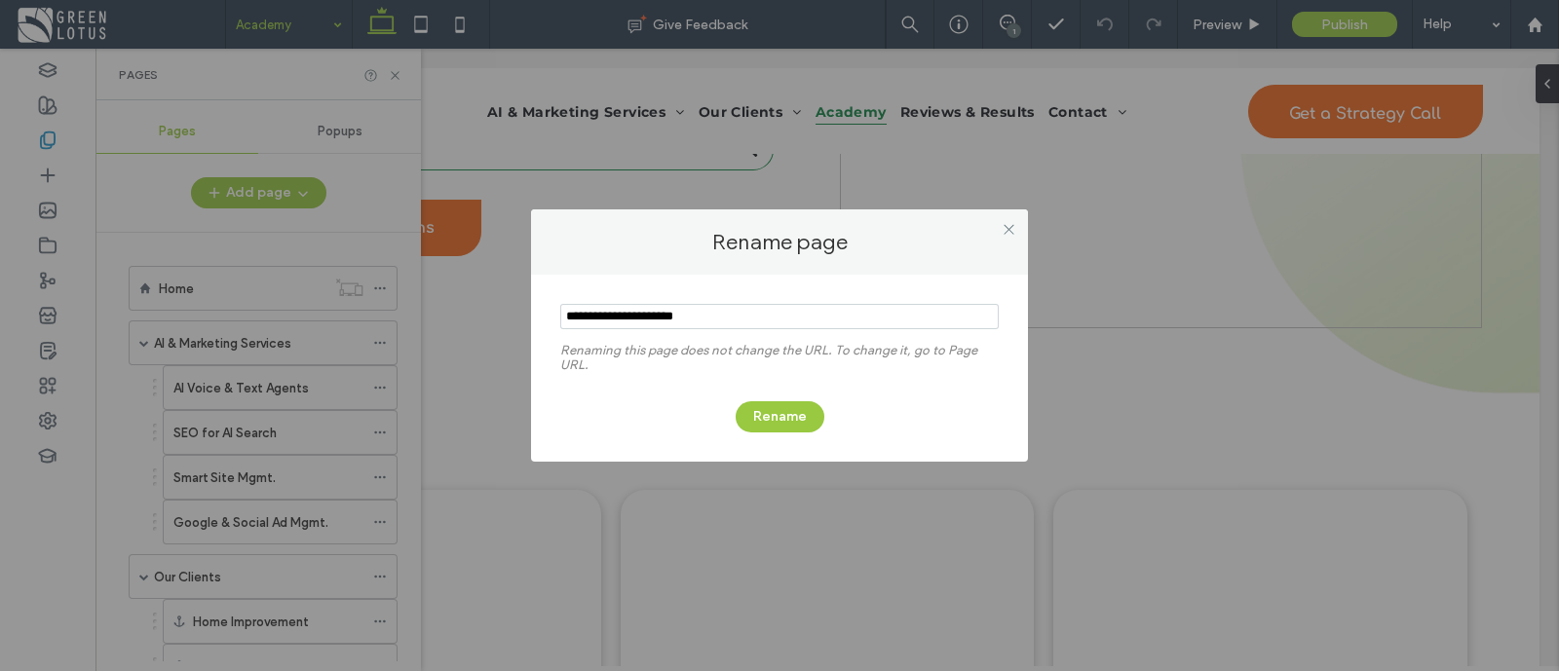
drag, startPoint x: 631, startPoint y: 311, endPoint x: 752, endPoint y: 312, distance: 120.8
click at [752, 312] on input "notEmpty" at bounding box center [779, 316] width 438 height 25
type input "**********"
click at [776, 407] on button "Rename" at bounding box center [780, 416] width 89 height 31
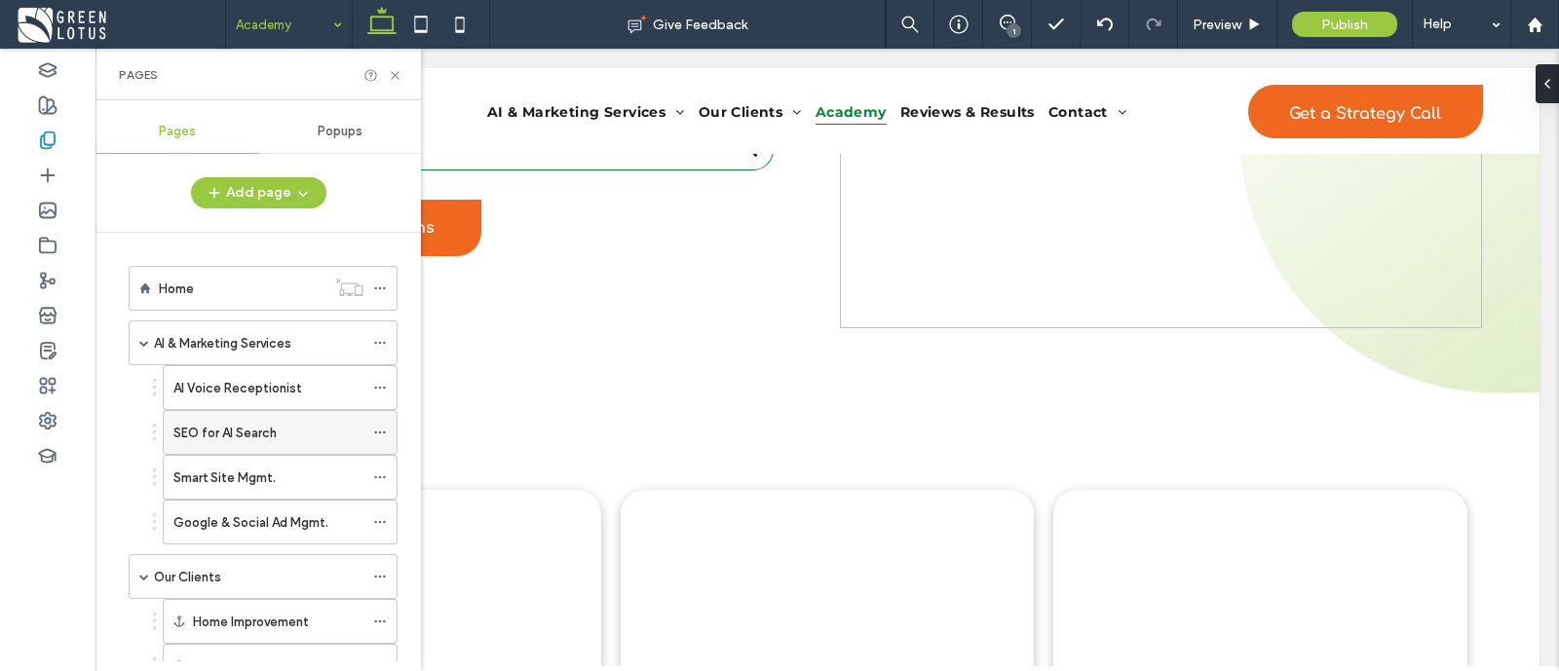
click at [379, 426] on icon at bounding box center [380, 433] width 14 height 14
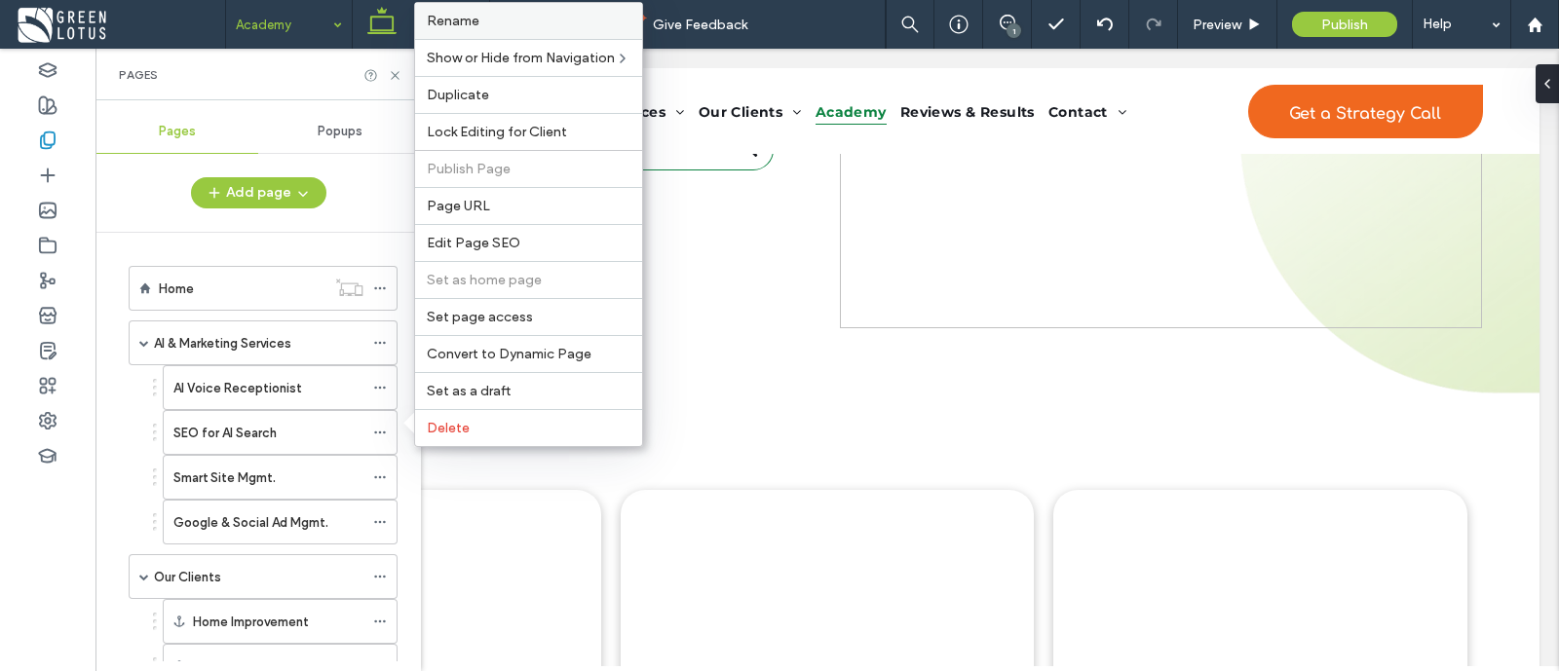
click at [560, 29] on label "Rename" at bounding box center [529, 21] width 204 height 17
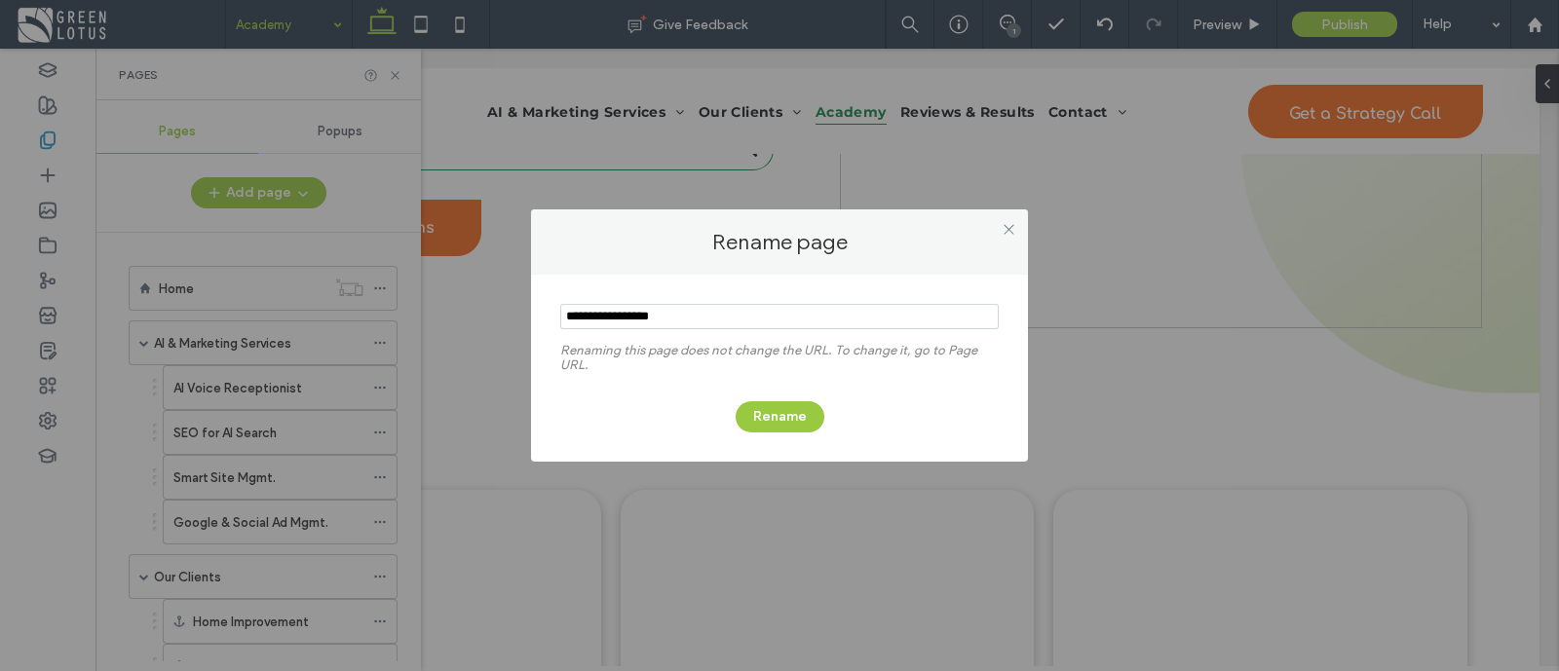
drag, startPoint x: 687, startPoint y: 305, endPoint x: 560, endPoint y: 314, distance: 127.0
click at [560, 314] on input "notEmpty" at bounding box center [779, 316] width 438 height 25
type input "**********"
click at [806, 416] on button "Rename" at bounding box center [780, 416] width 89 height 31
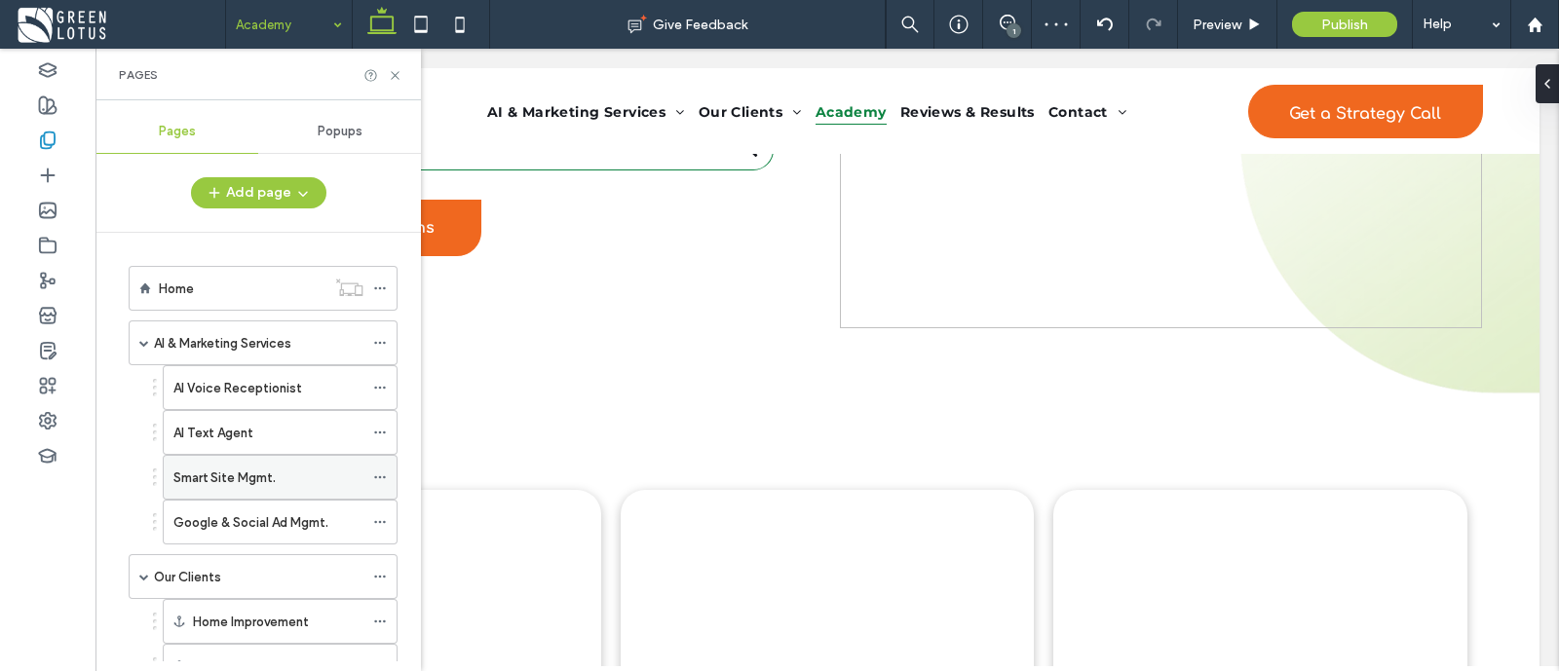
click at [380, 476] on use at bounding box center [379, 477] width 11 height 3
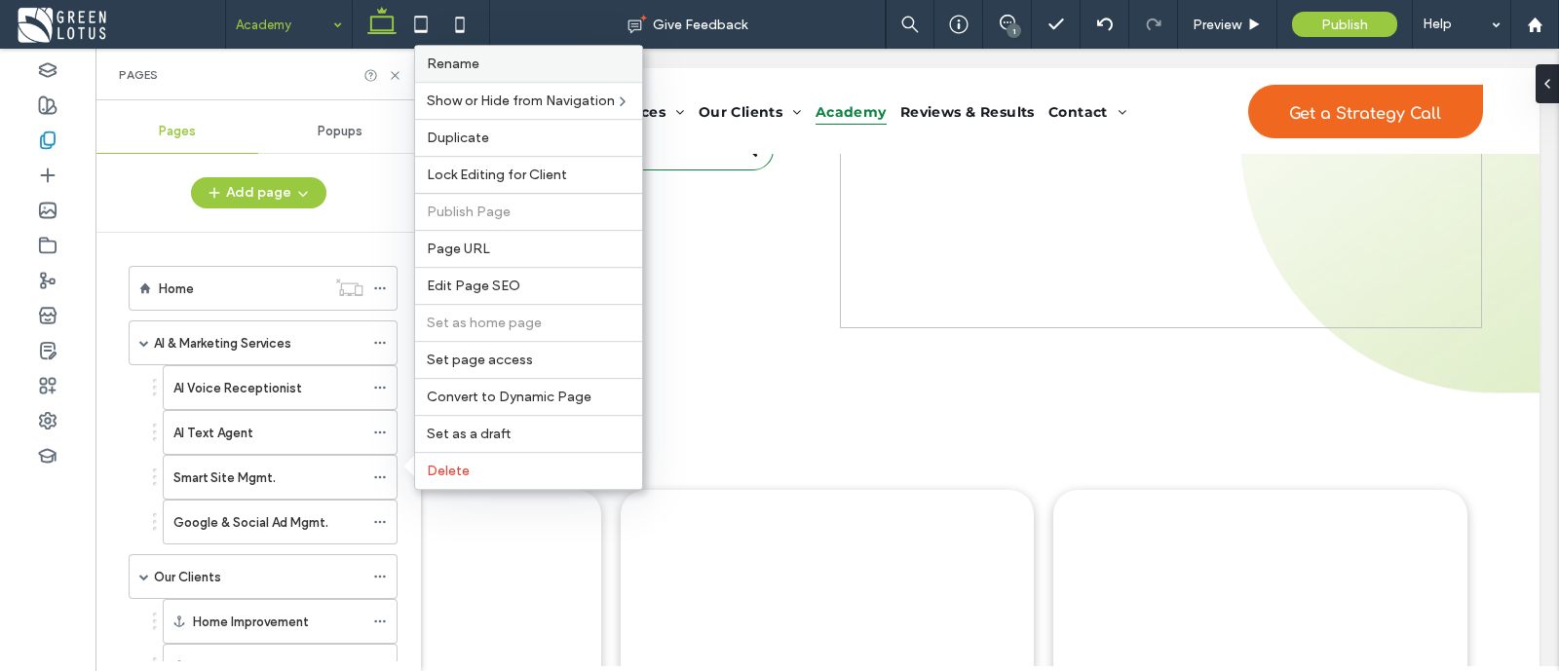
click at [507, 72] on label "Rename" at bounding box center [529, 64] width 204 height 17
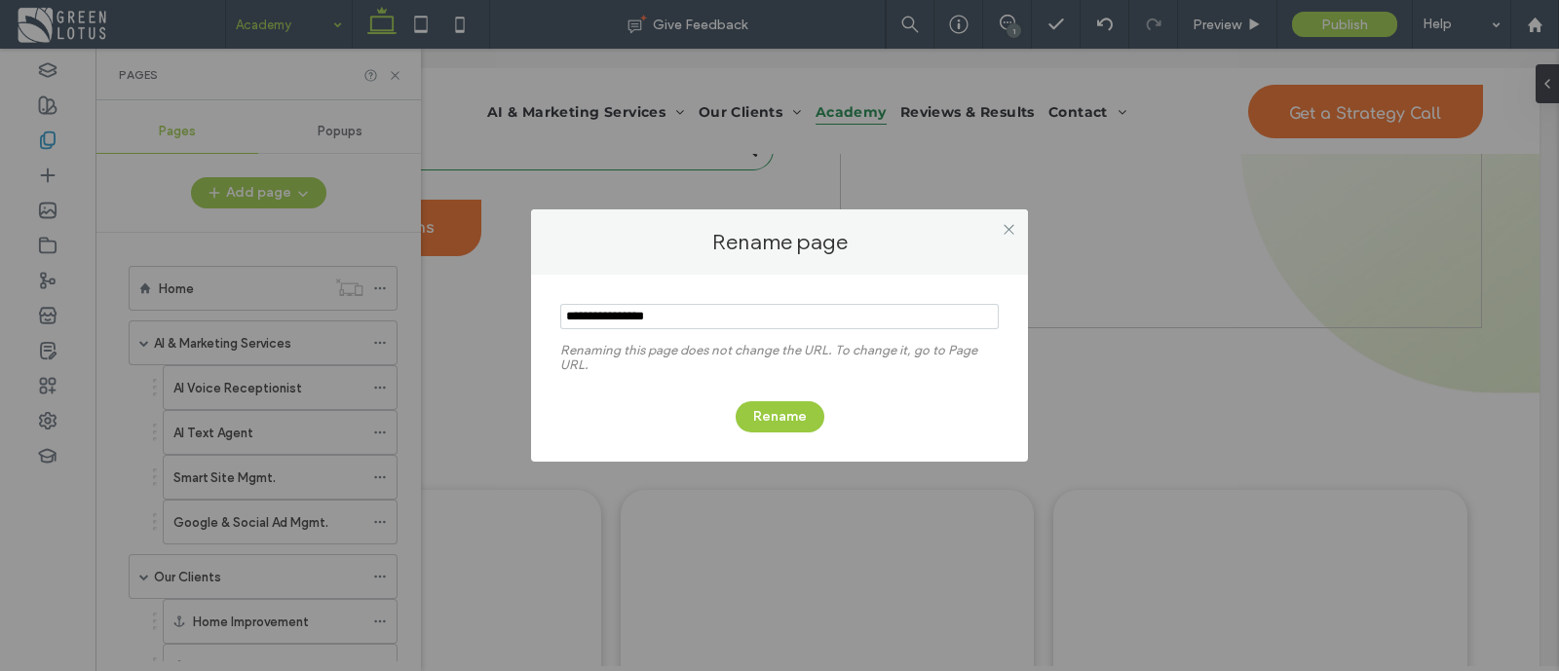
drag, startPoint x: 675, startPoint y: 309, endPoint x: 555, endPoint y: 322, distance: 120.5
click at [555, 322] on div "Renaming this page does not change the URL. To change it, go to Page URL. Rename" at bounding box center [779, 368] width 497 height 187
type input "**********"
click at [787, 409] on button "Rename" at bounding box center [780, 416] width 89 height 31
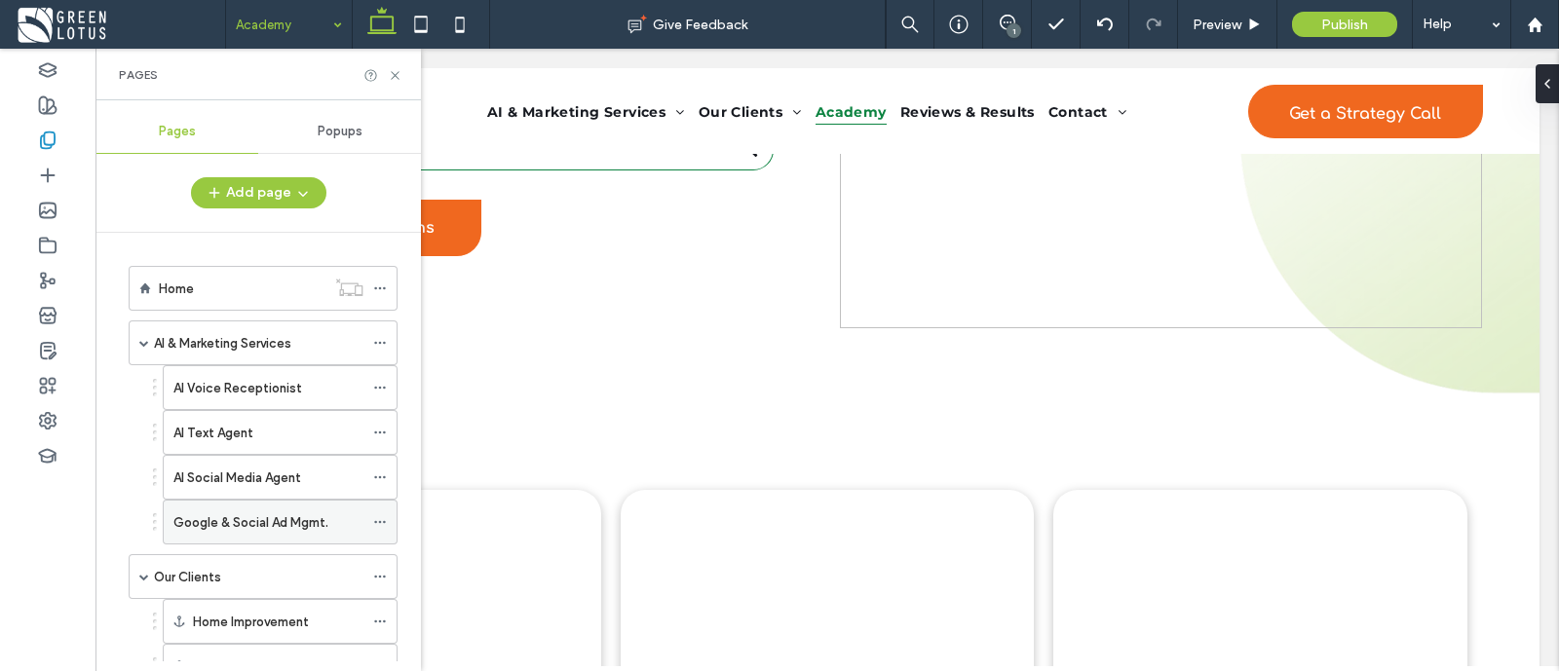
click at [376, 521] on use at bounding box center [379, 522] width 11 height 3
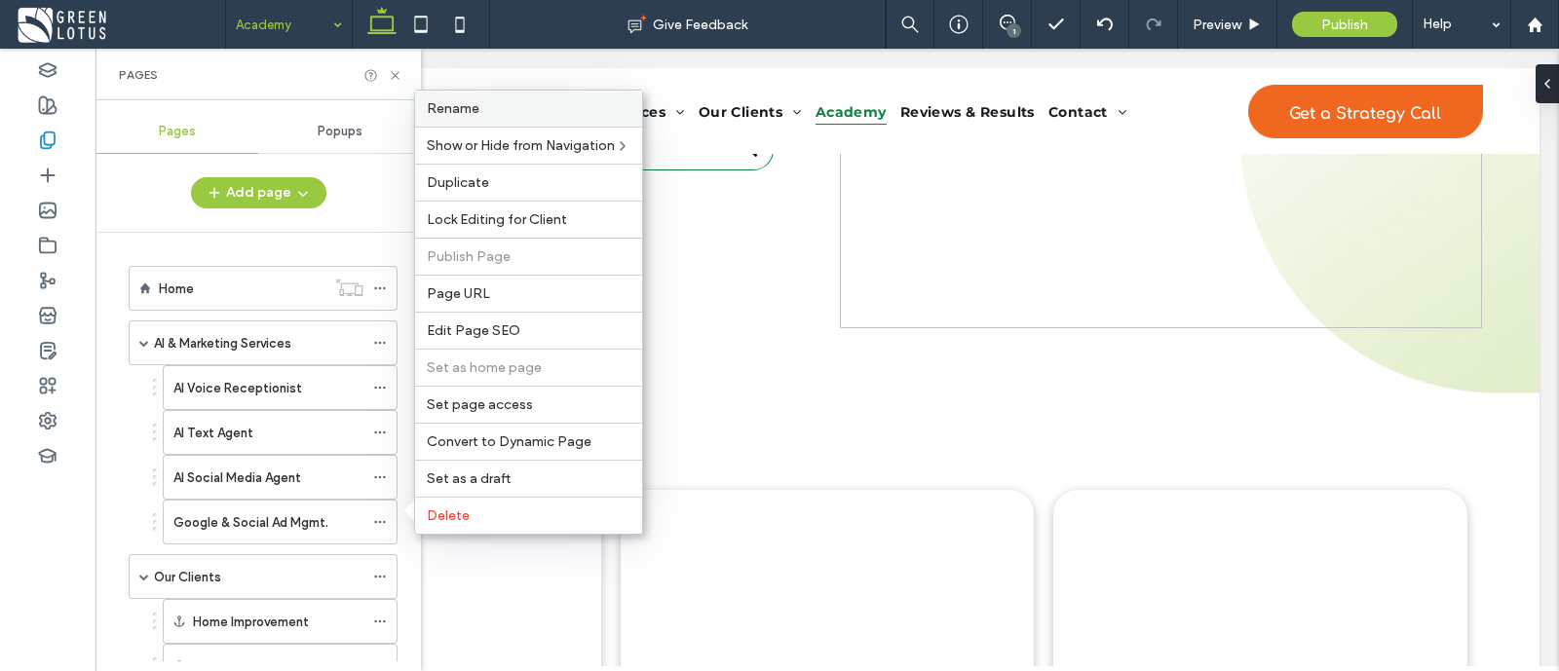
click at [488, 103] on div "Rename" at bounding box center [528, 109] width 227 height 36
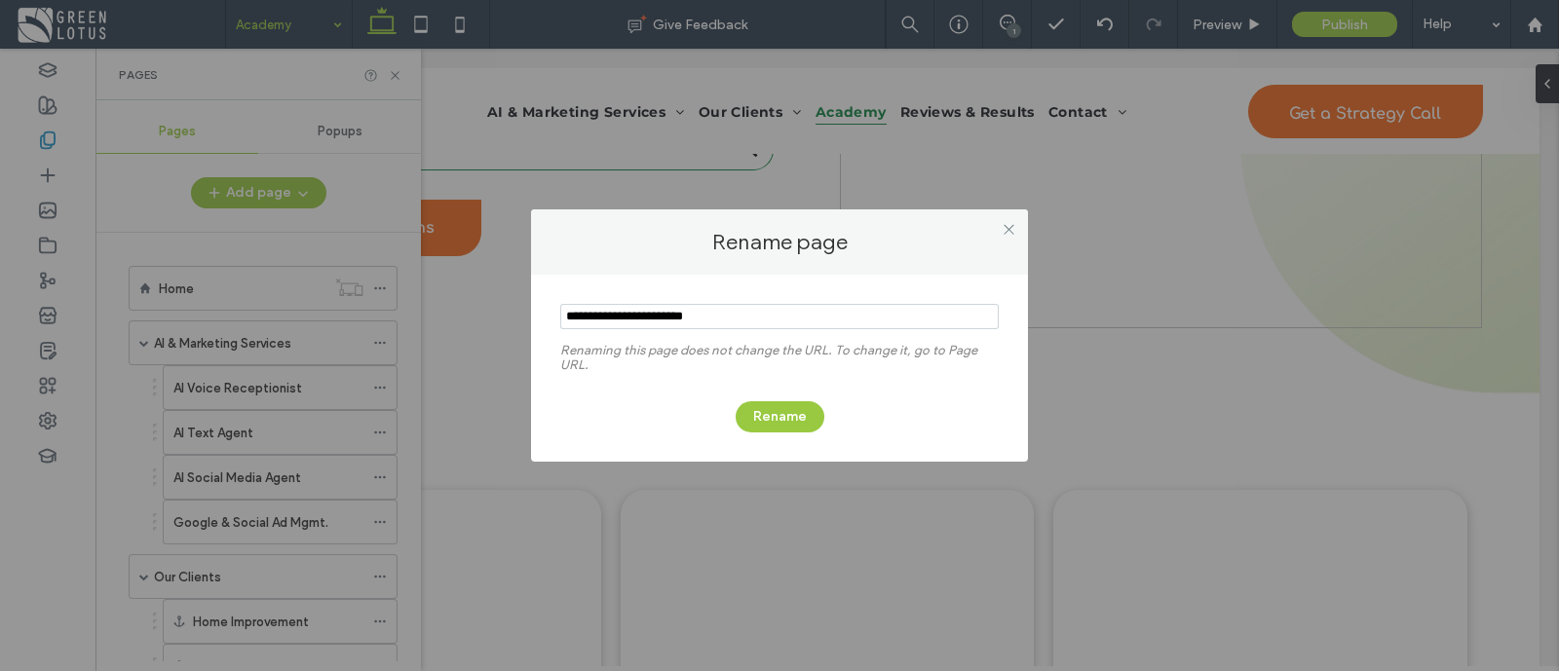
drag, startPoint x: 736, startPoint y: 313, endPoint x: 568, endPoint y: 322, distance: 167.8
click at [568, 322] on input "notEmpty" at bounding box center [779, 316] width 438 height 25
type input "**********"
click at [759, 406] on button "Rename" at bounding box center [780, 416] width 89 height 31
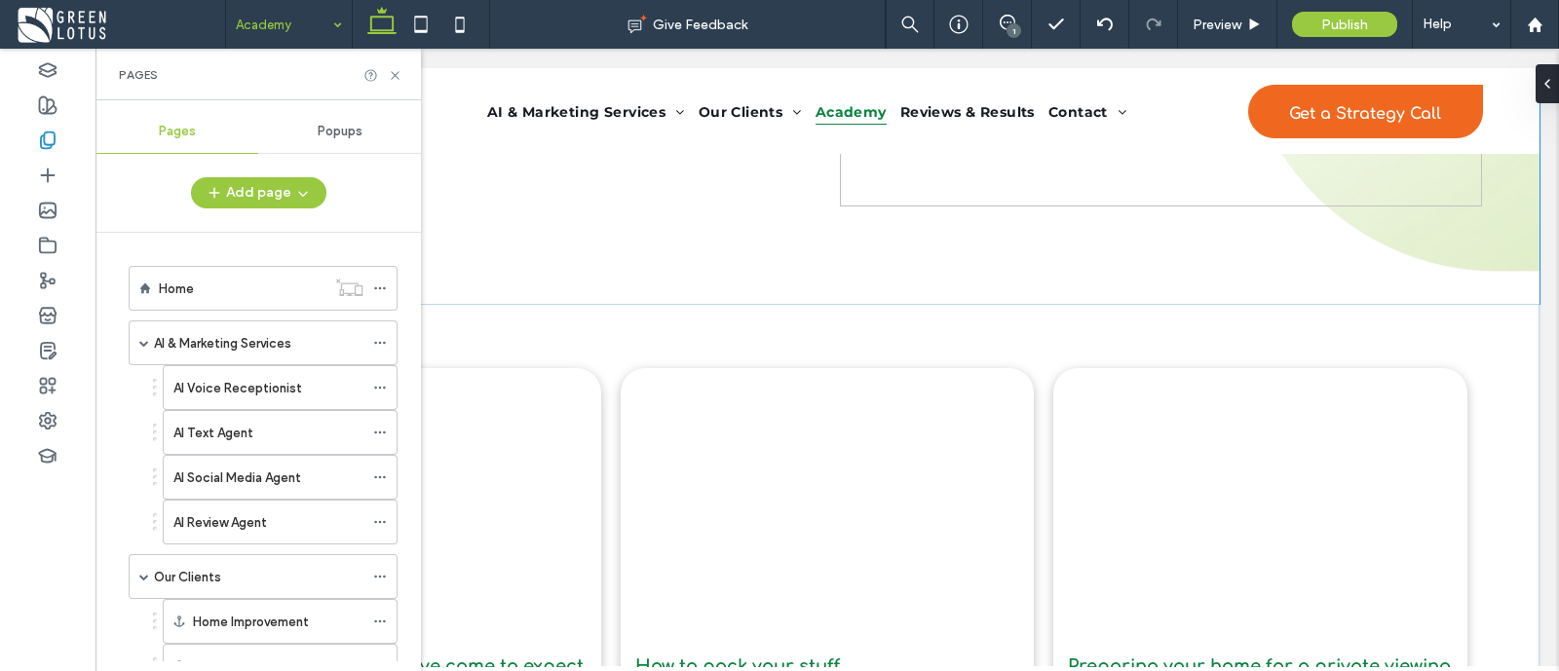
scroll to position [344, 0]
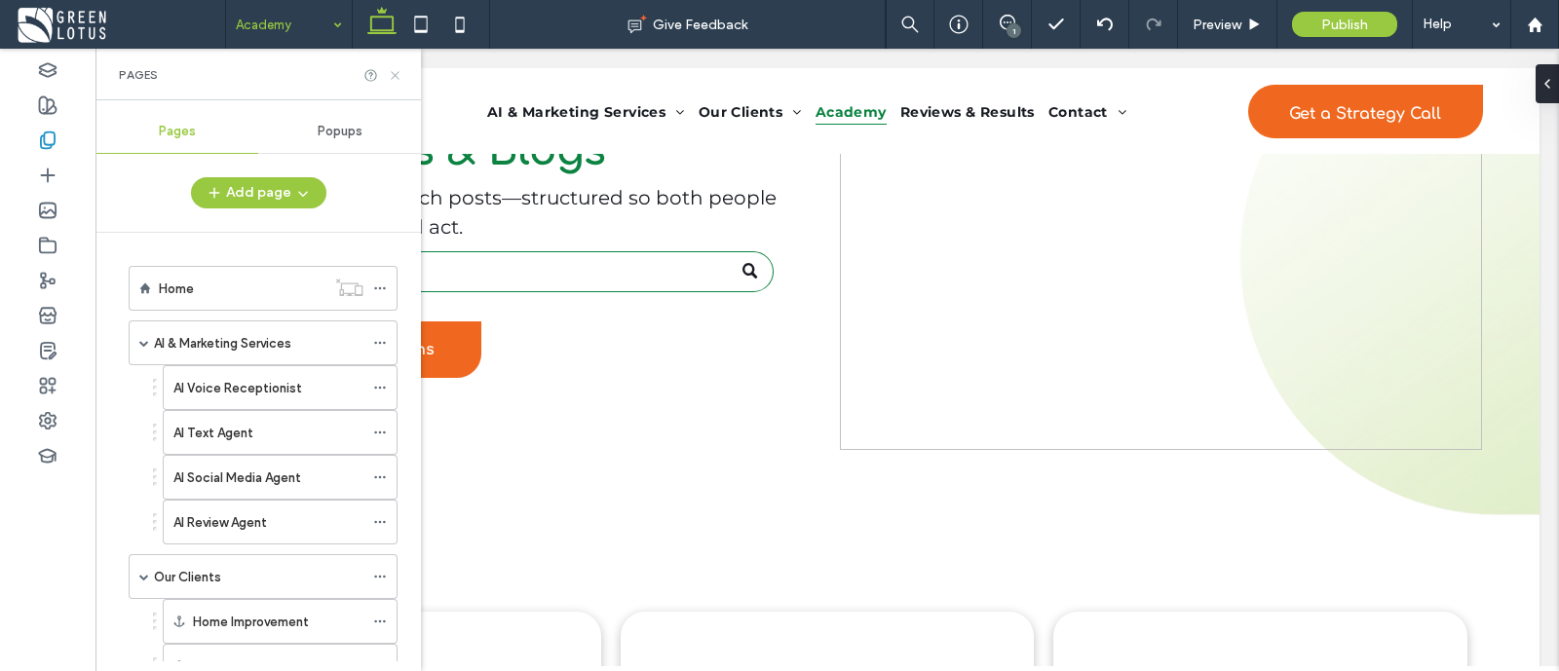
click at [390, 70] on icon at bounding box center [395, 75] width 15 height 15
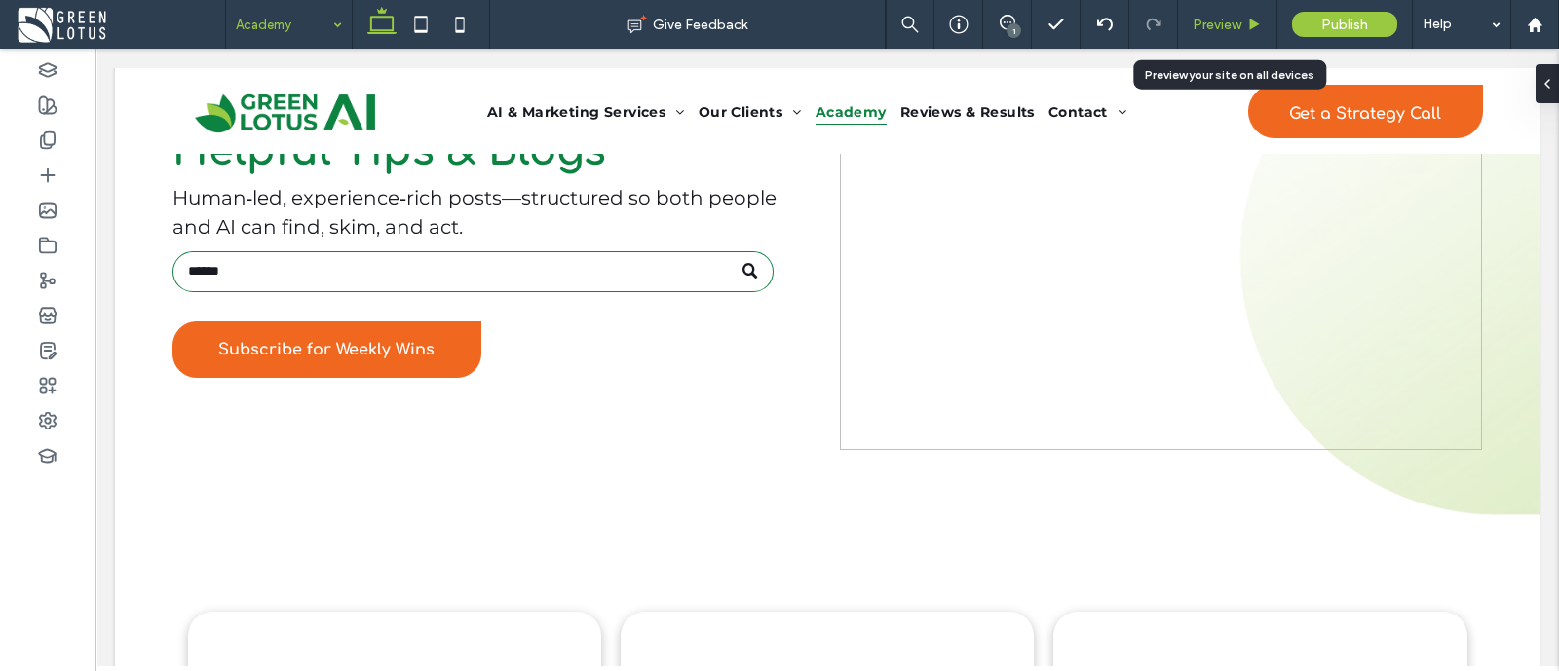
click at [1205, 29] on span "Preview" at bounding box center [1217, 25] width 49 height 17
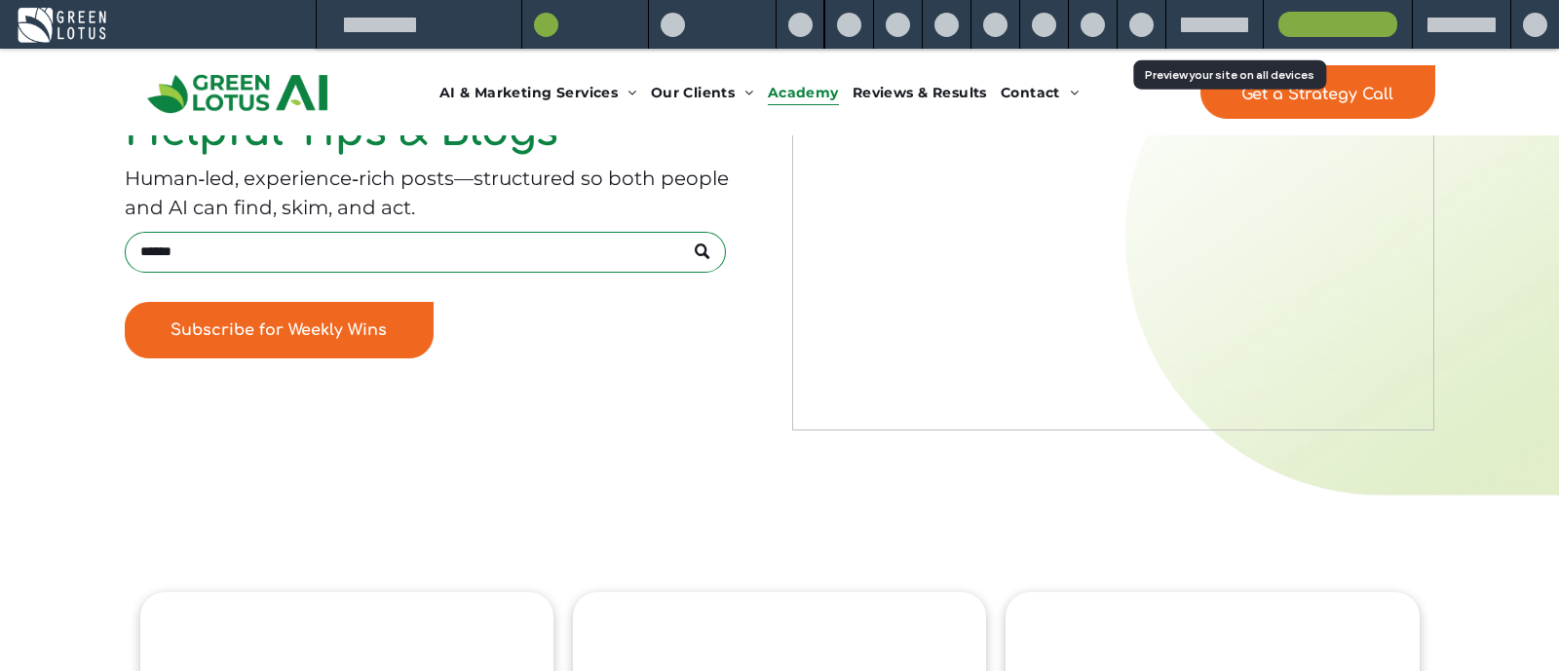
scroll to position [324, 0]
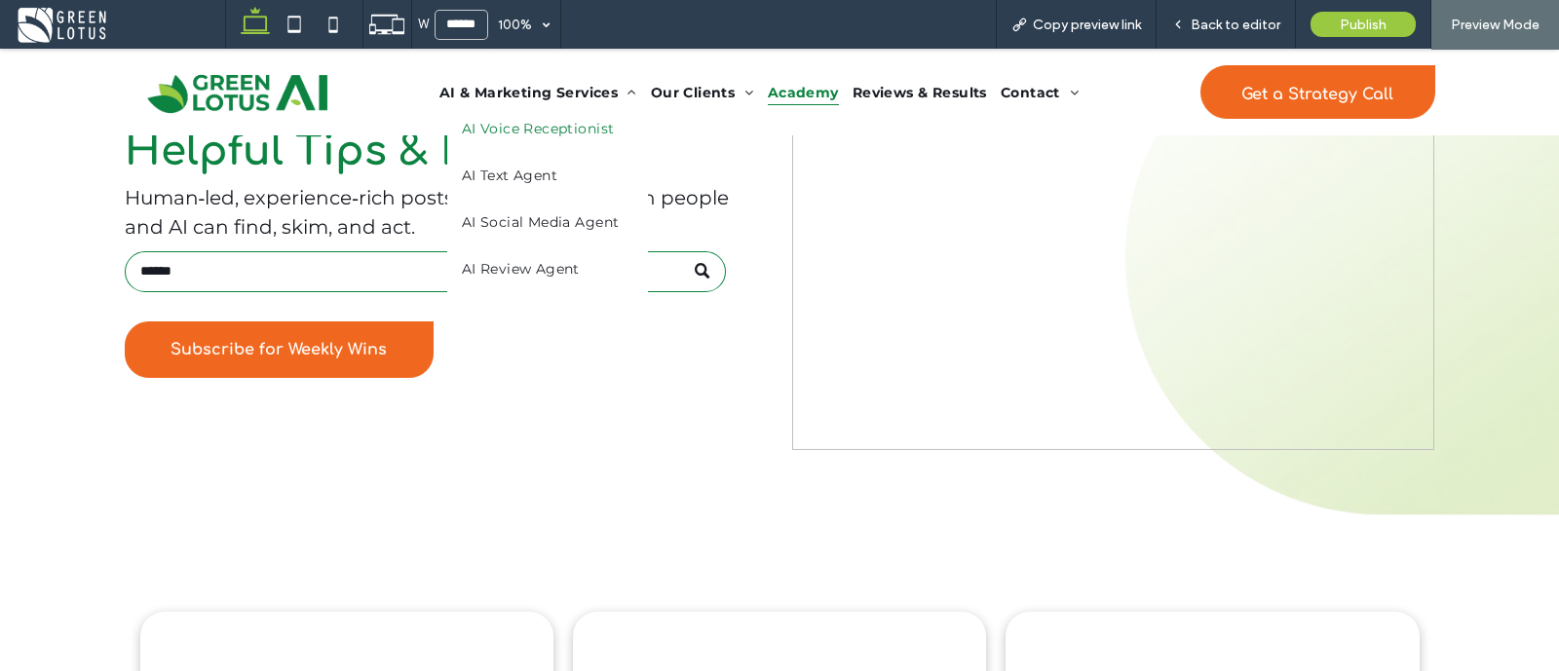
click at [583, 126] on span "AI Voice Receptionist" at bounding box center [538, 129] width 153 height 18
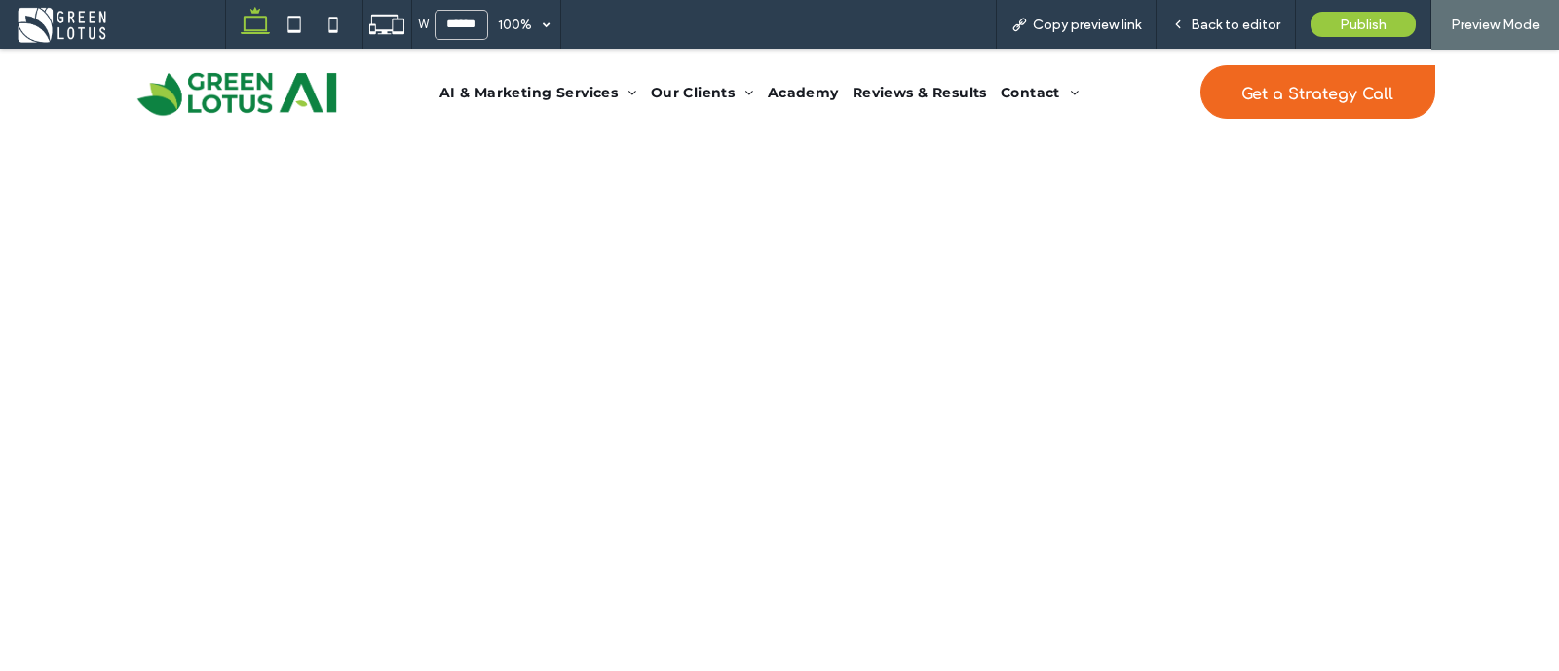
click at [285, 108] on img at bounding box center [237, 91] width 225 height 57
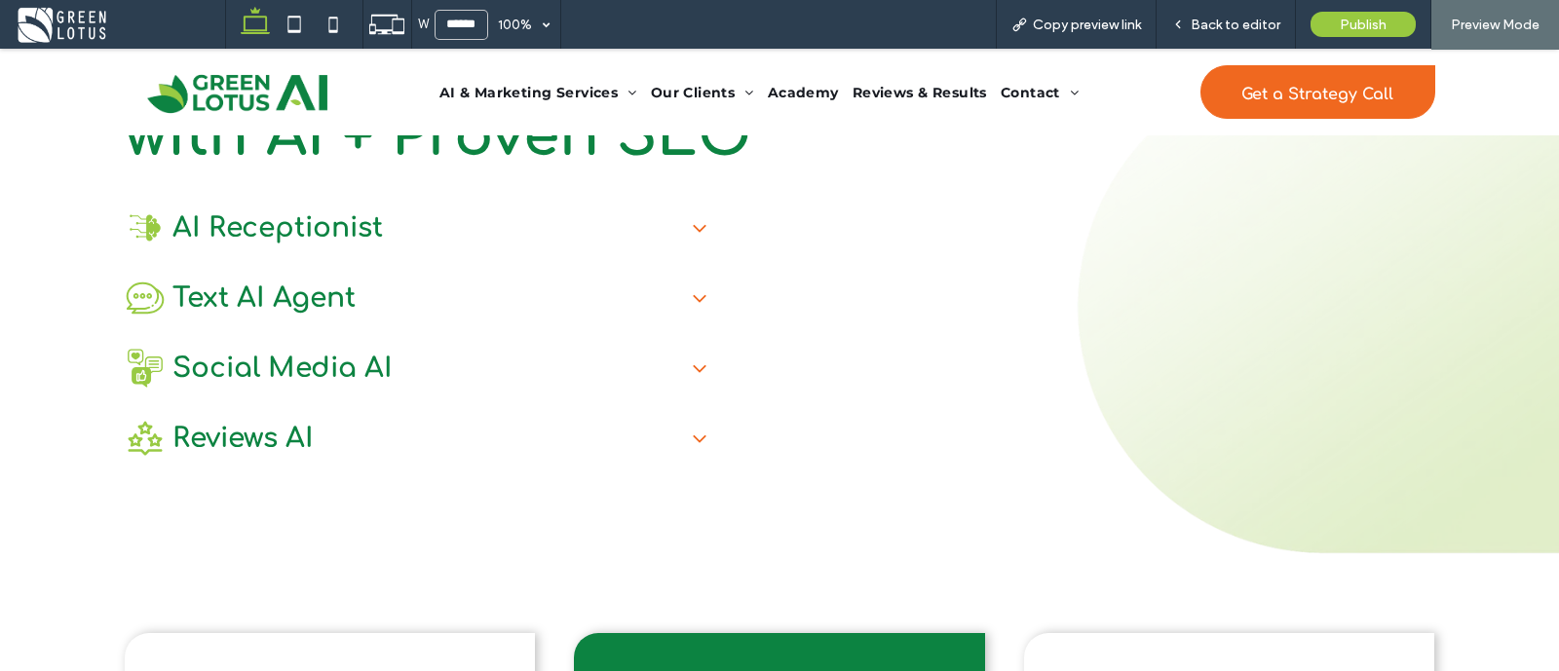
scroll to position [122, 0]
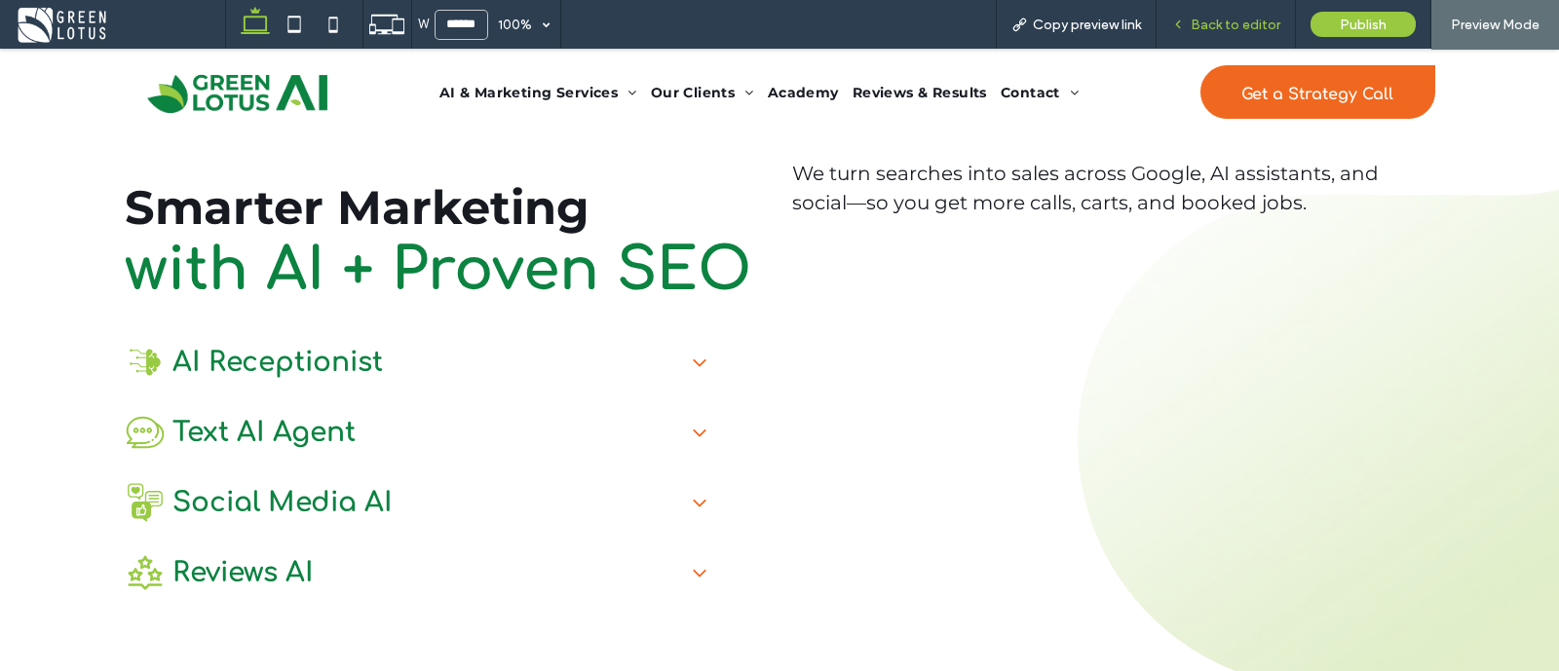
click at [1217, 24] on span "Back to editor" at bounding box center [1236, 25] width 90 height 17
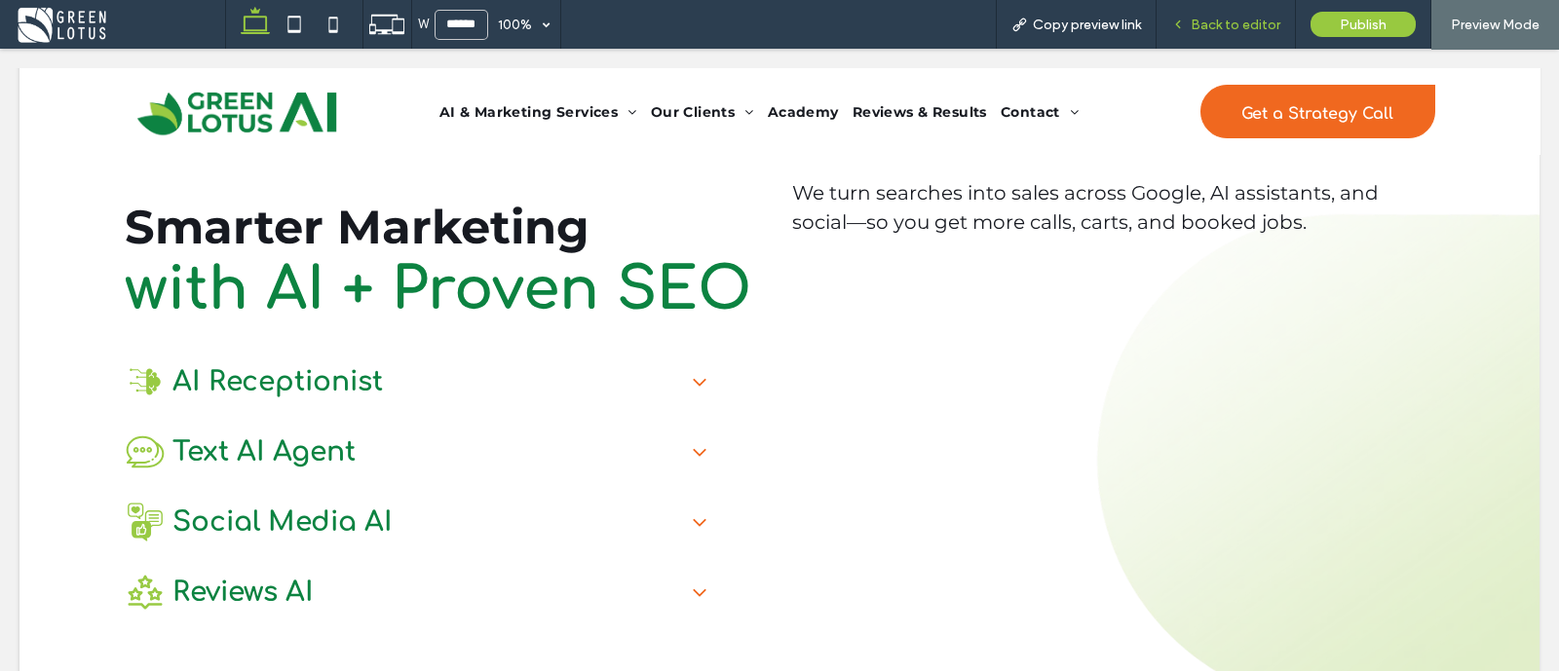
scroll to position [141, 0]
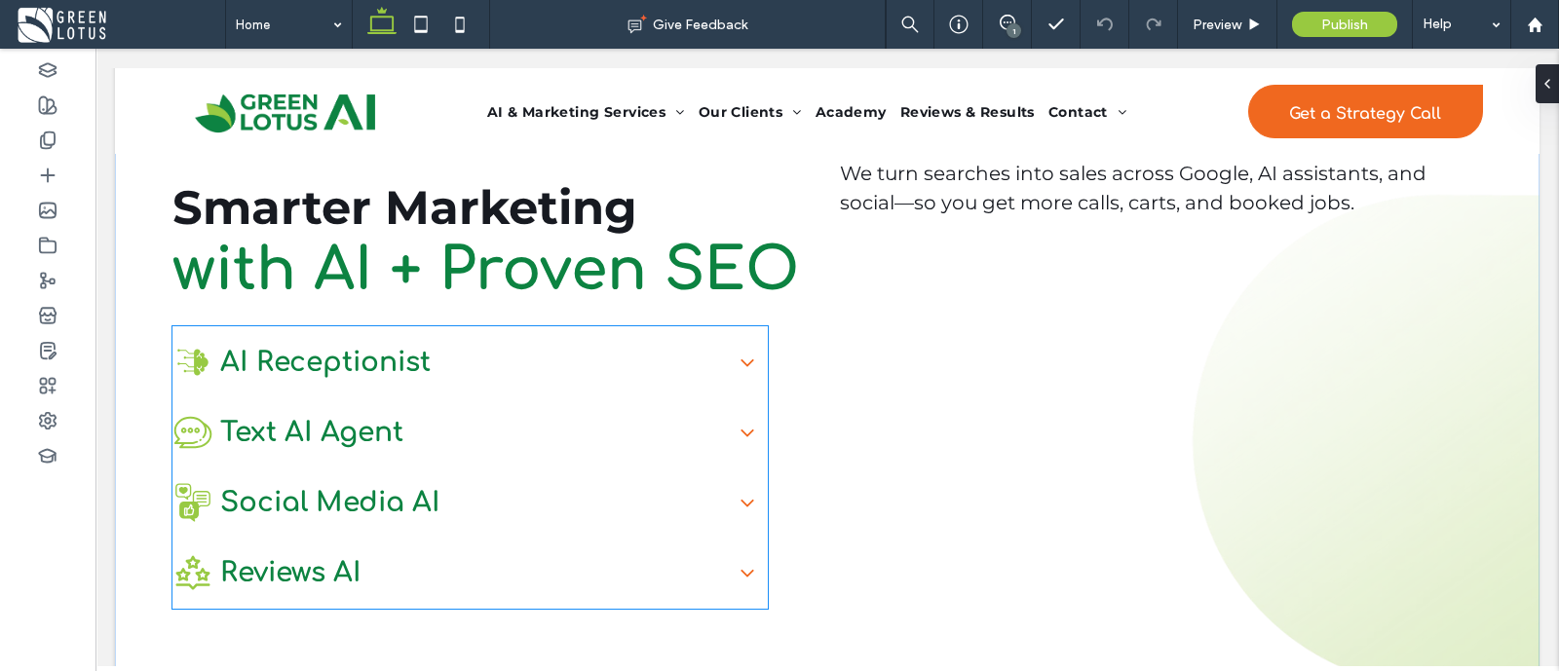
click at [599, 413] on h3 "Text AI Agent" at bounding box center [446, 432] width 547 height 39
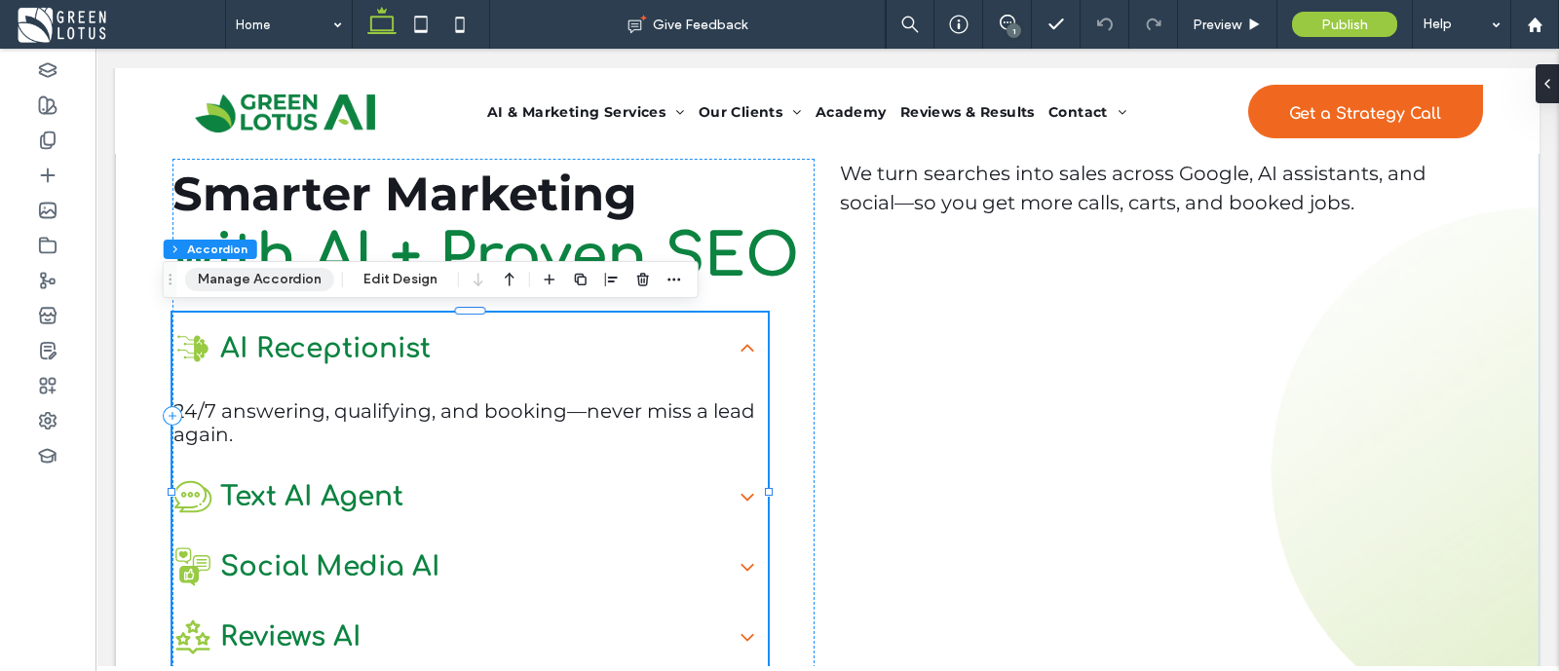
click at [287, 276] on button "Manage Accordion" at bounding box center [259, 279] width 149 height 23
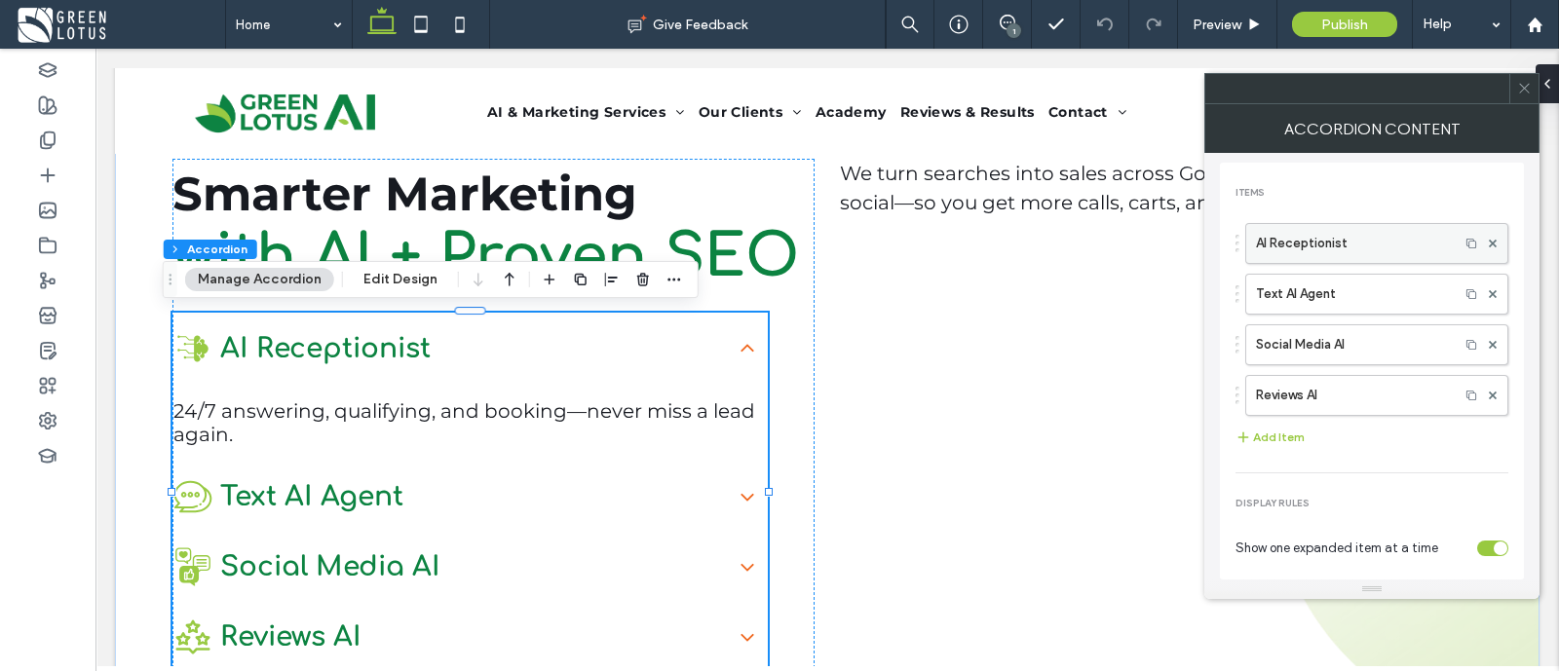
click at [1356, 237] on label "AI Receptionist" at bounding box center [1352, 243] width 193 height 39
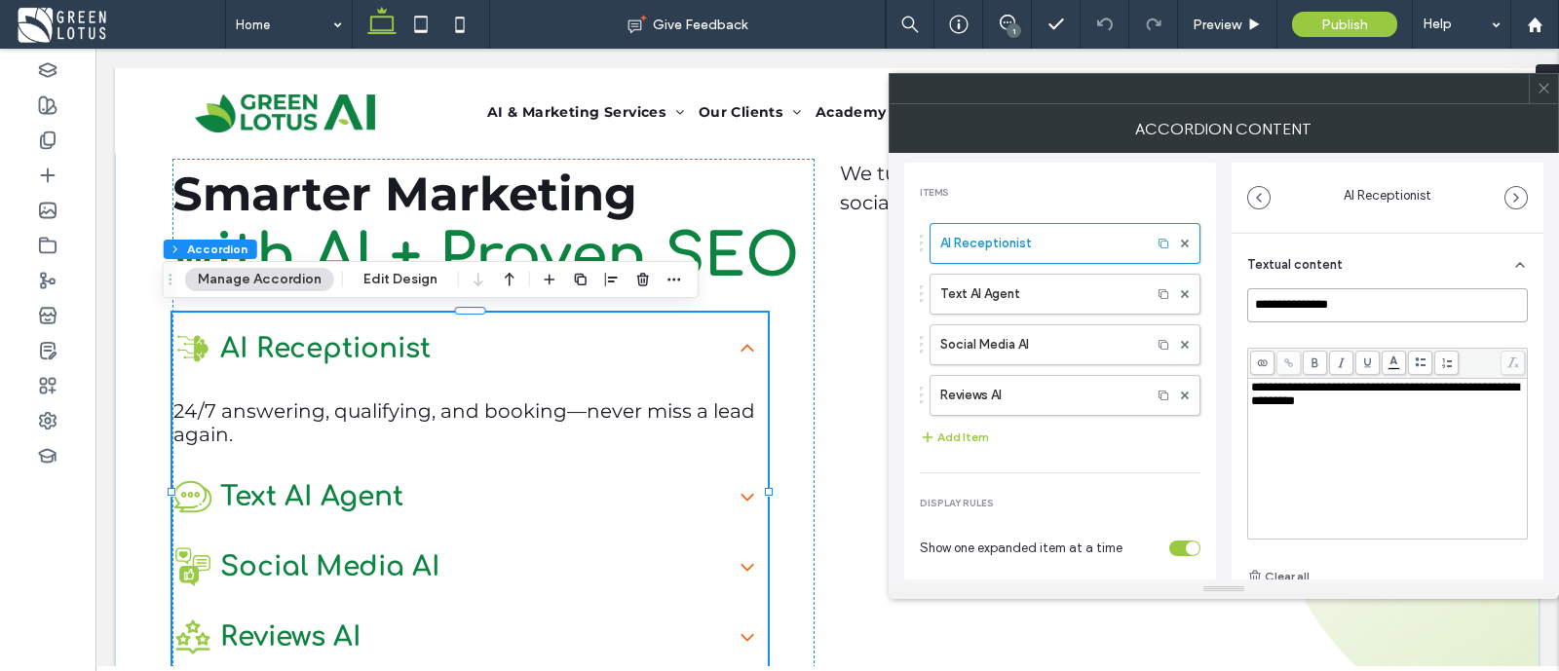
click at [1307, 309] on input "**********" at bounding box center [1387, 305] width 281 height 34
paste input "******"
click at [1062, 285] on label "Text AI Agent" at bounding box center [1040, 294] width 201 height 39
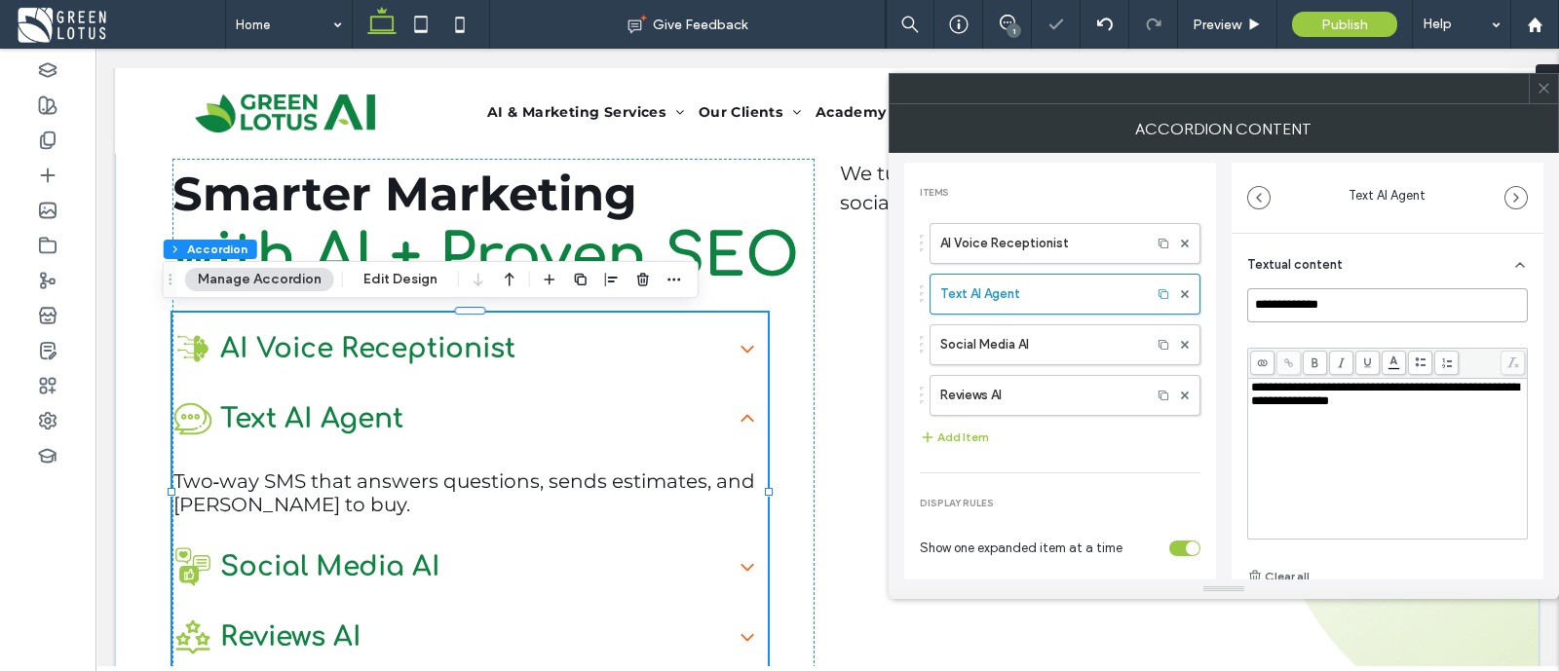
click at [1289, 299] on input "**********" at bounding box center [1387, 305] width 281 height 34
paste input
click at [999, 345] on label "Social Media AI" at bounding box center [1040, 344] width 201 height 39
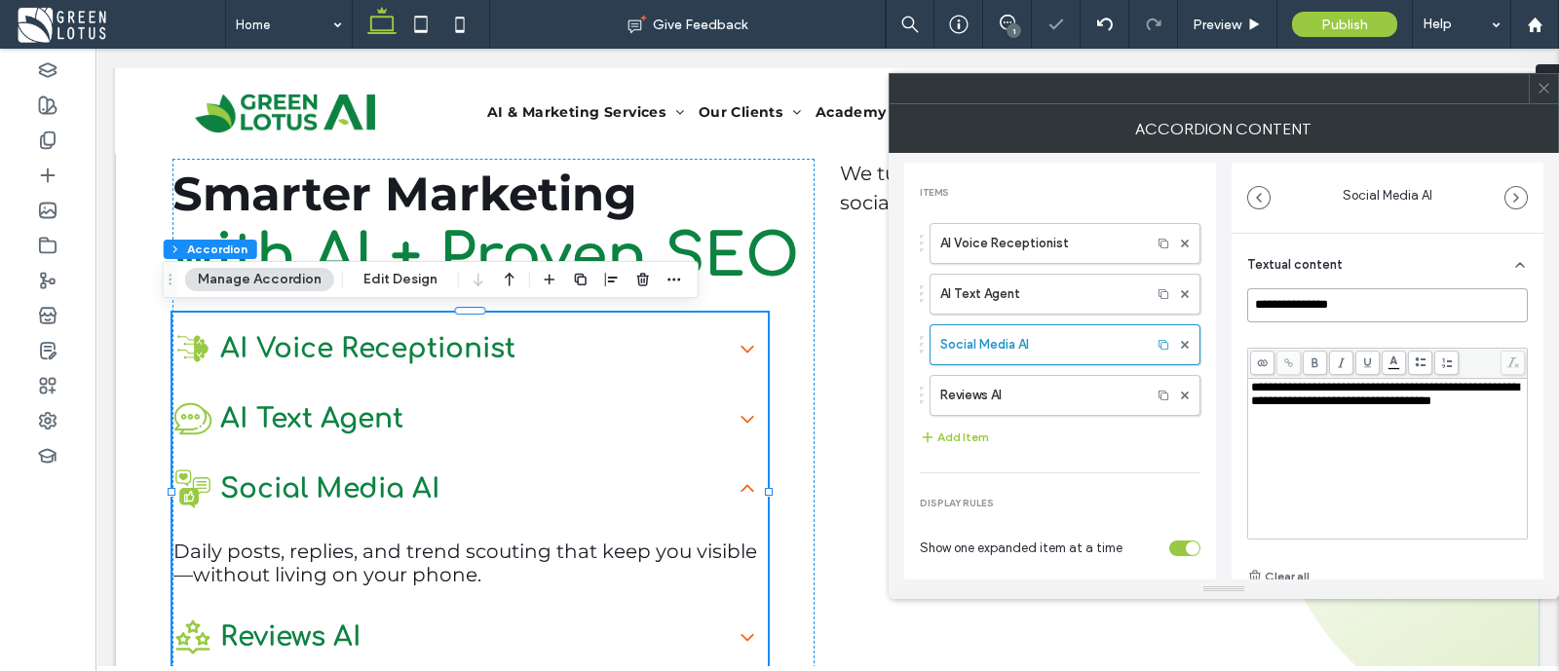
click at [1295, 318] on input "**********" at bounding box center [1387, 305] width 281 height 34
paste input "******"
click at [1026, 377] on label "Reviews AI" at bounding box center [1040, 395] width 201 height 39
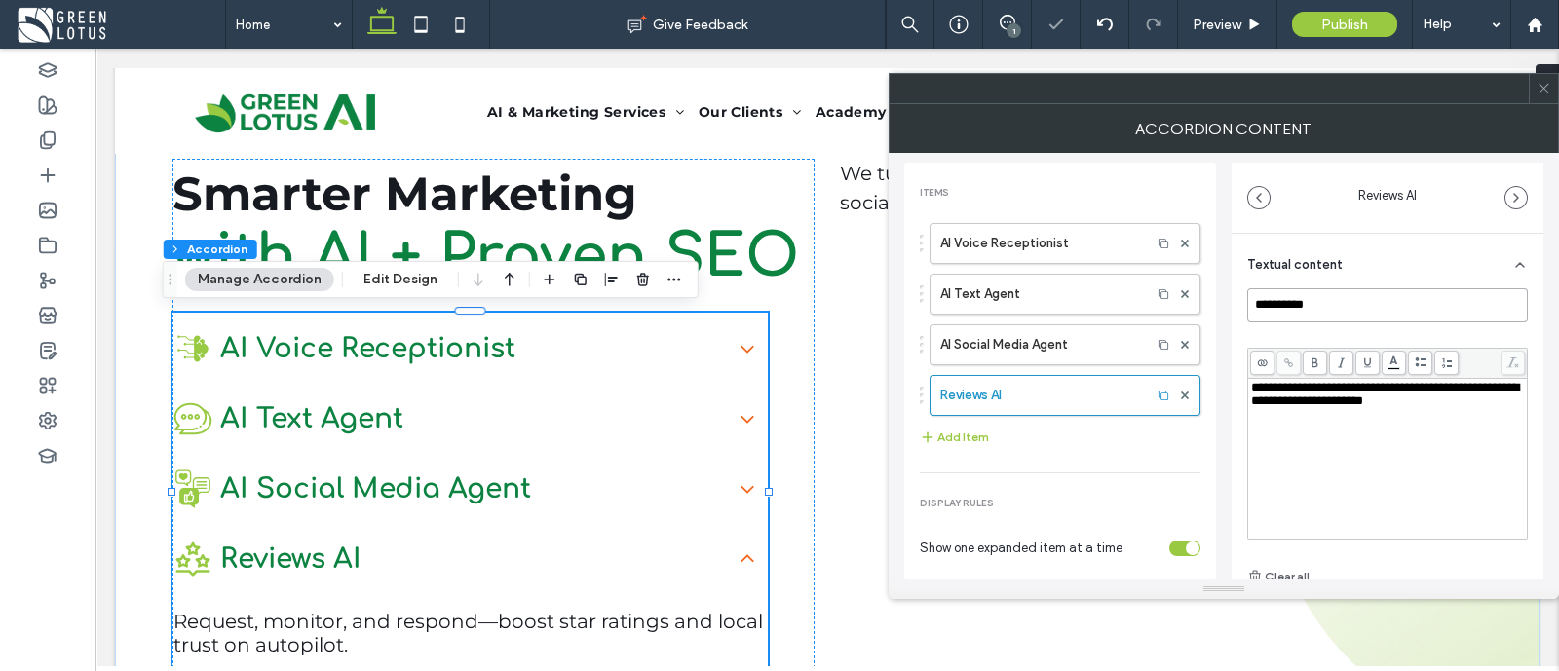
click at [1330, 300] on input "**********" at bounding box center [1387, 305] width 281 height 34
paste input "*****"
type input "**********"
click at [1548, 95] on span at bounding box center [1544, 88] width 15 height 29
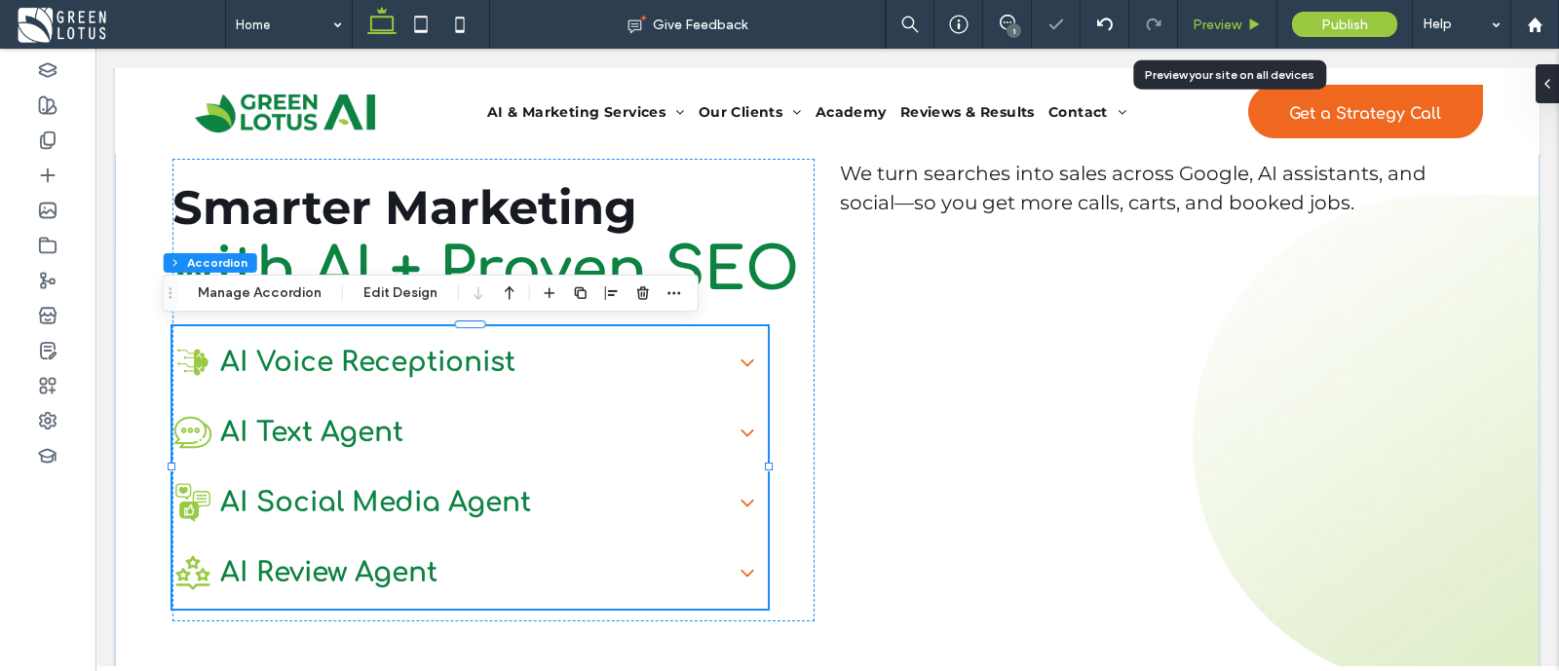
click at [1200, 25] on span "Preview" at bounding box center [1217, 25] width 49 height 17
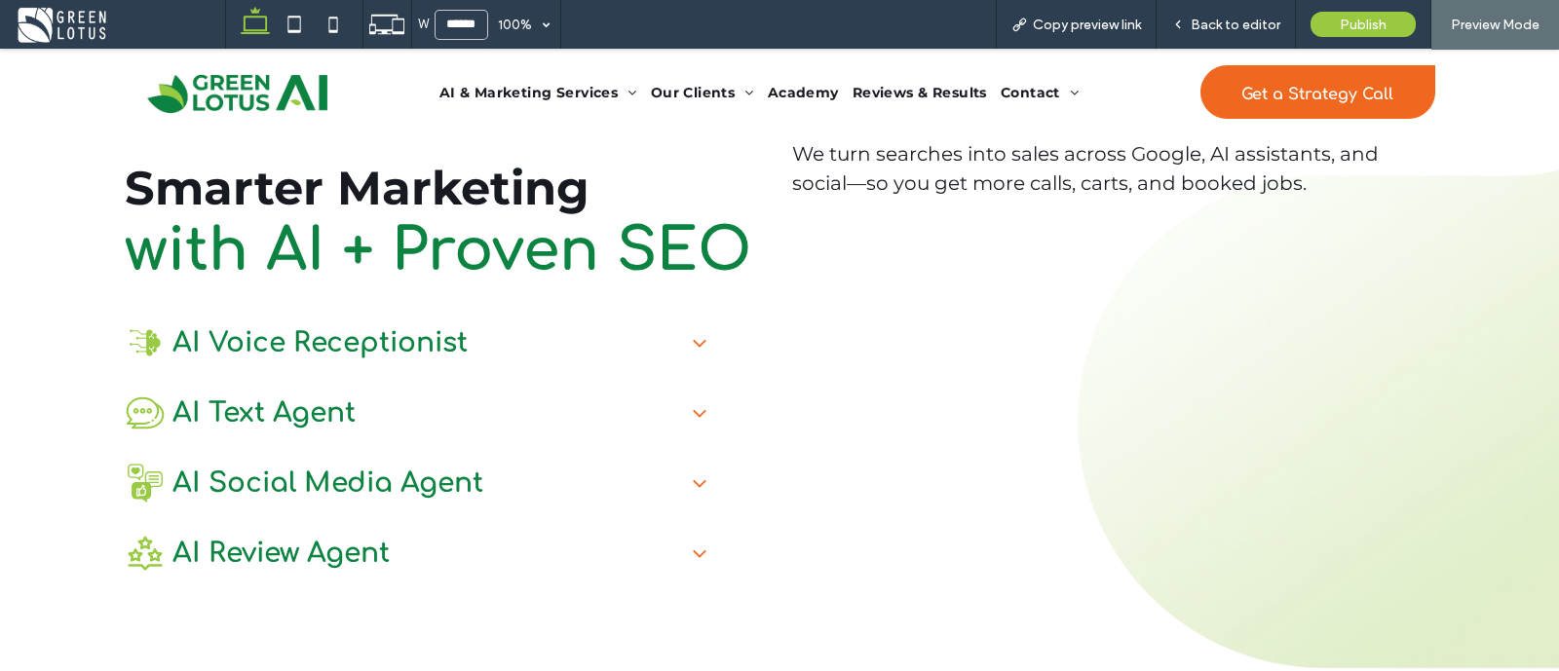
scroll to position [122, 0]
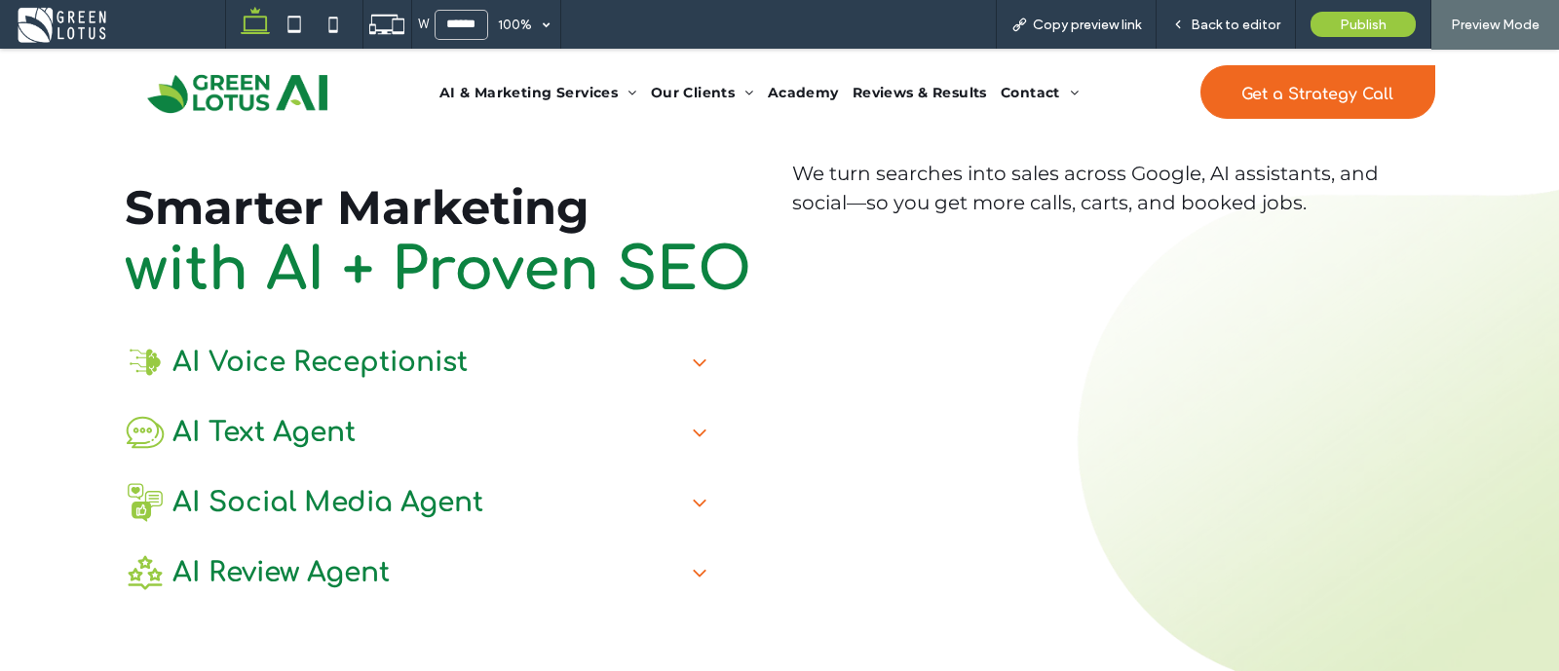
click at [1200, 25] on span "Back to editor" at bounding box center [1236, 25] width 90 height 17
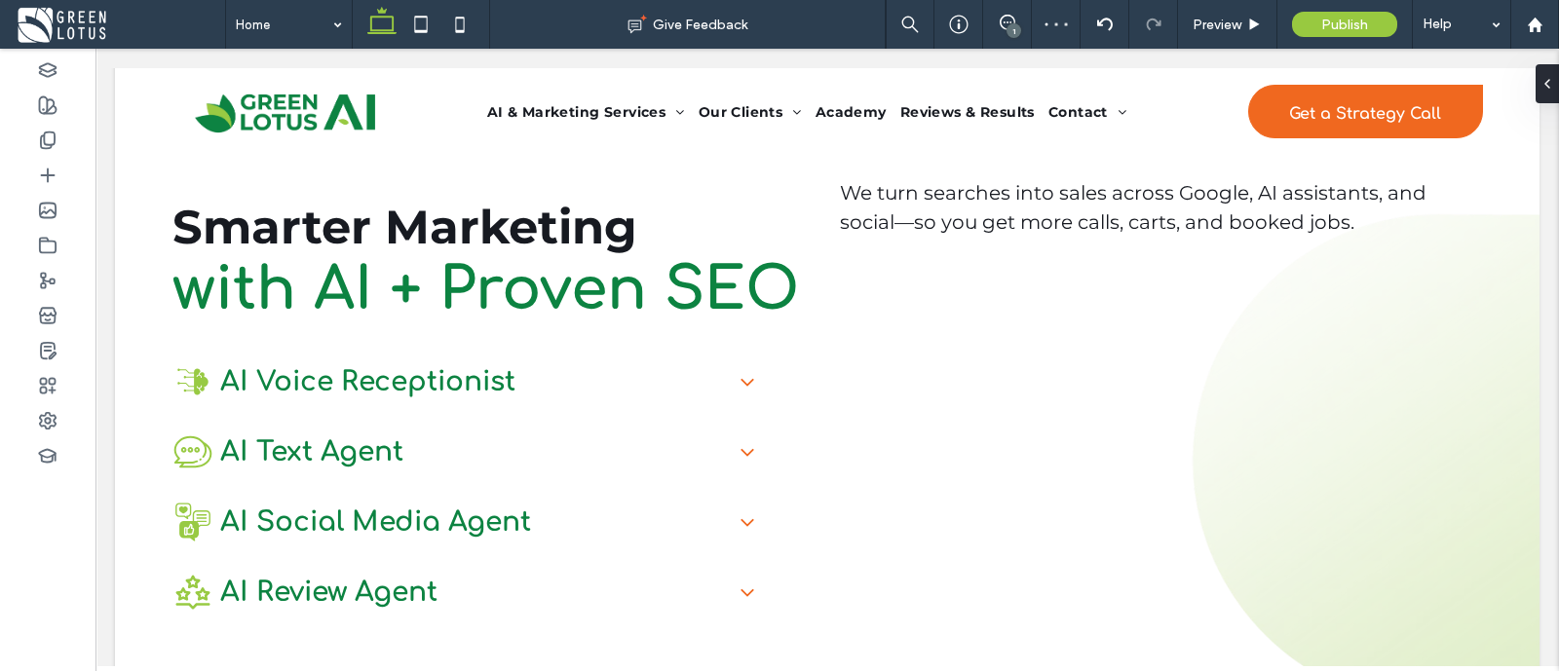
scroll to position [141, 0]
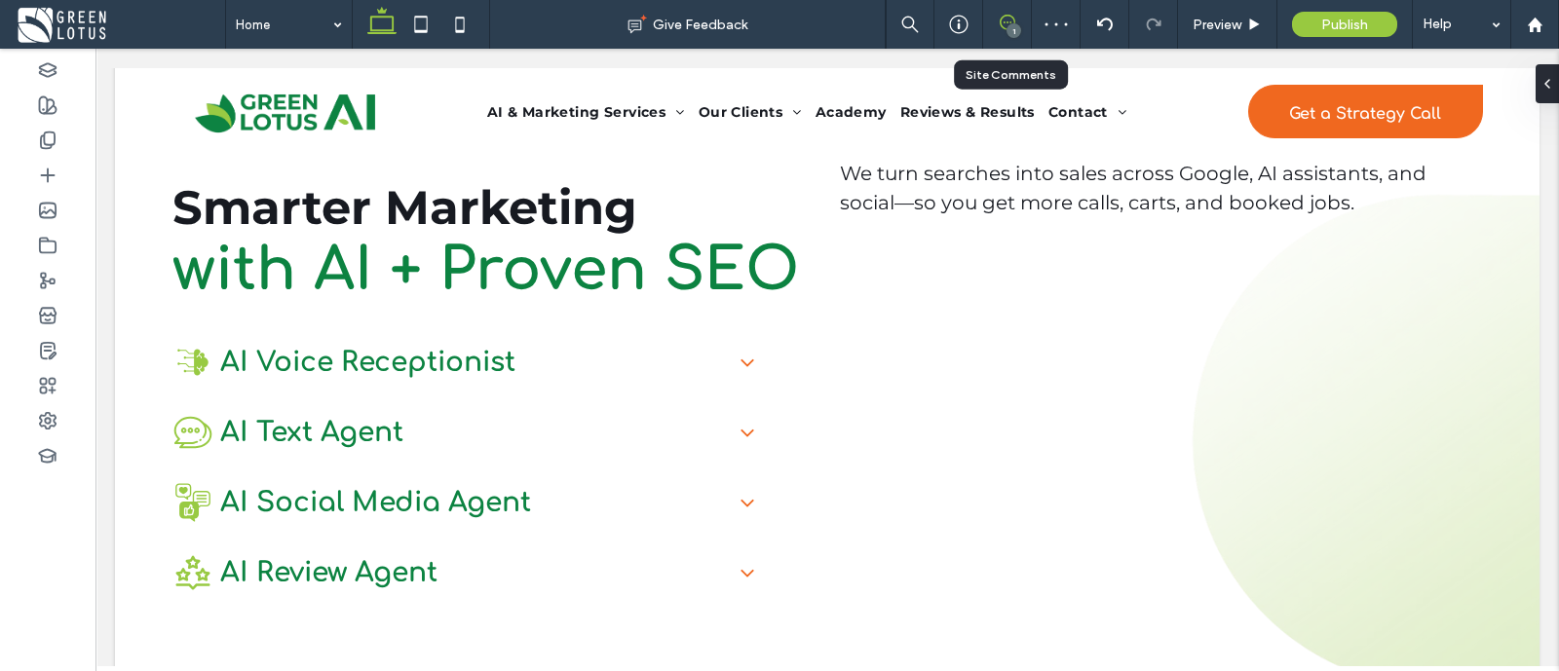
click at [1002, 30] on icon at bounding box center [1008, 23] width 16 height 16
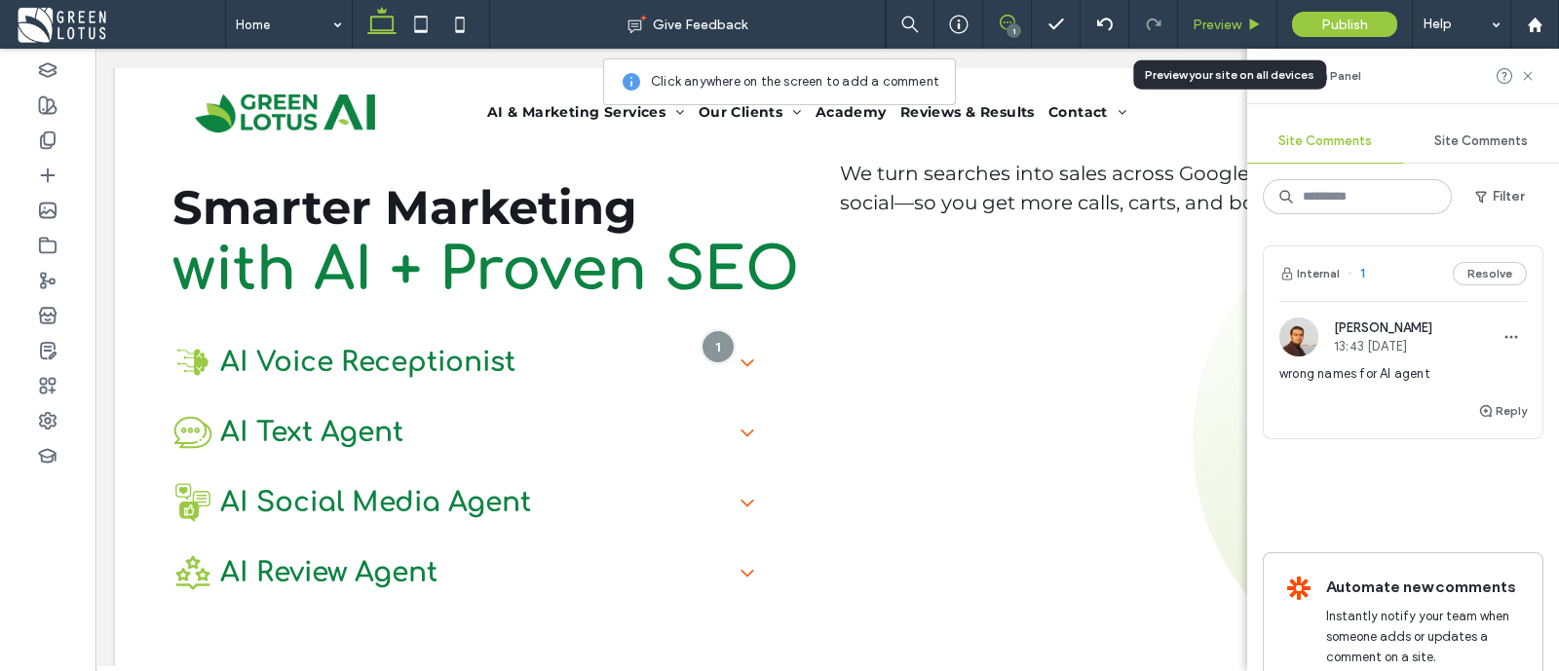
click at [1209, 28] on span "Preview" at bounding box center [1217, 25] width 49 height 17
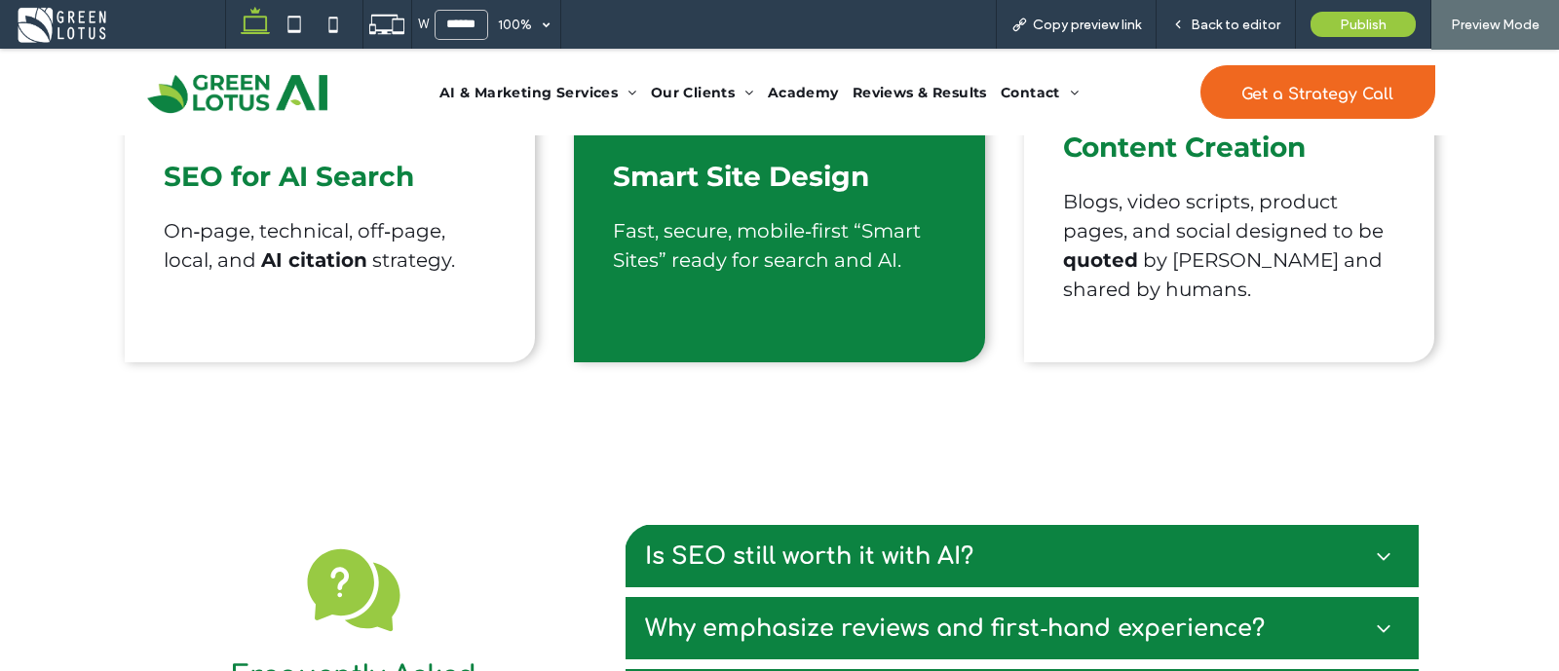
scroll to position [908, 0]
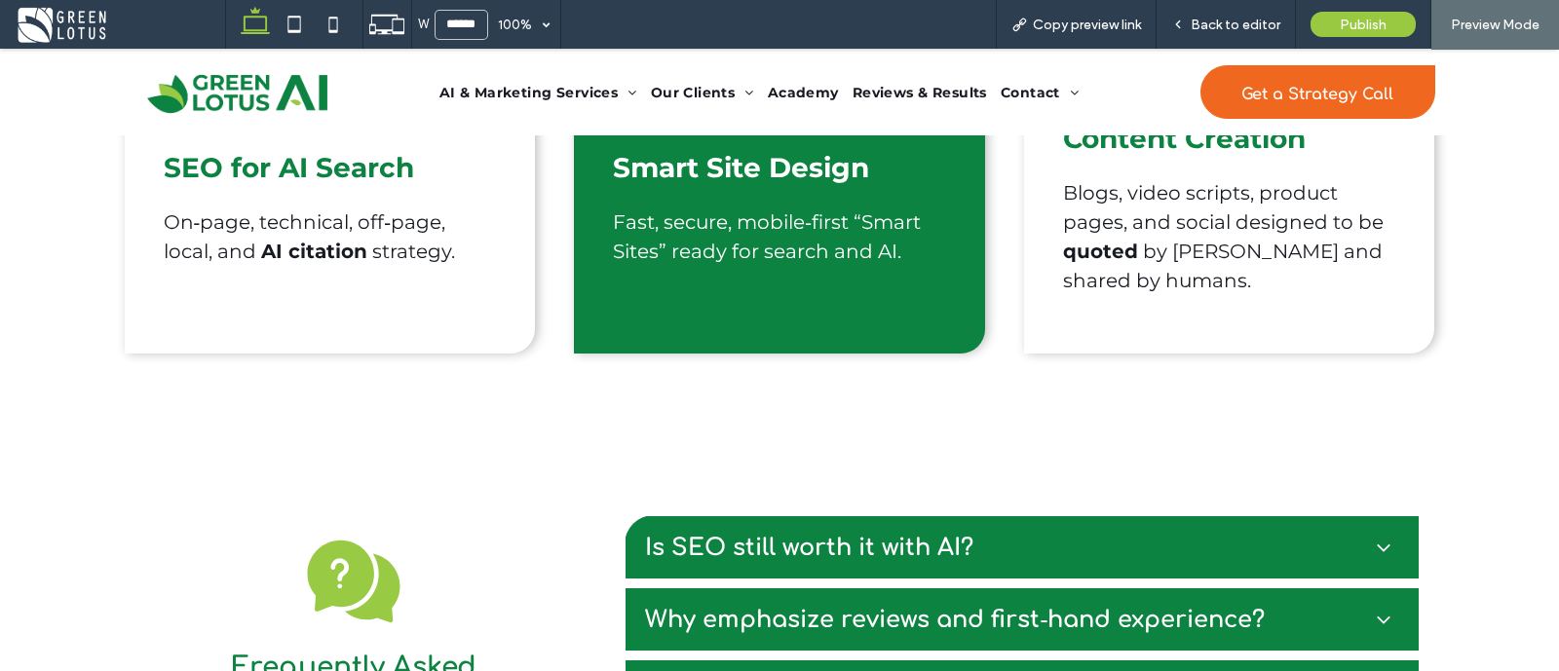
click at [1519, 374] on div "SEO for AI Search On‑page, technical, off‑page, local, and AI citation strategy…" at bounding box center [779, 192] width 1559 height 518
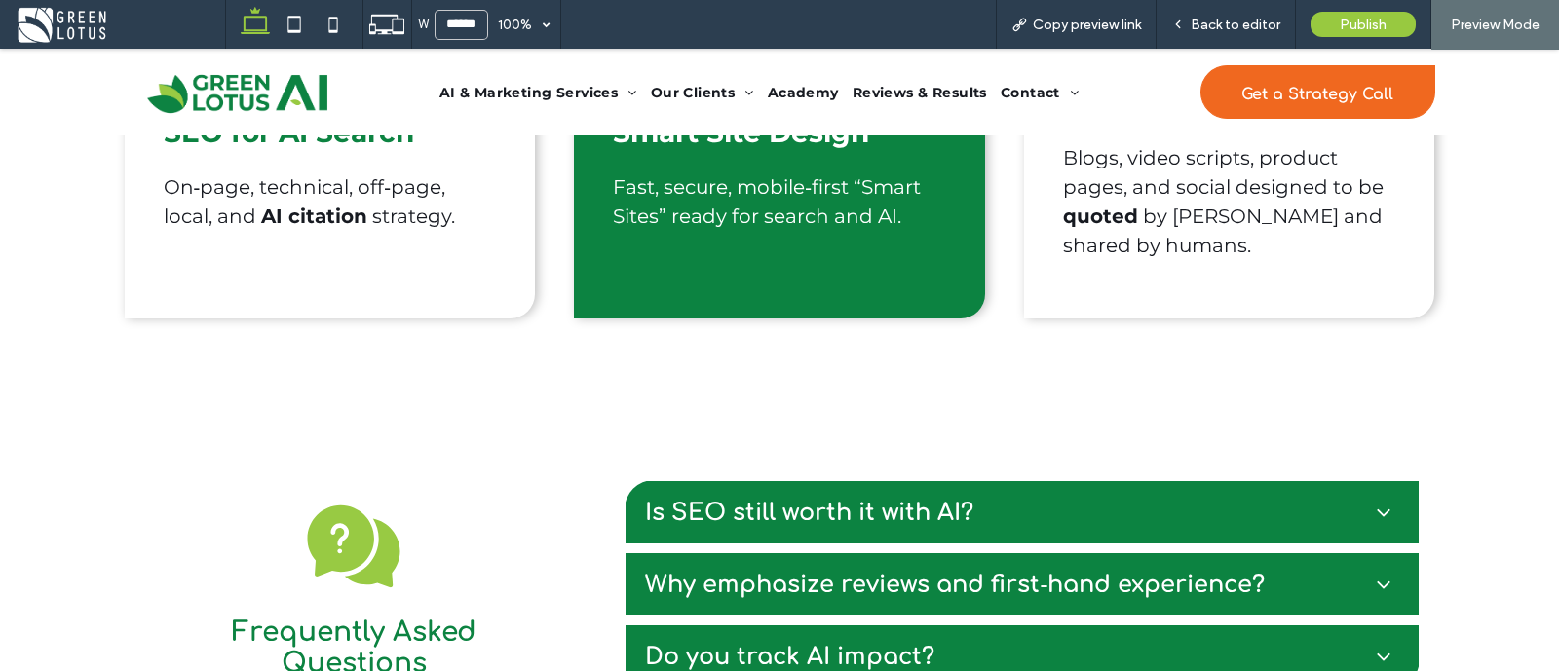
scroll to position [929, 0]
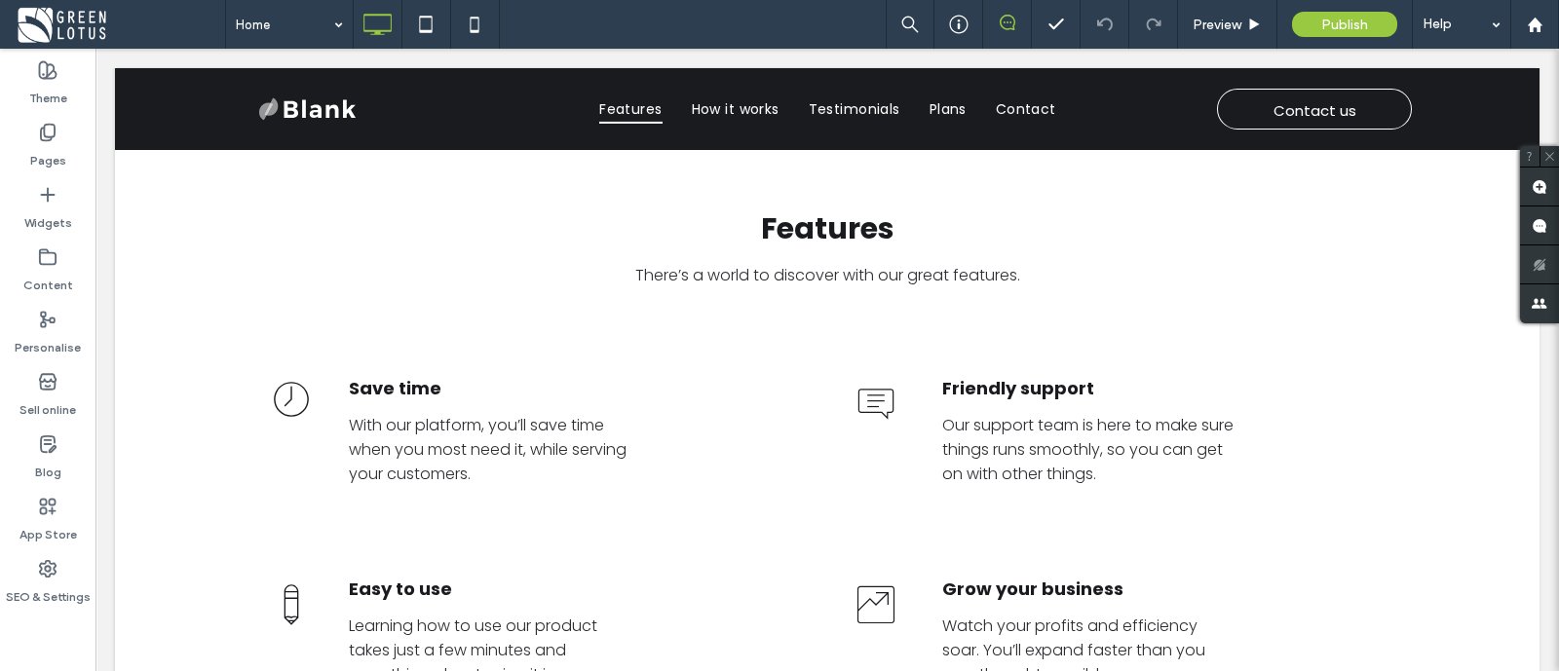
scroll to position [494, 0]
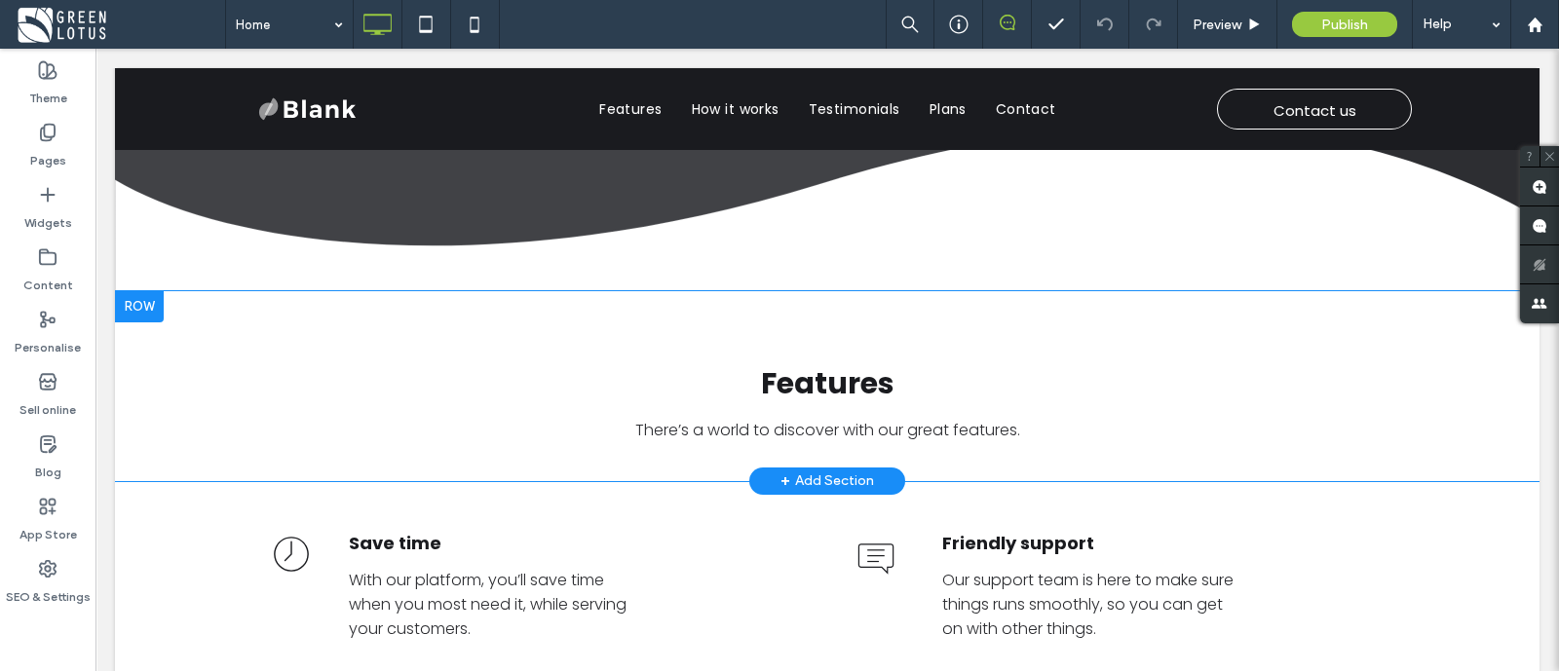
click at [815, 471] on div "+ Add Section" at bounding box center [827, 481] width 94 height 21
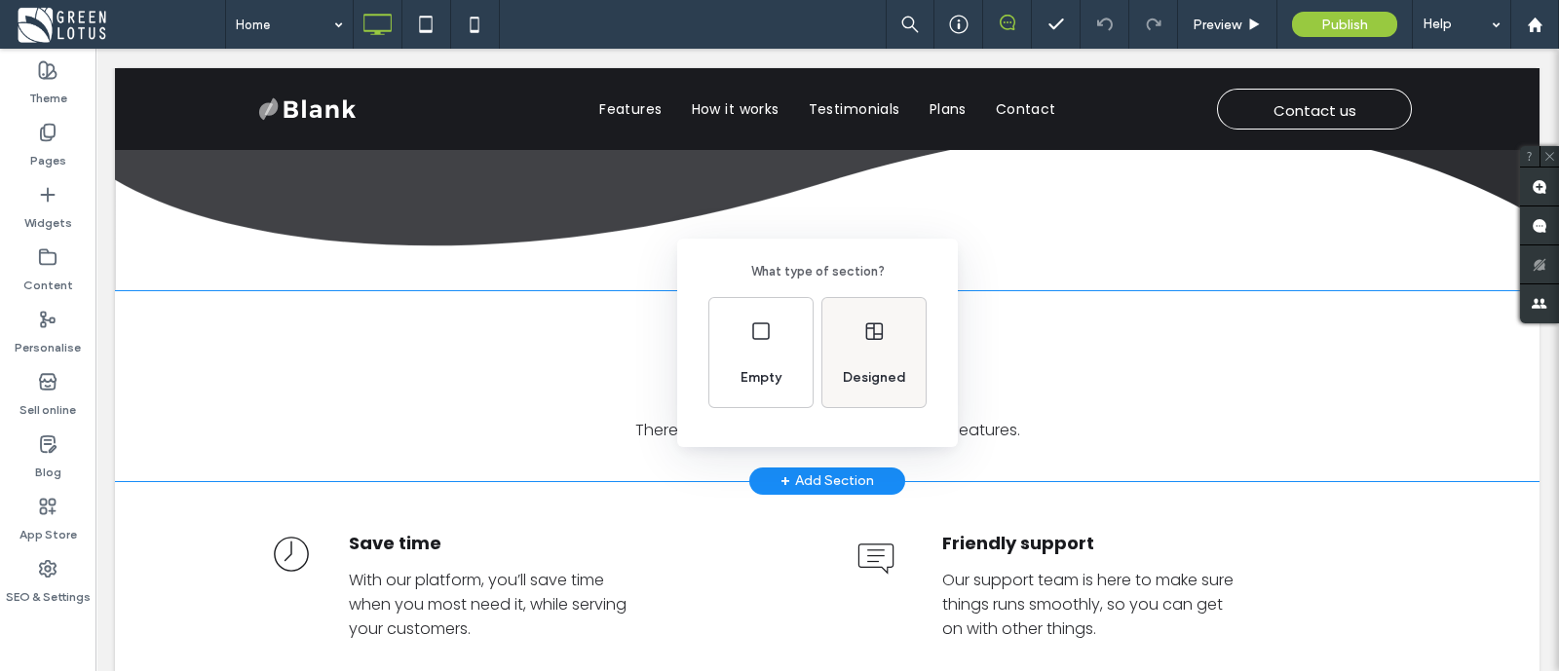
click at [857, 353] on div "Designed" at bounding box center [873, 352] width 103 height 109
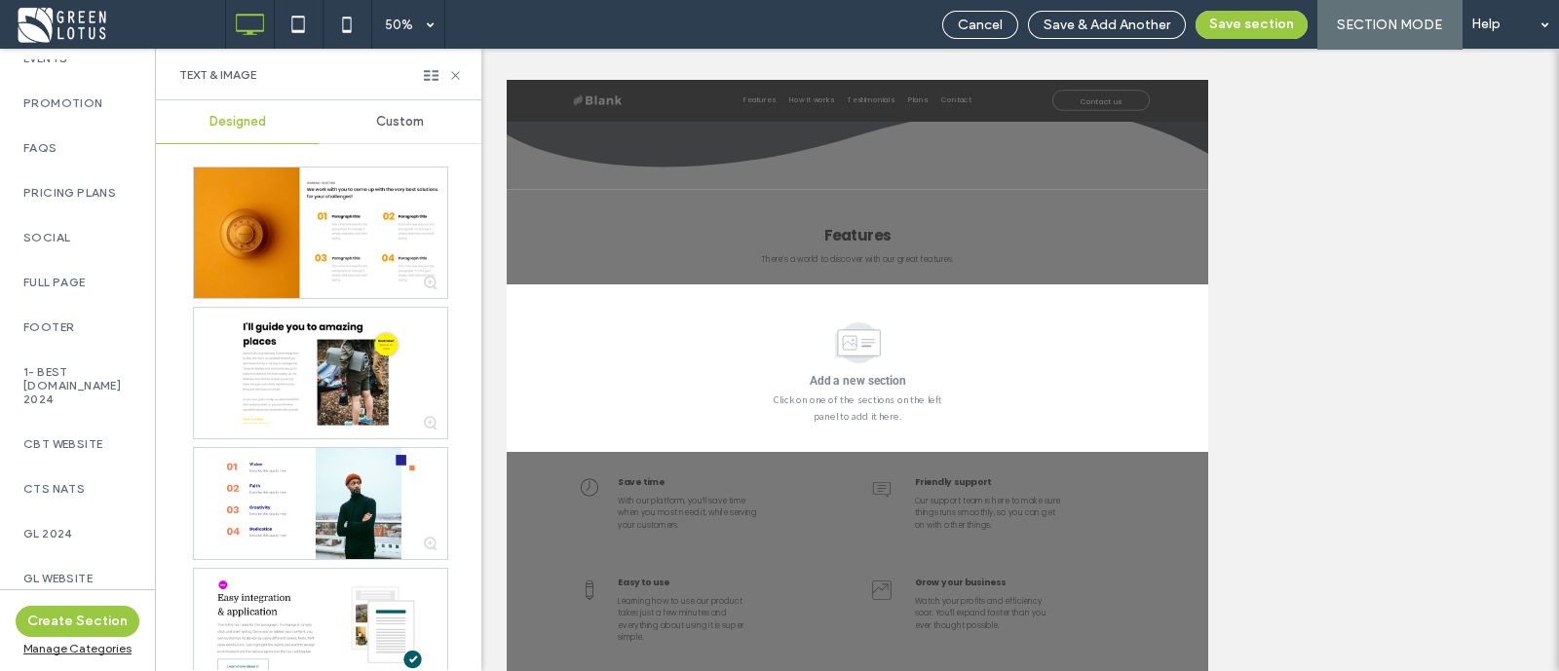
scroll to position [934, 0]
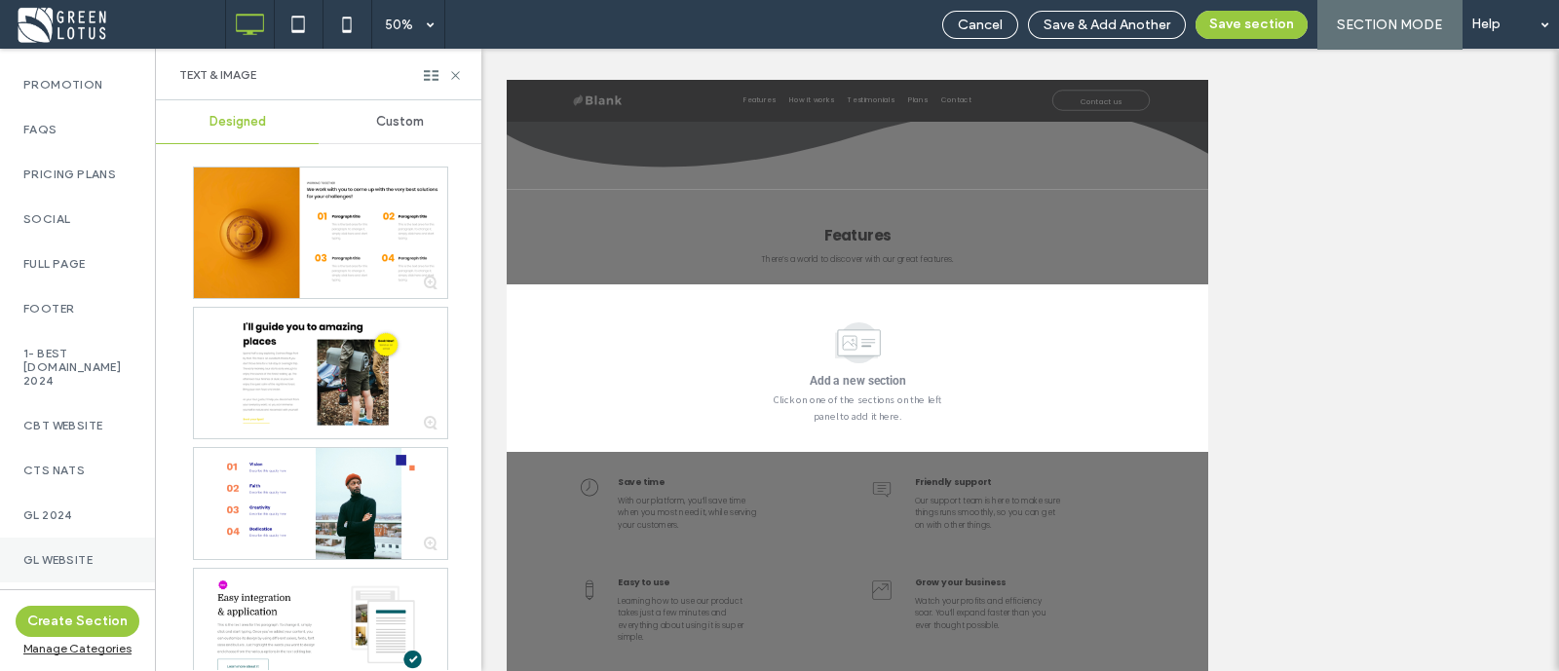
click at [77, 553] on label "GL Website" at bounding box center [77, 560] width 108 height 14
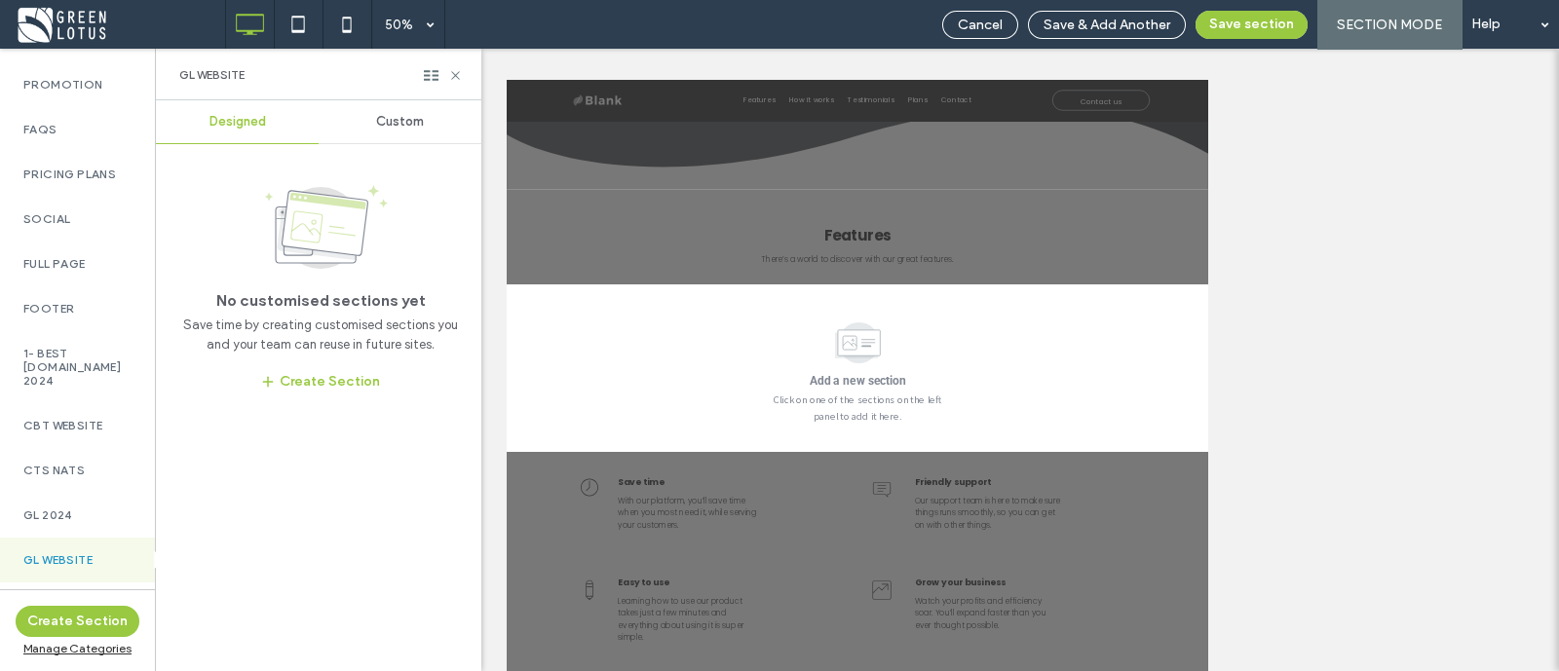
click at [390, 121] on span "Custom" at bounding box center [400, 122] width 48 height 16
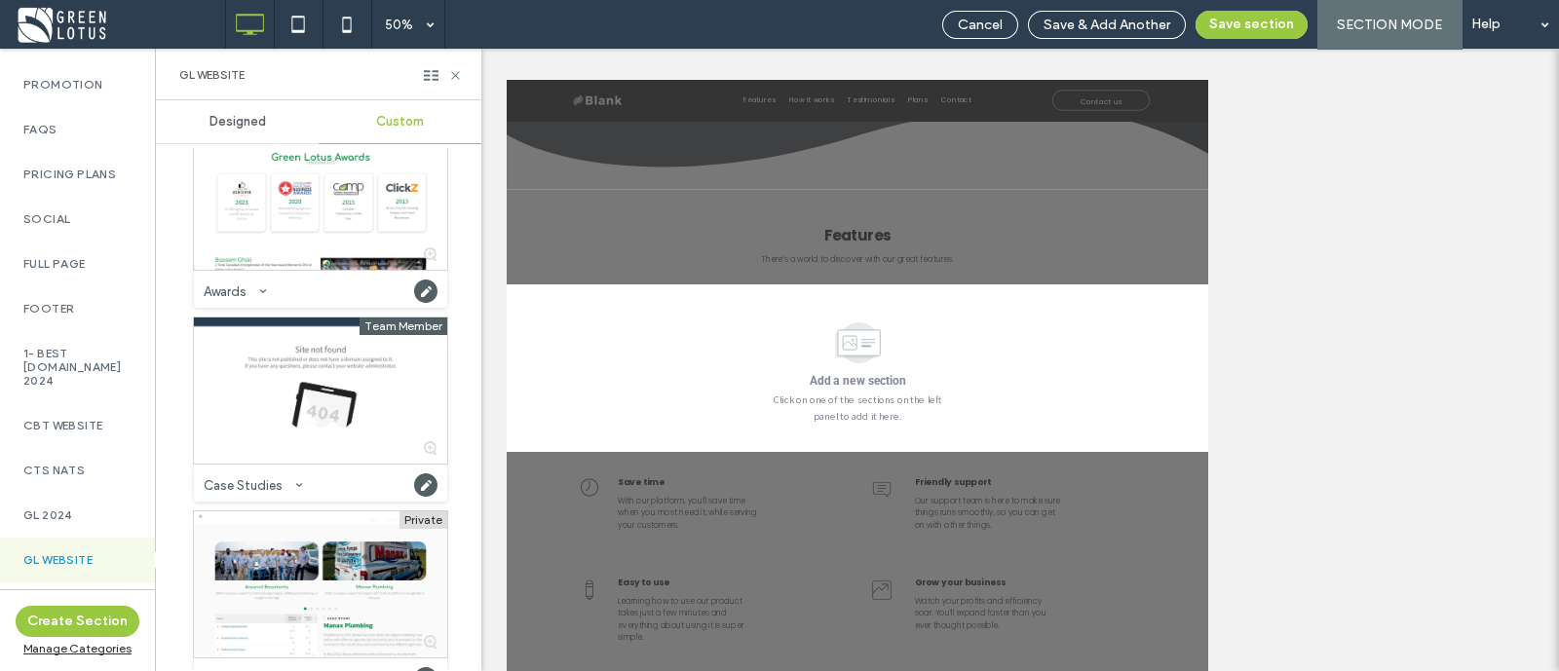
scroll to position [0, 0]
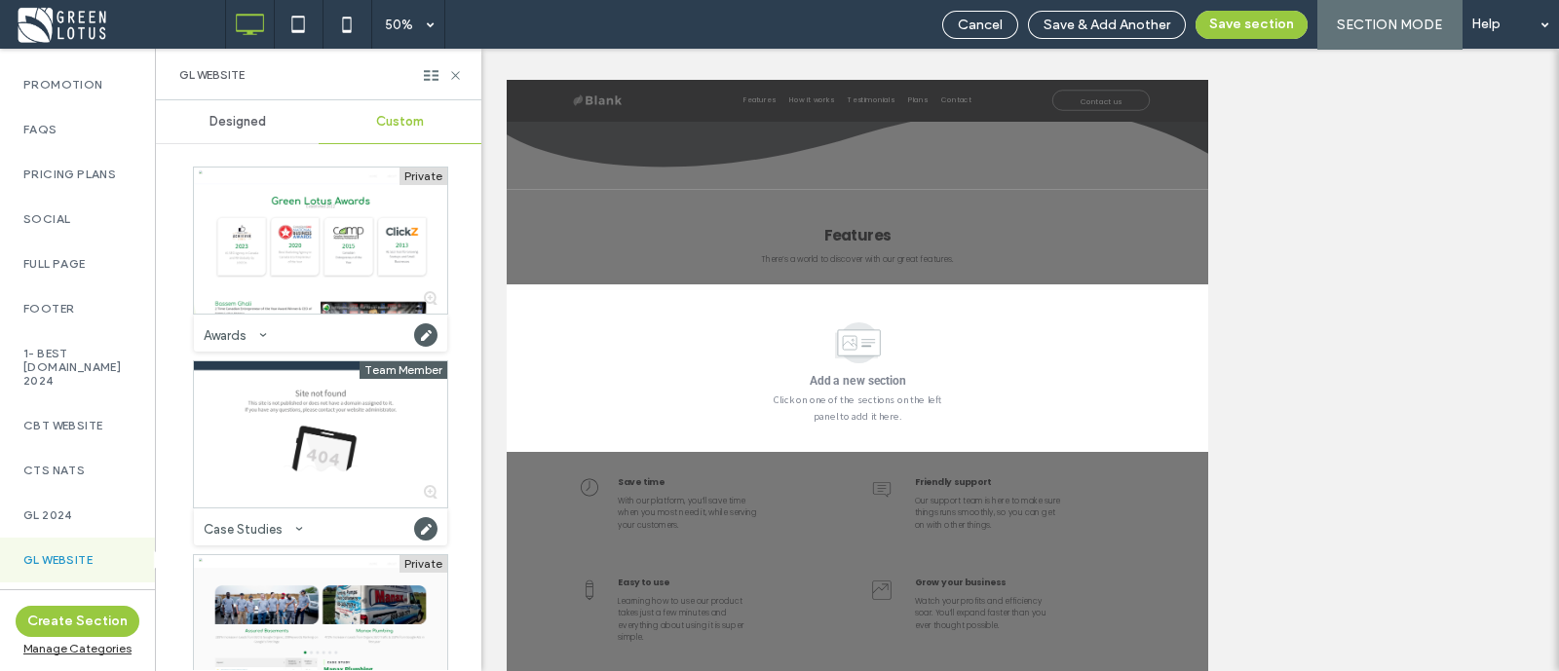
click at [263, 106] on div "Designed" at bounding box center [237, 121] width 163 height 43
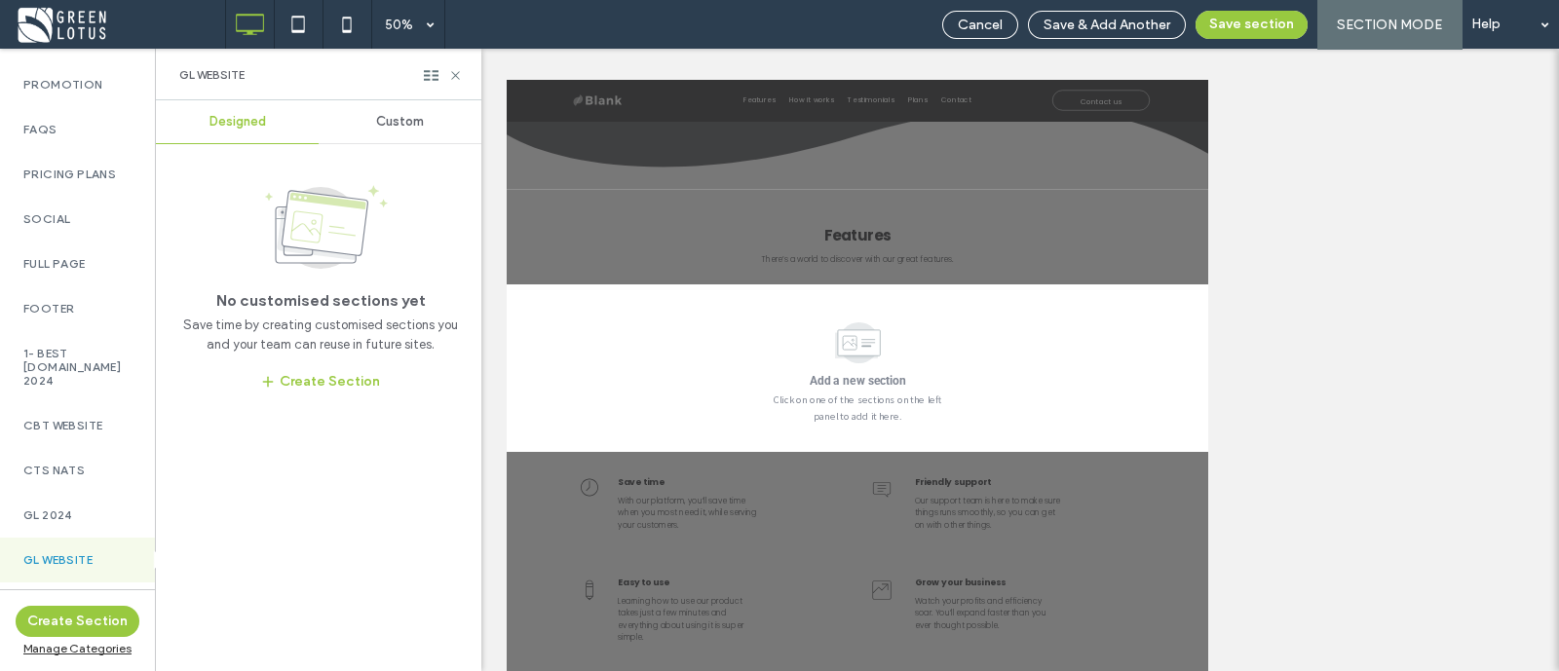
click at [413, 124] on span "Custom" at bounding box center [400, 122] width 48 height 16
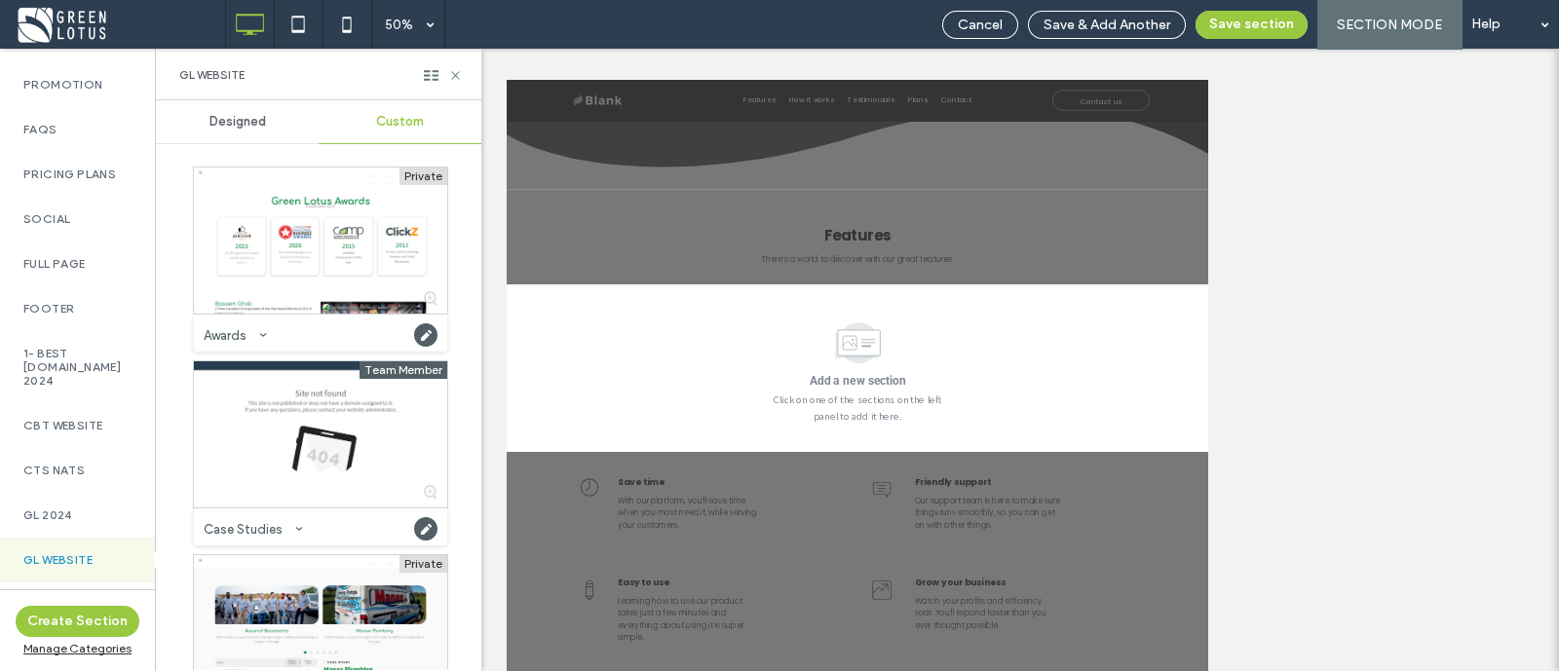
click at [434, 177] on span "Private" at bounding box center [423, 177] width 48 height 18
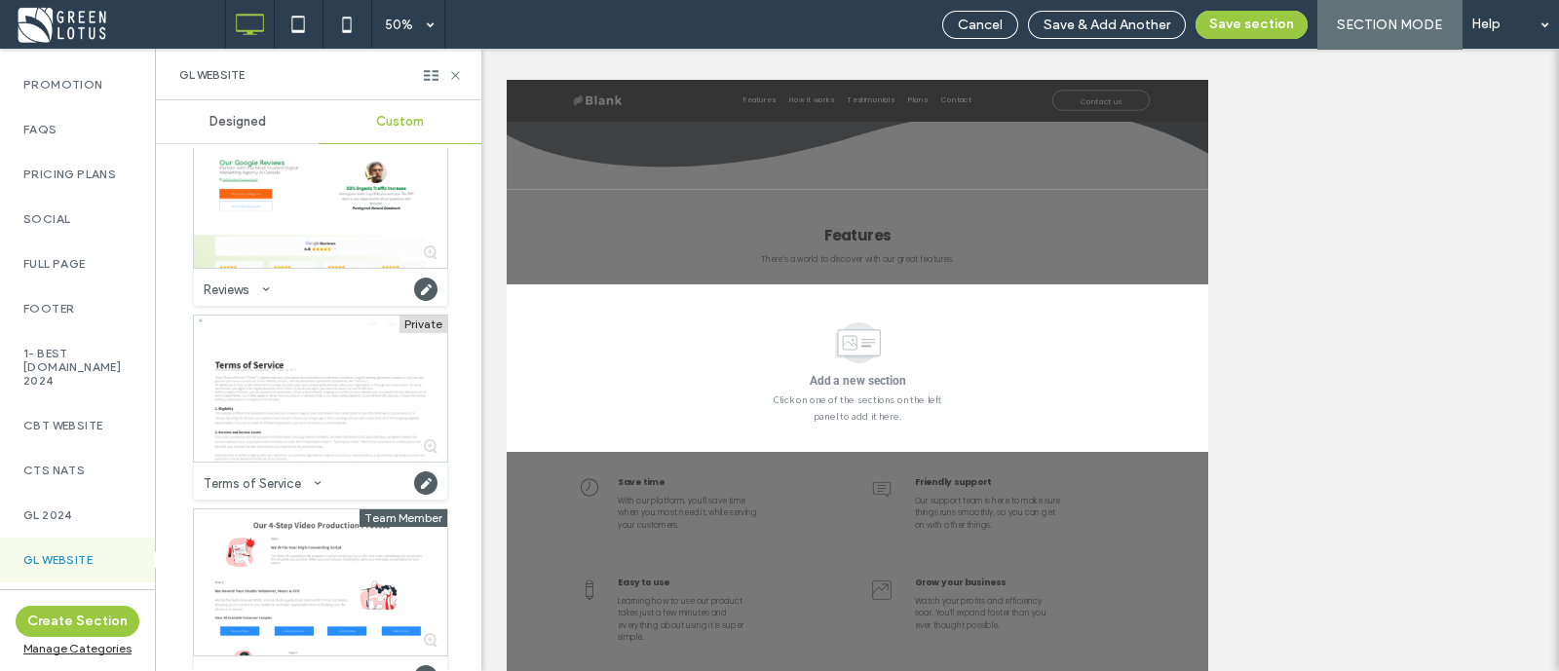
scroll to position [5179, 0]
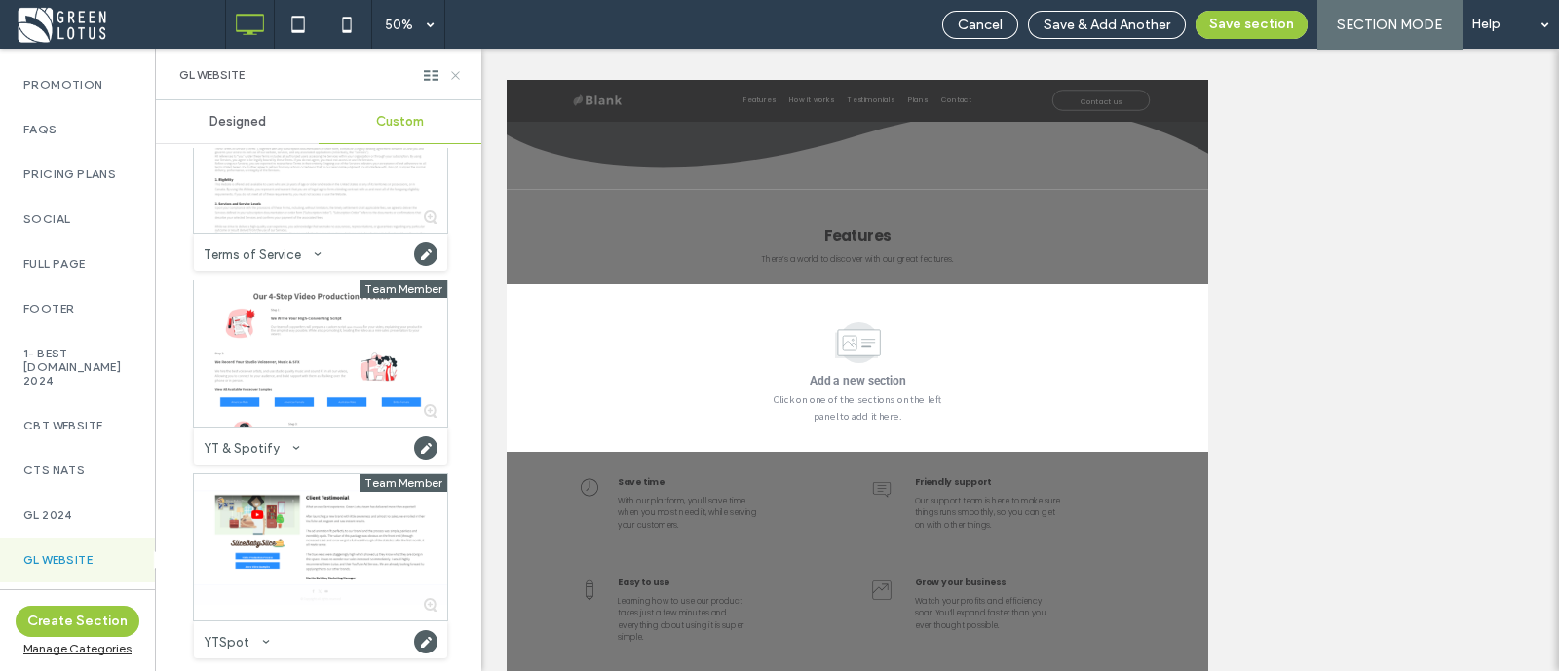
click at [454, 75] on icon at bounding box center [455, 75] width 15 height 15
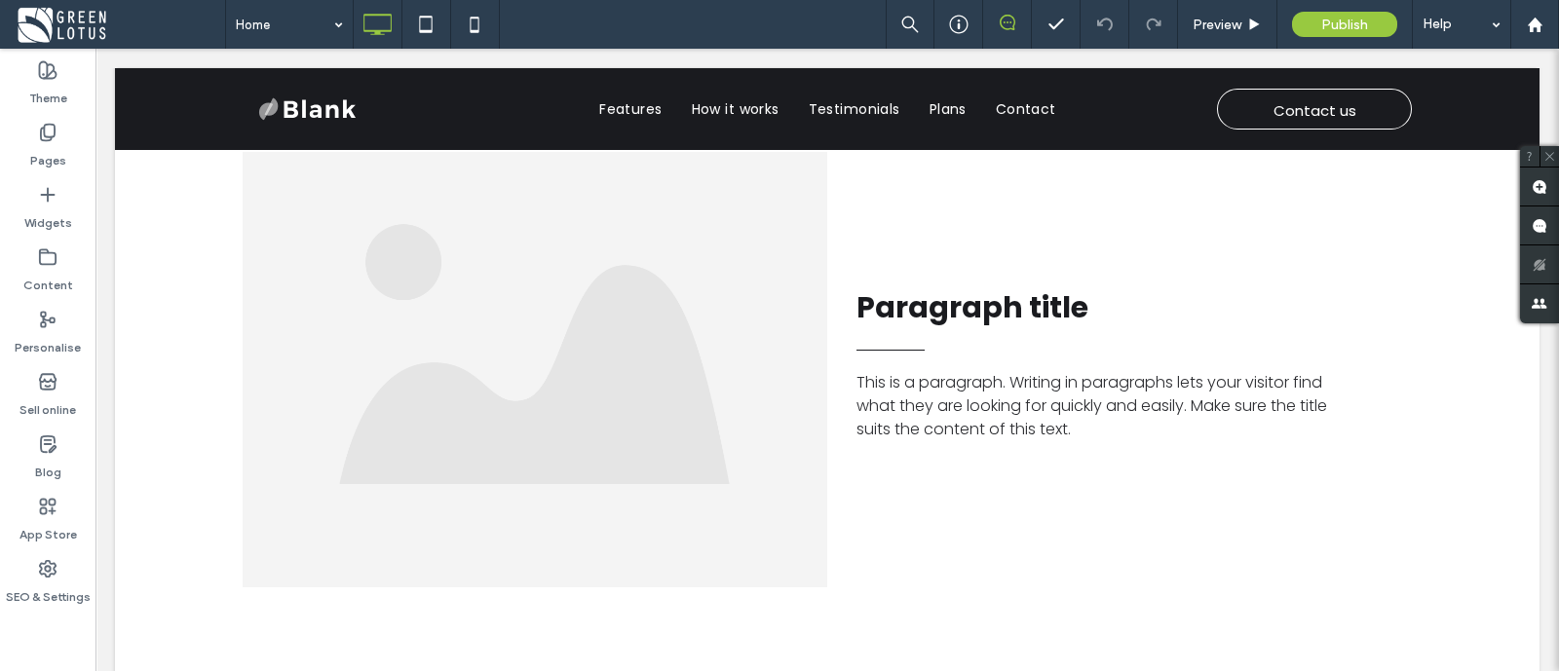
scroll to position [1899, 0]
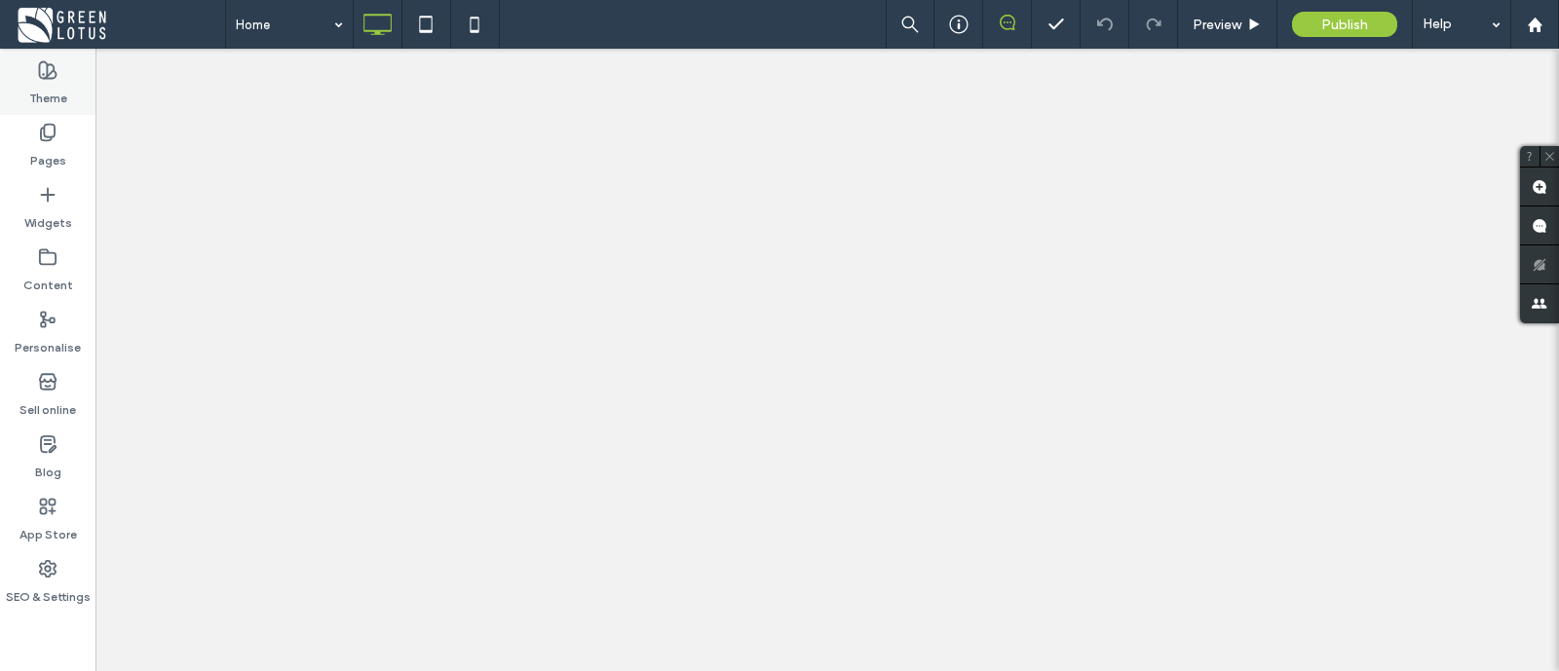
click at [64, 111] on div "Theme" at bounding box center [47, 84] width 95 height 62
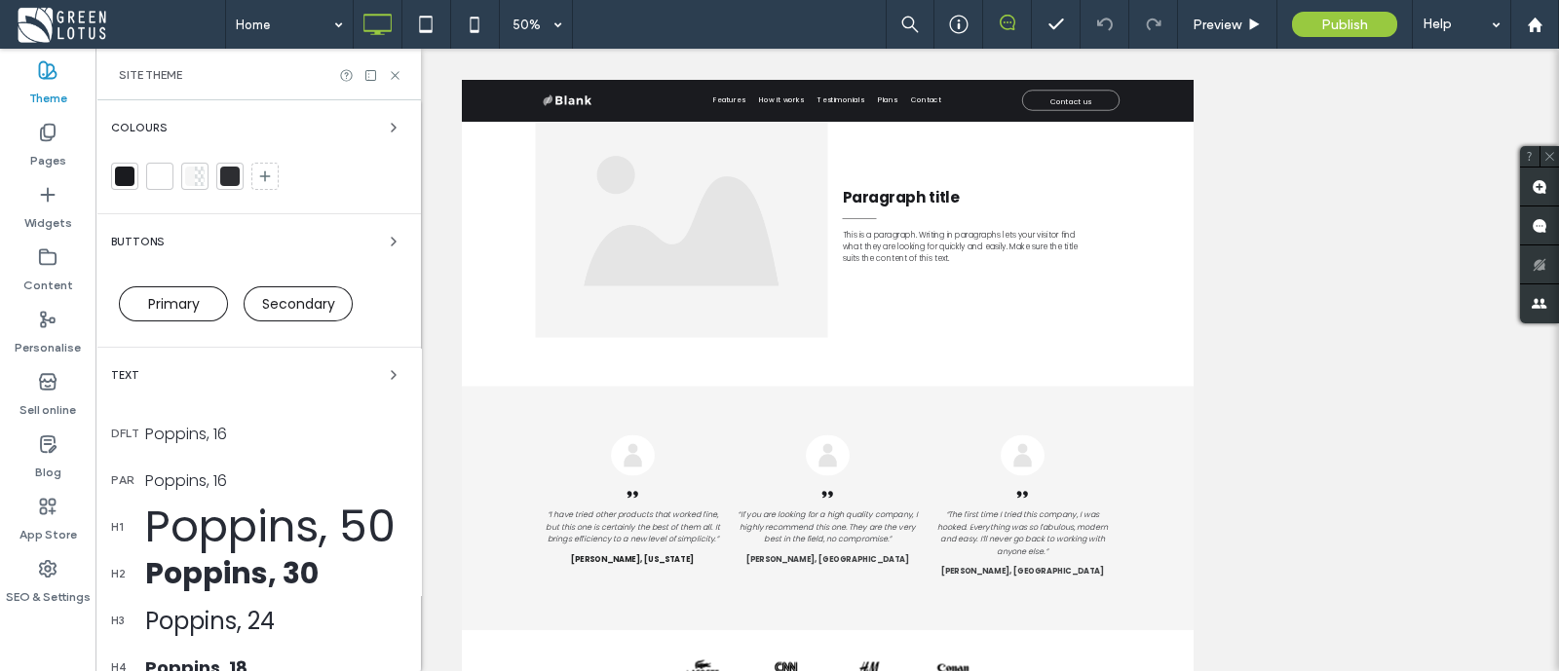
click at [12, 22] on div "Home 50% Preview Publish Help" at bounding box center [779, 24] width 1559 height 49
click at [54, 74] on icon at bounding box center [47, 69] width 19 height 19
